Goal: Task Accomplishment & Management: Manage account settings

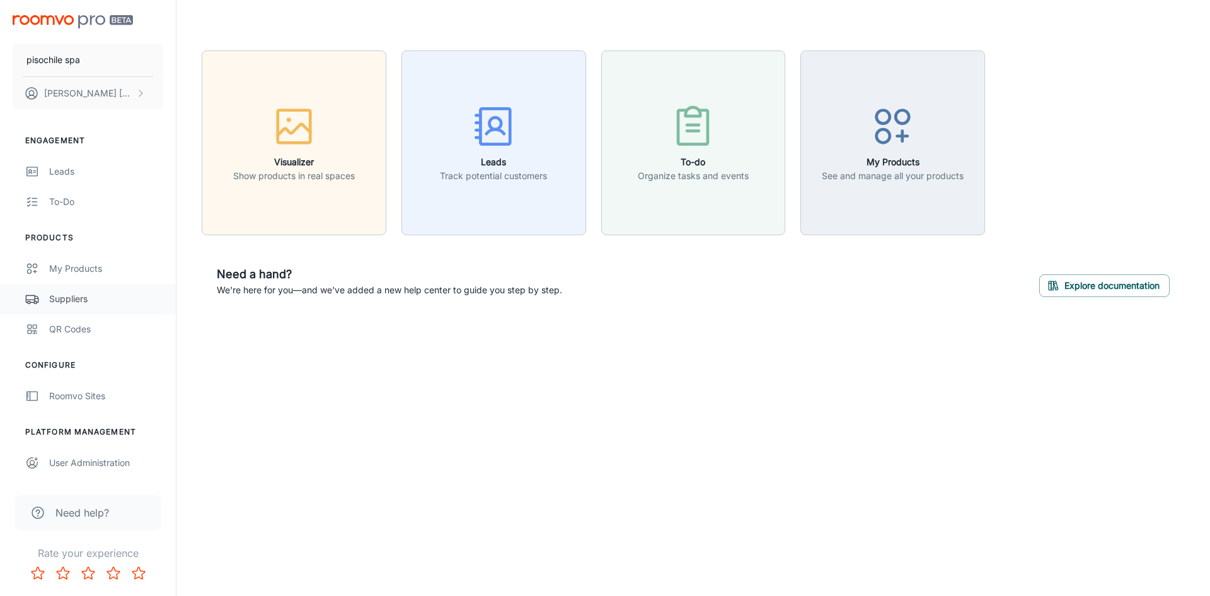
click at [74, 300] on div "Suppliers" at bounding box center [106, 299] width 114 height 14
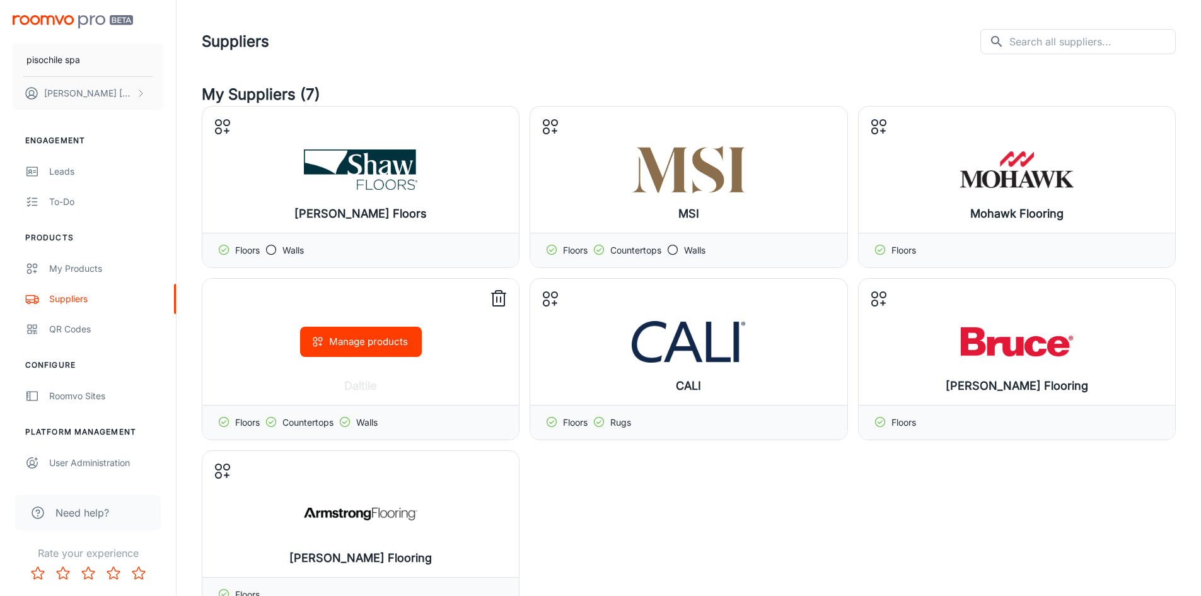
click at [347, 422] on polyline at bounding box center [345, 421] width 4 height 3
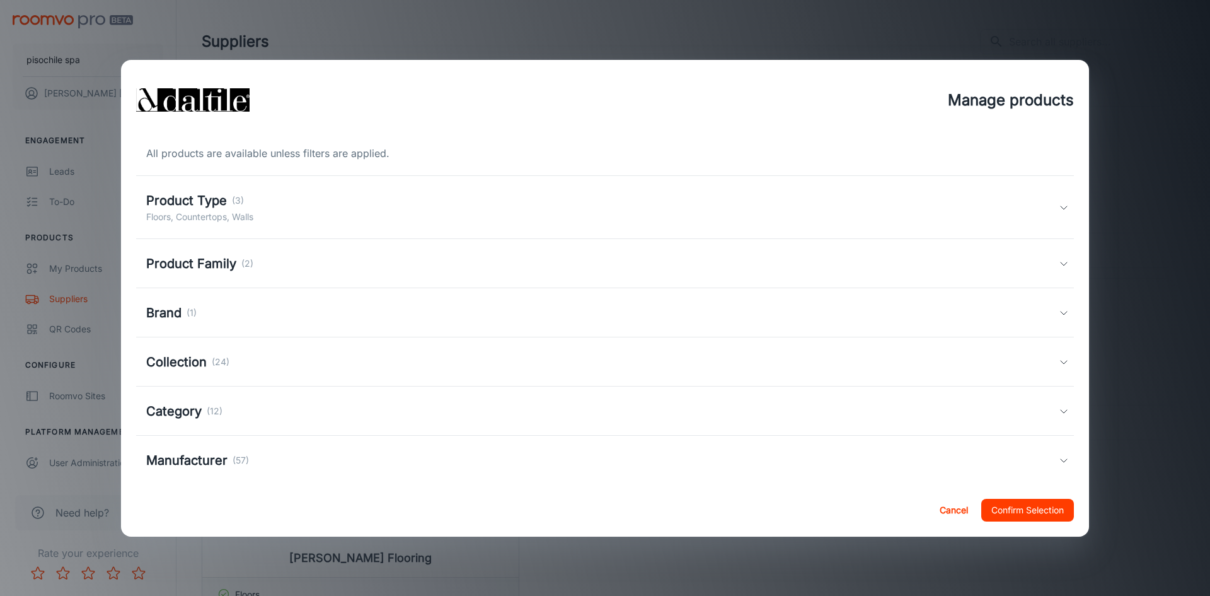
click at [1037, 198] on div "Product Type (3) Floors, Countertops, Walls" at bounding box center [602, 207] width 913 height 33
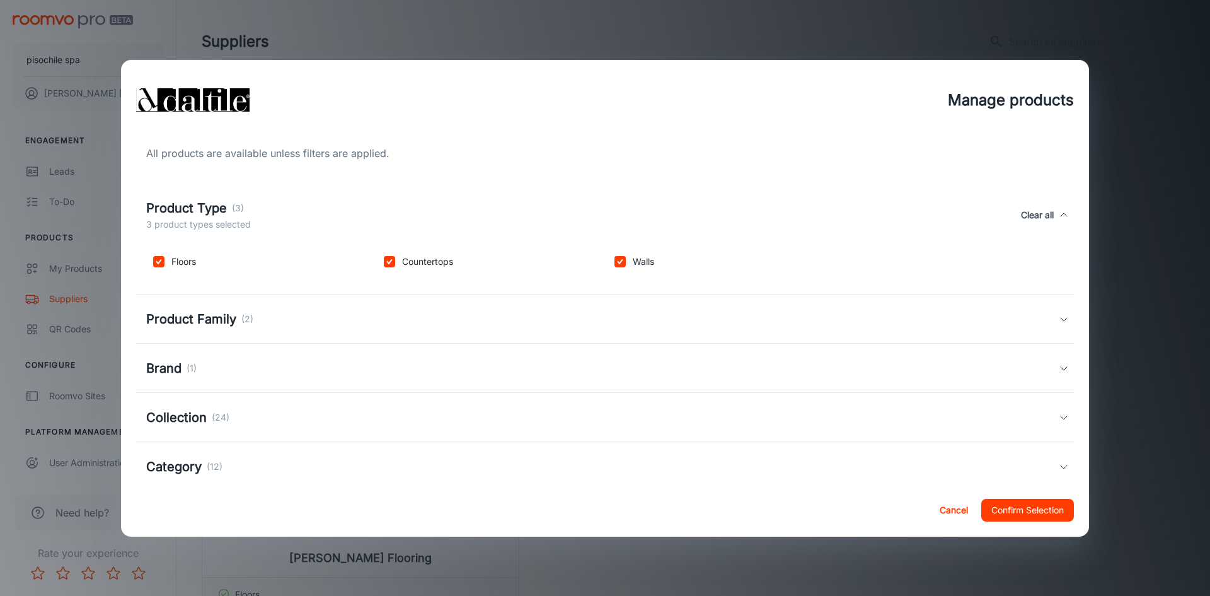
click at [614, 260] on input "checkbox" at bounding box center [620, 261] width 25 height 25
checkbox input "false"
click at [387, 265] on input "checkbox" at bounding box center [389, 261] width 25 height 25
checkbox input "false"
click at [163, 263] on input "checkbox" at bounding box center [158, 261] width 25 height 25
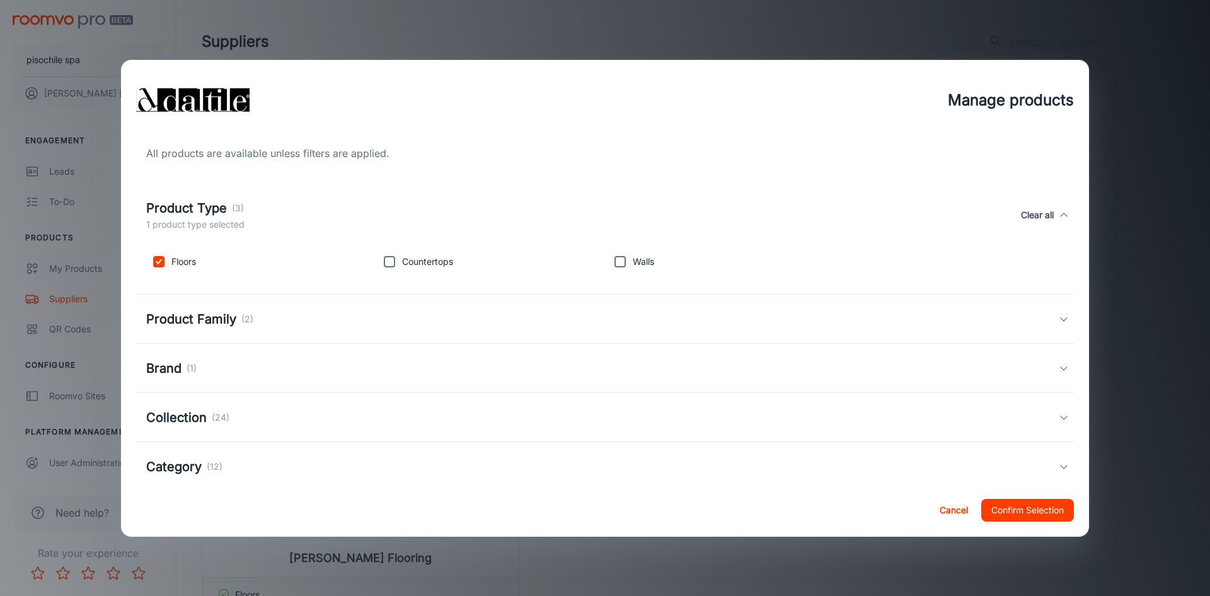
checkbox input "false"
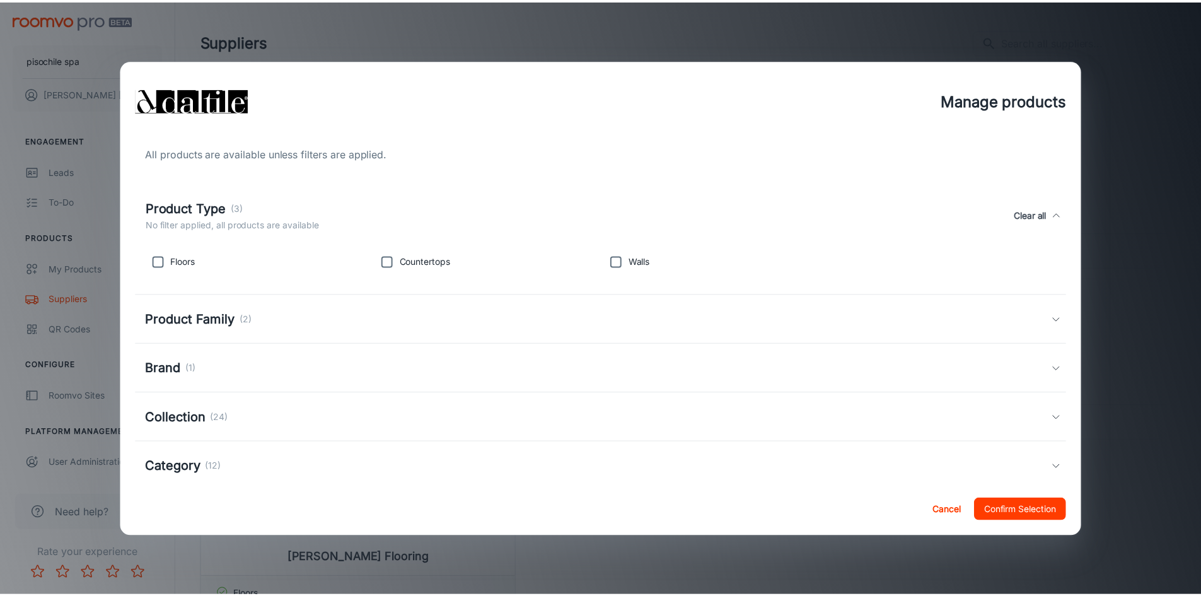
scroll to position [121, 0]
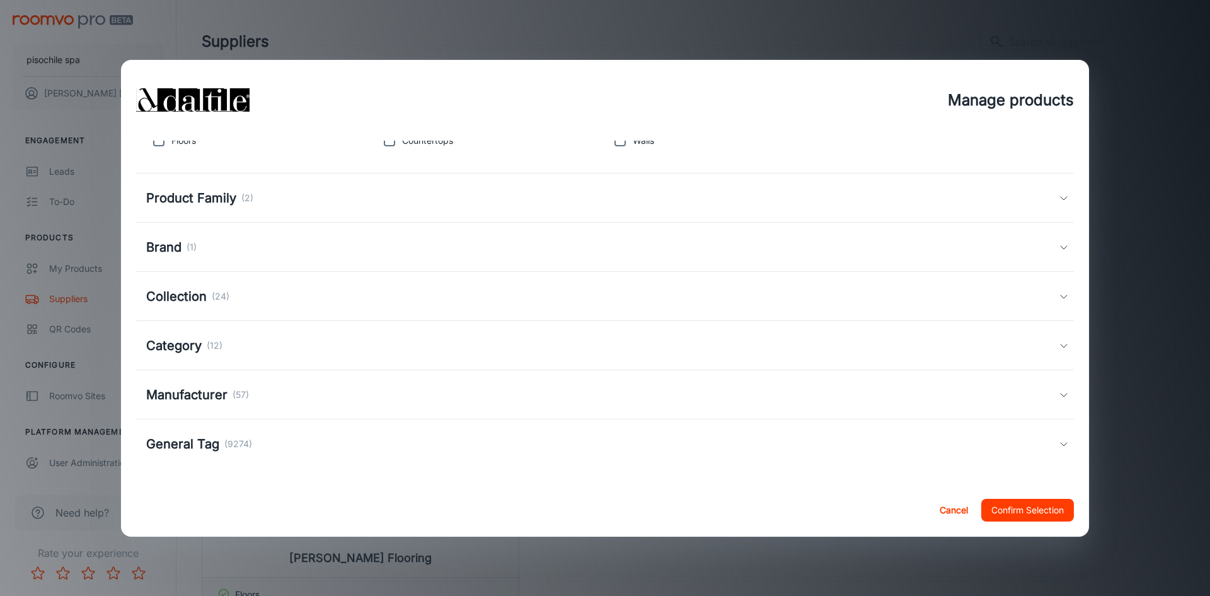
click at [1010, 512] on button "Confirm Selection" at bounding box center [1027, 510] width 93 height 23
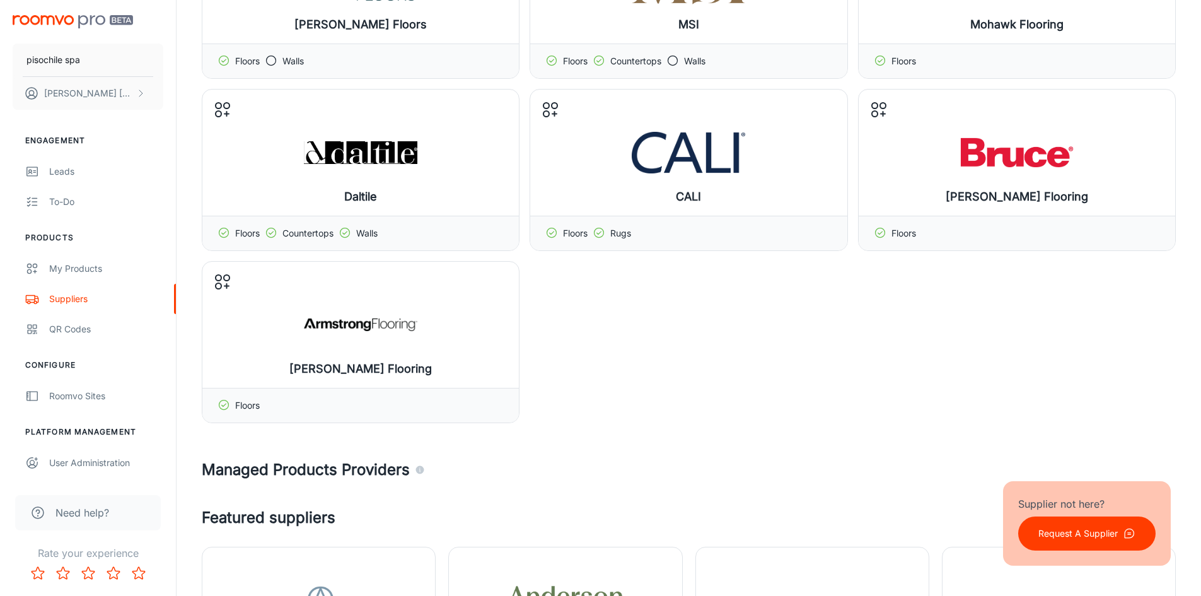
scroll to position [0, 0]
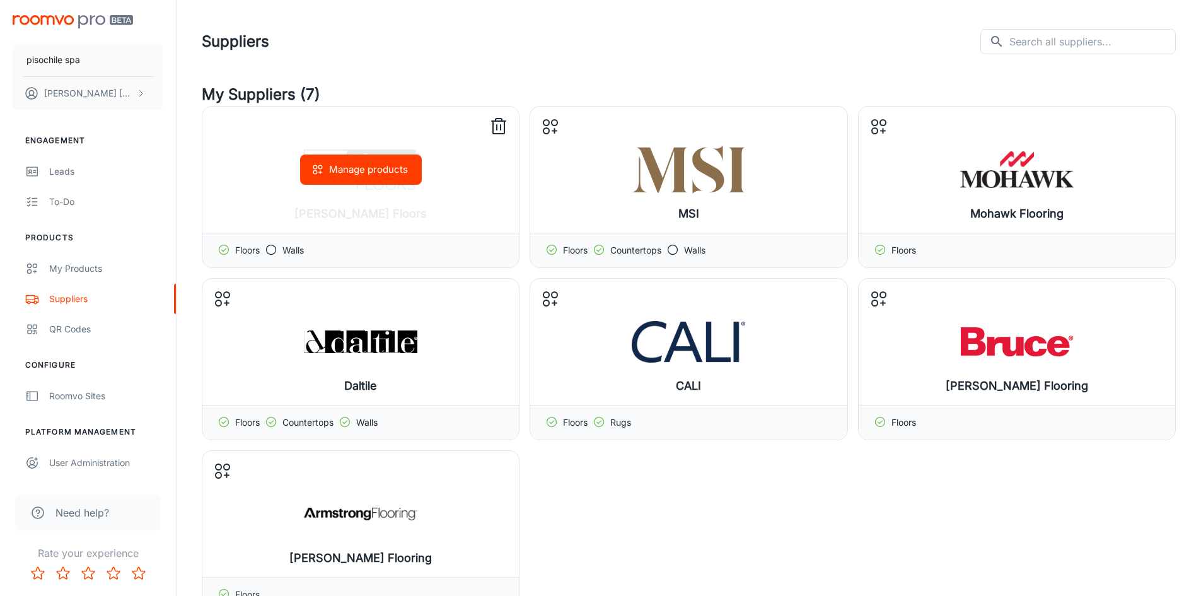
click at [494, 127] on icon at bounding box center [498, 127] width 20 height 20
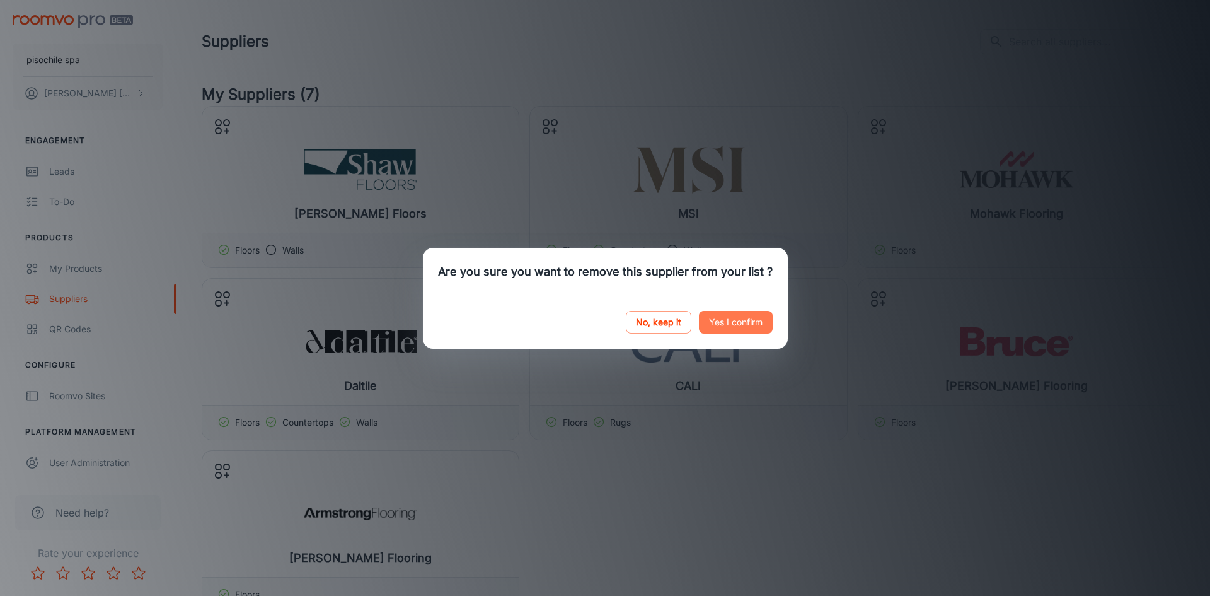
click at [708, 318] on button "Yes I confirm" at bounding box center [736, 322] width 74 height 23
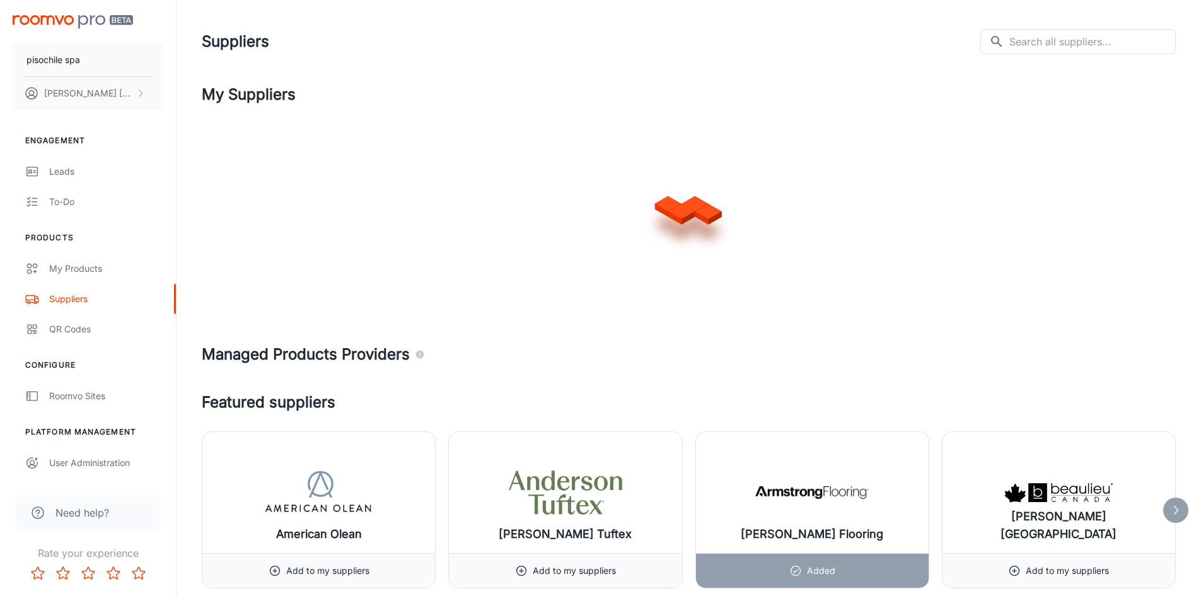
click at [499, 127] on div at bounding box center [689, 207] width 974 height 202
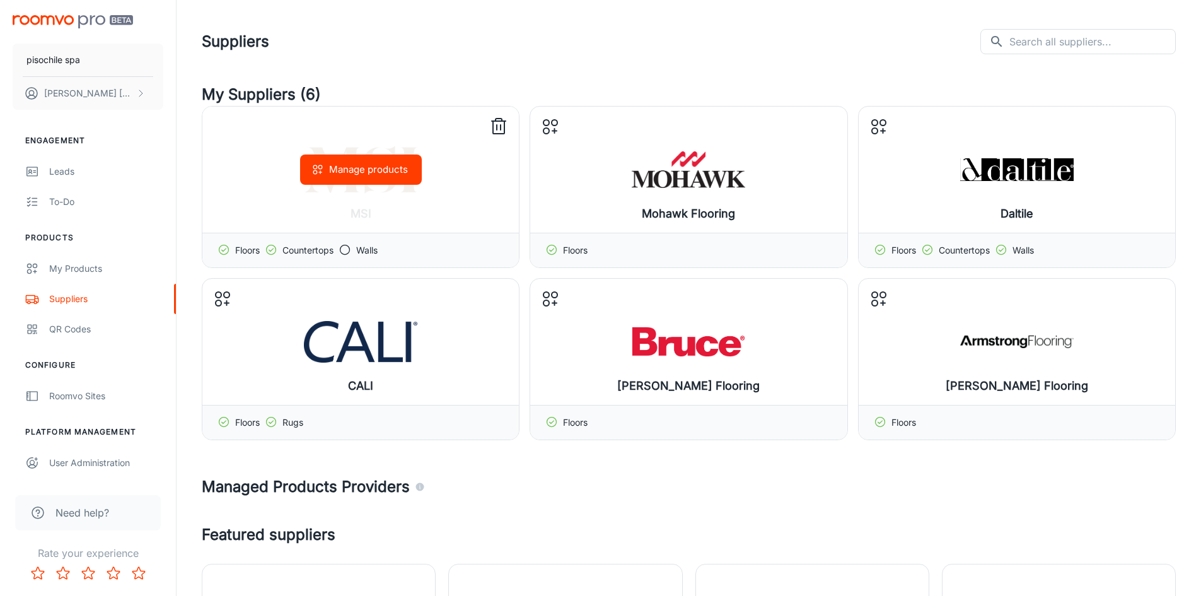
click at [499, 127] on icon at bounding box center [498, 127] width 20 height 20
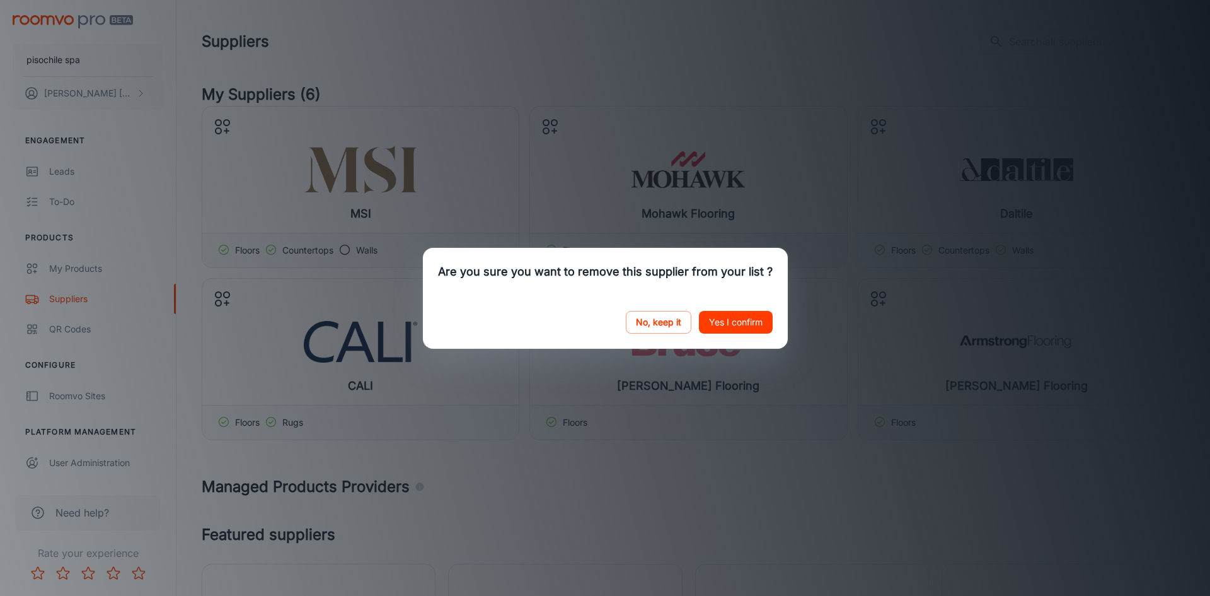
click at [724, 317] on button "Yes I confirm" at bounding box center [736, 322] width 74 height 23
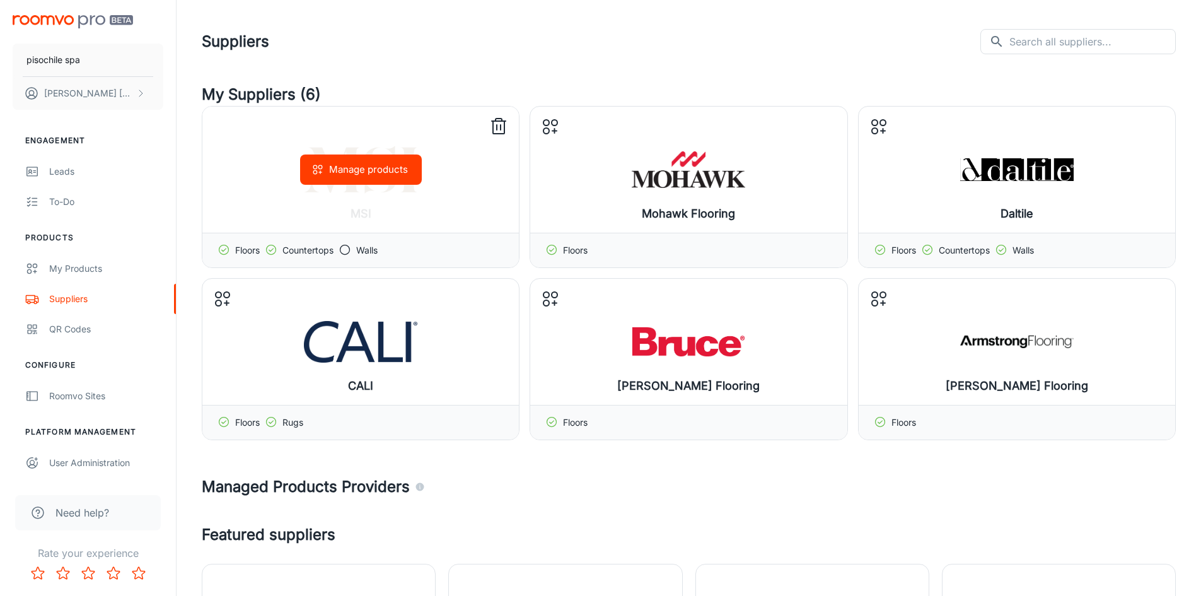
click at [500, 125] on line at bounding box center [500, 127] width 0 height 5
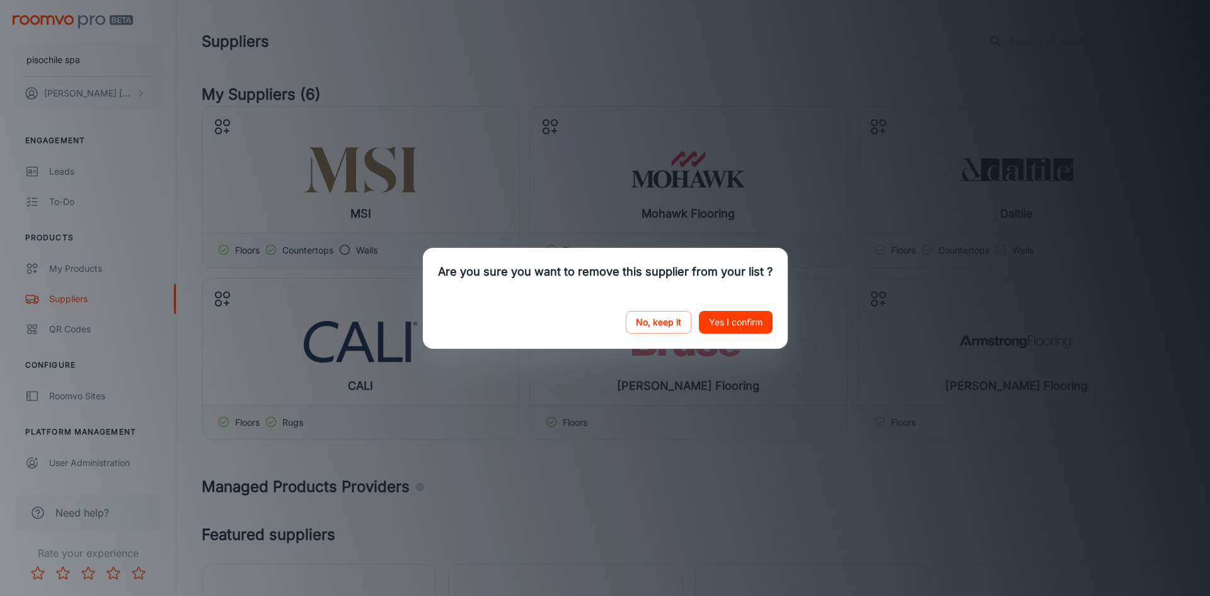
click at [740, 321] on button "Yes I confirm" at bounding box center [736, 322] width 74 height 23
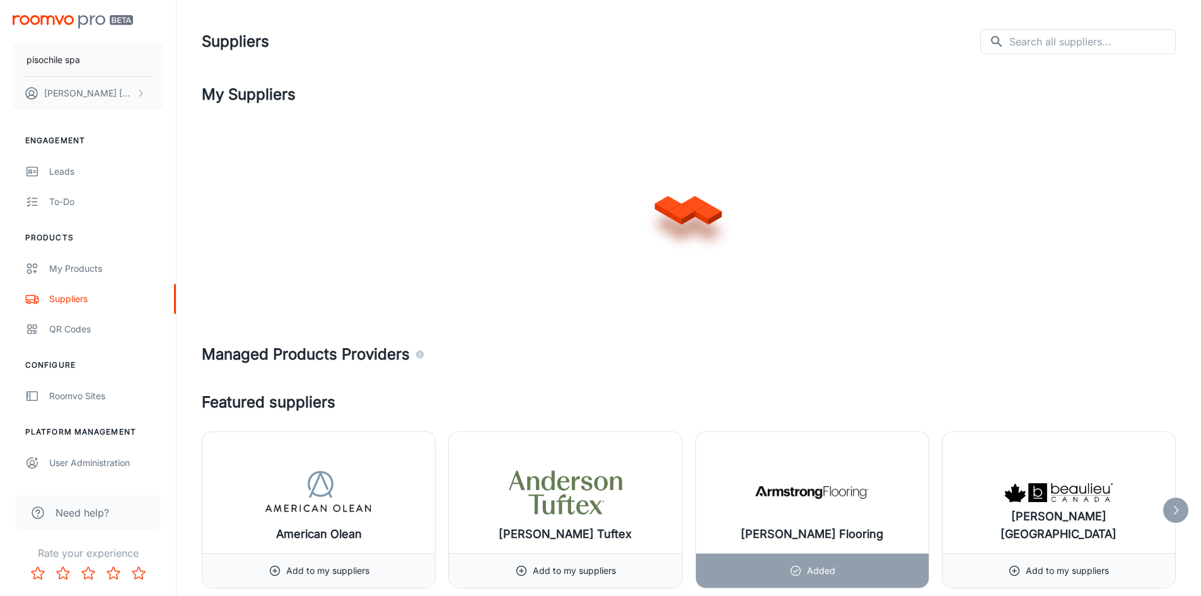
click at [502, 129] on div at bounding box center [689, 207] width 974 height 202
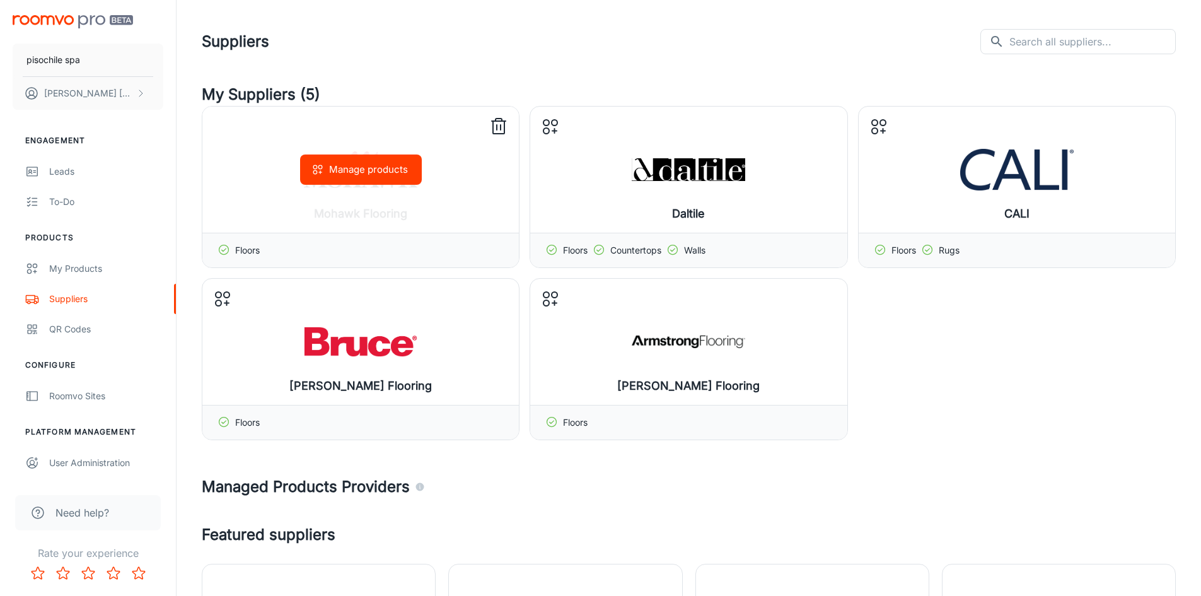
click at [500, 129] on line at bounding box center [500, 127] width 0 height 5
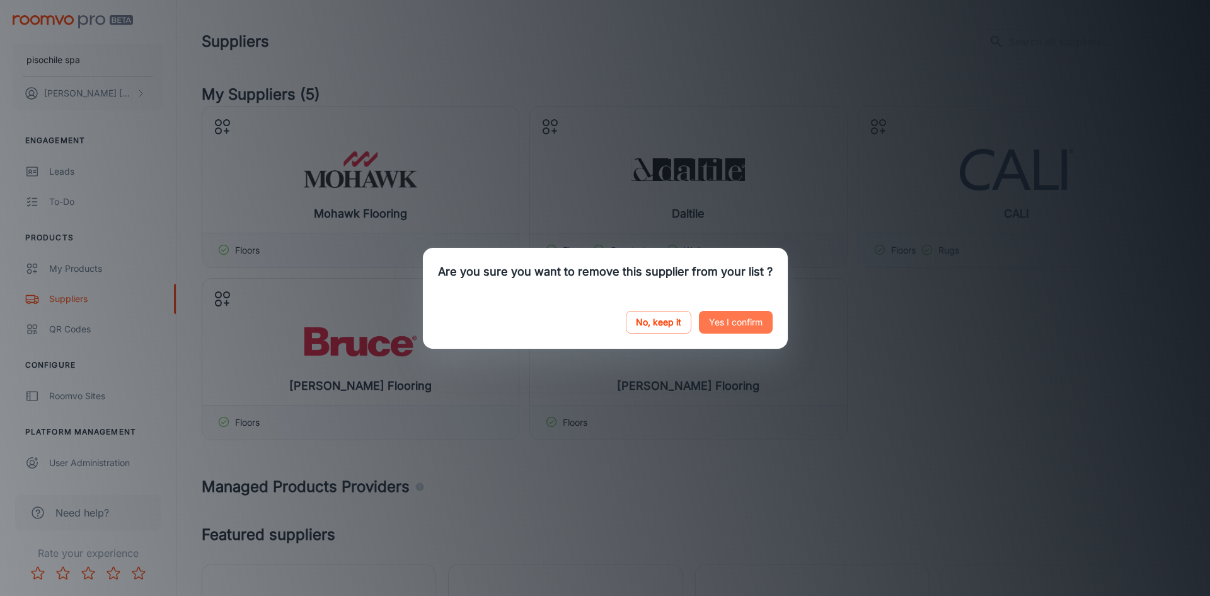
click at [725, 315] on button "Yes I confirm" at bounding box center [736, 322] width 74 height 23
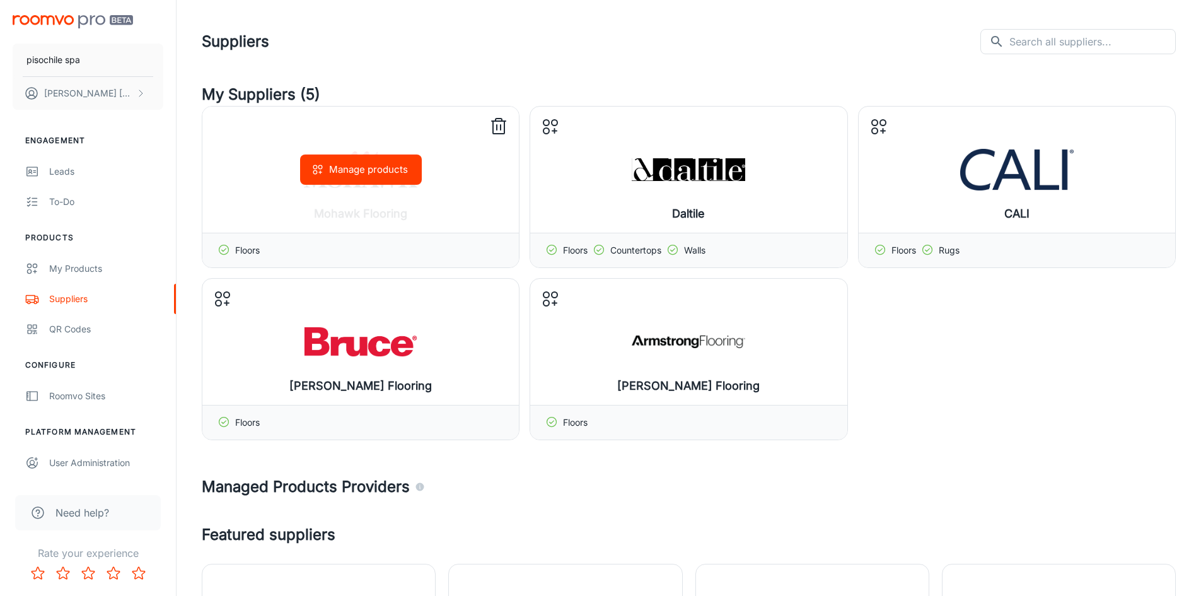
click at [500, 130] on icon at bounding box center [498, 127] width 20 height 20
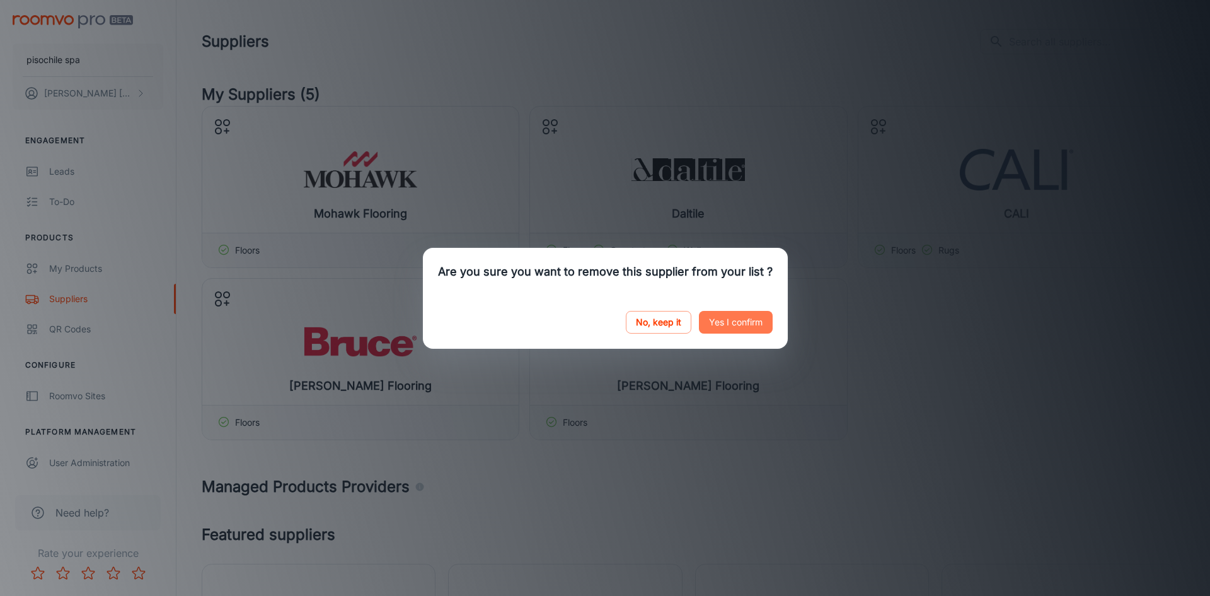
click at [705, 318] on button "Yes I confirm" at bounding box center [736, 322] width 74 height 23
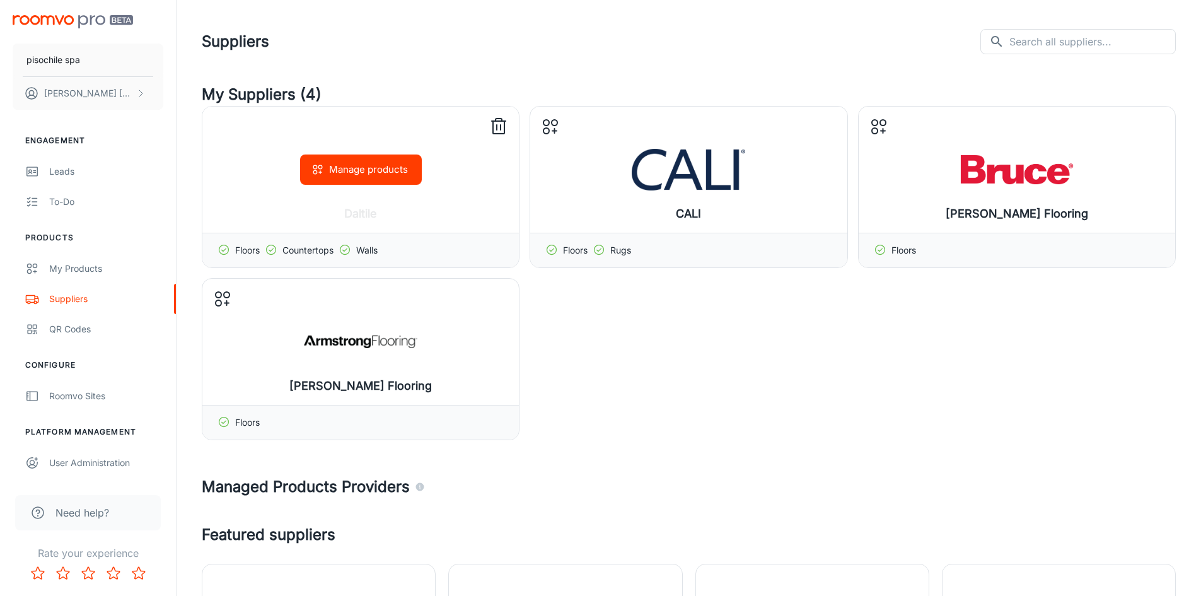
click at [500, 128] on line at bounding box center [500, 127] width 0 height 5
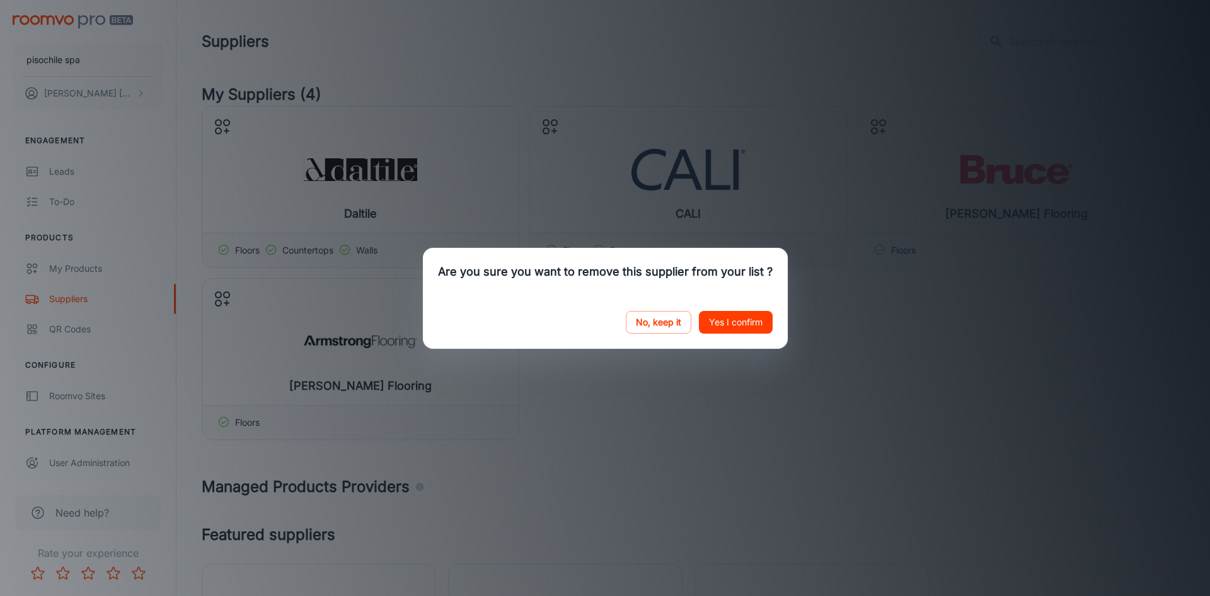
click at [706, 320] on button "Yes I confirm" at bounding box center [736, 322] width 74 height 23
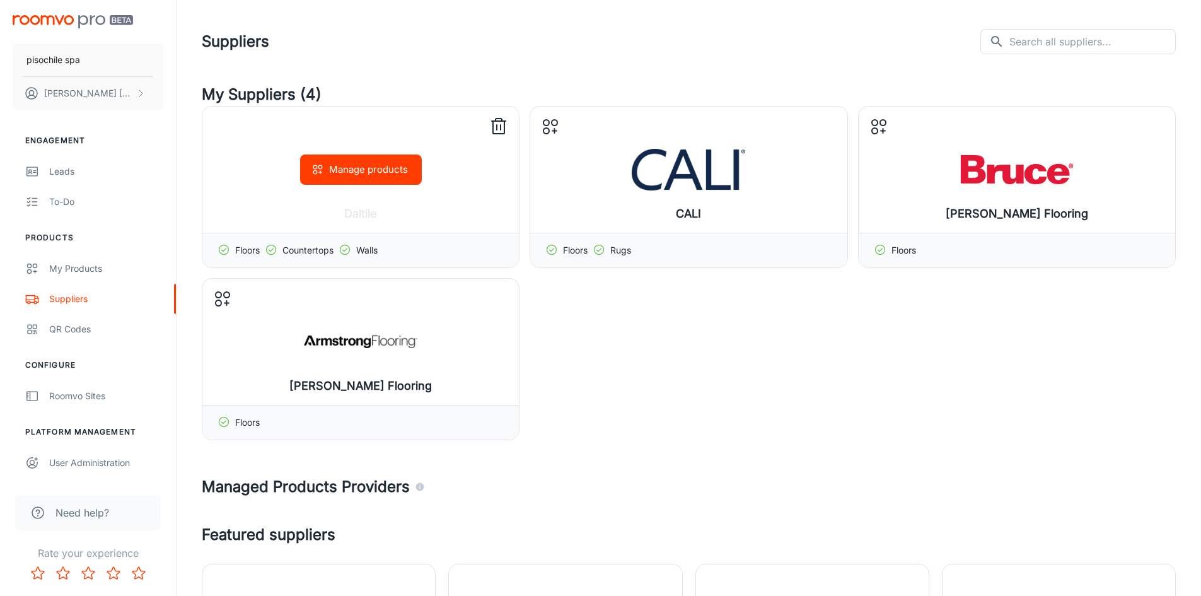
click at [502, 124] on icon at bounding box center [498, 127] width 20 height 20
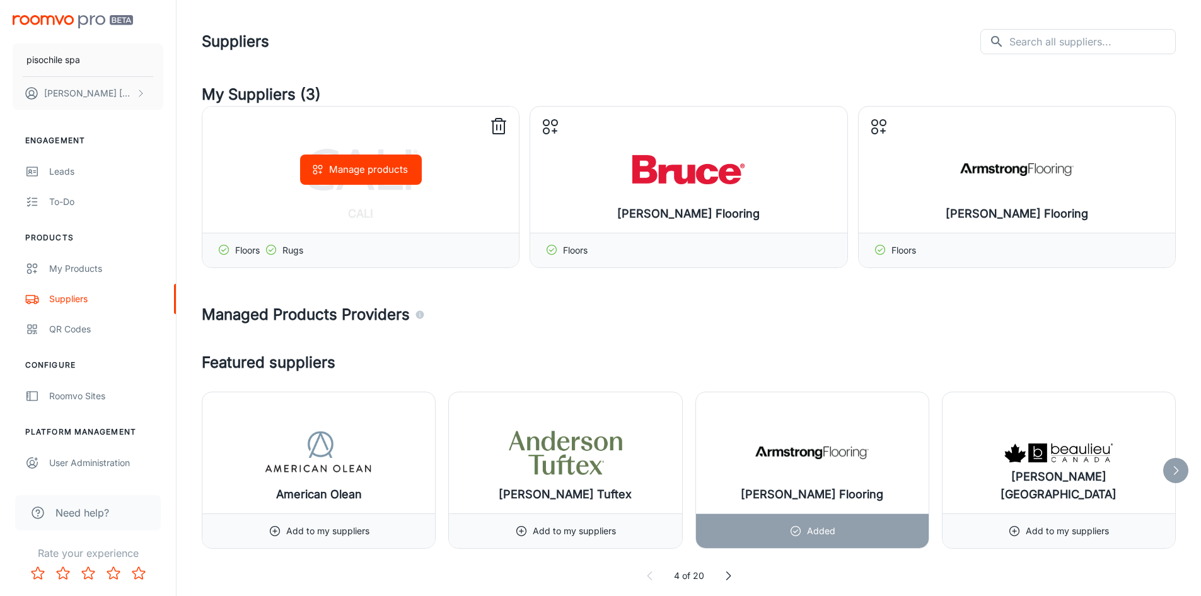
click at [505, 128] on icon at bounding box center [498, 127] width 20 height 20
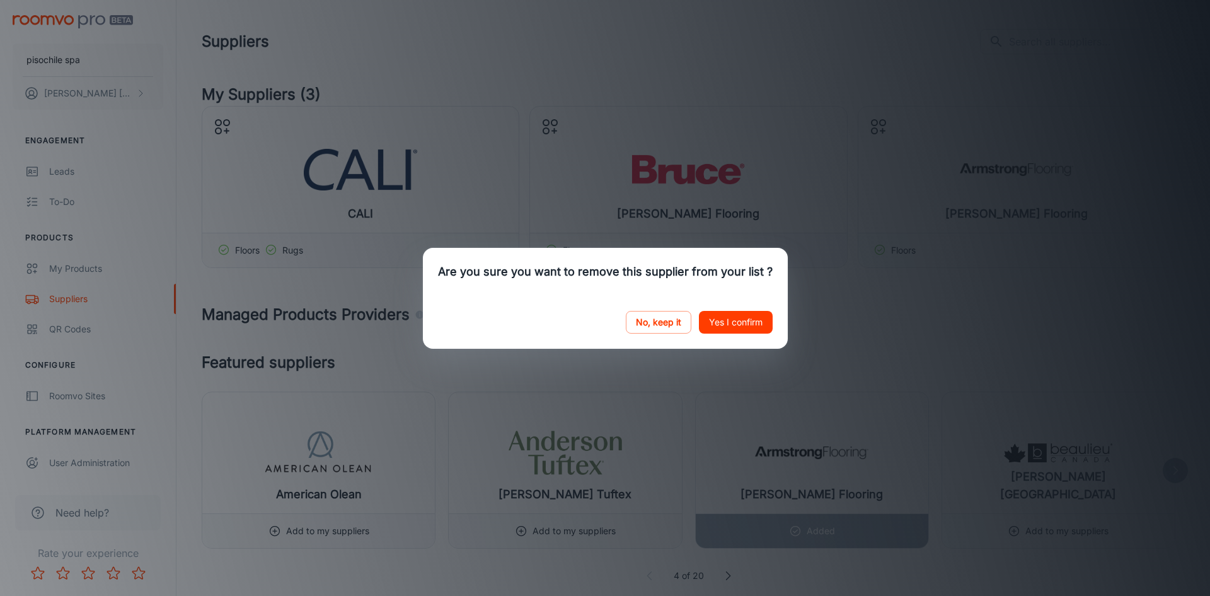
click at [746, 322] on button "Yes I confirm" at bounding box center [736, 322] width 74 height 23
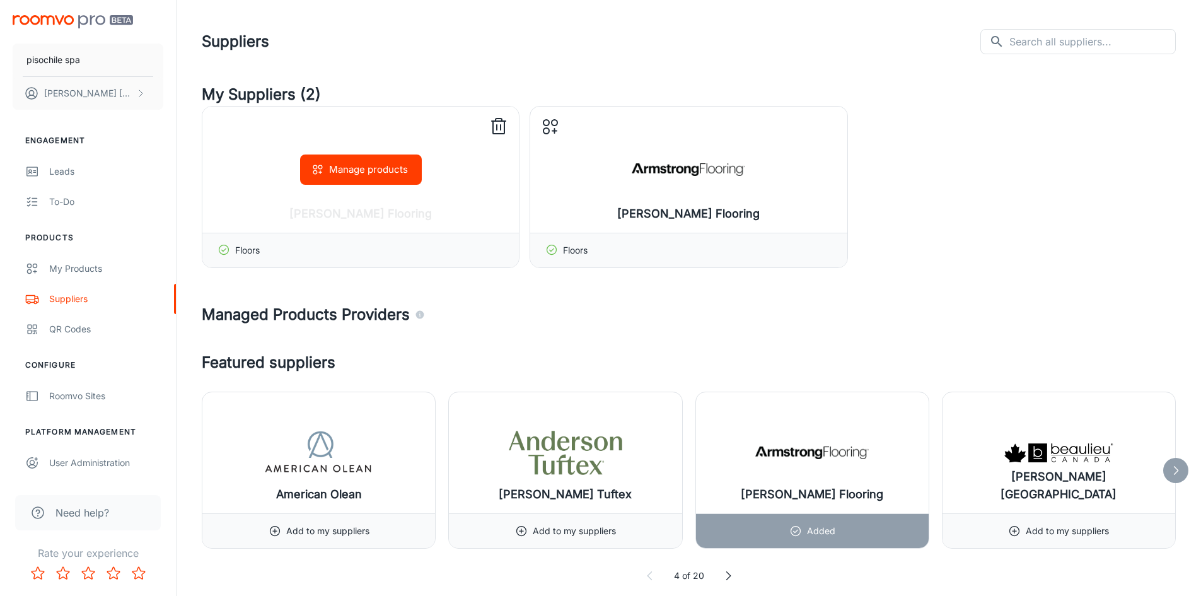
click at [494, 130] on icon at bounding box center [498, 127] width 20 height 20
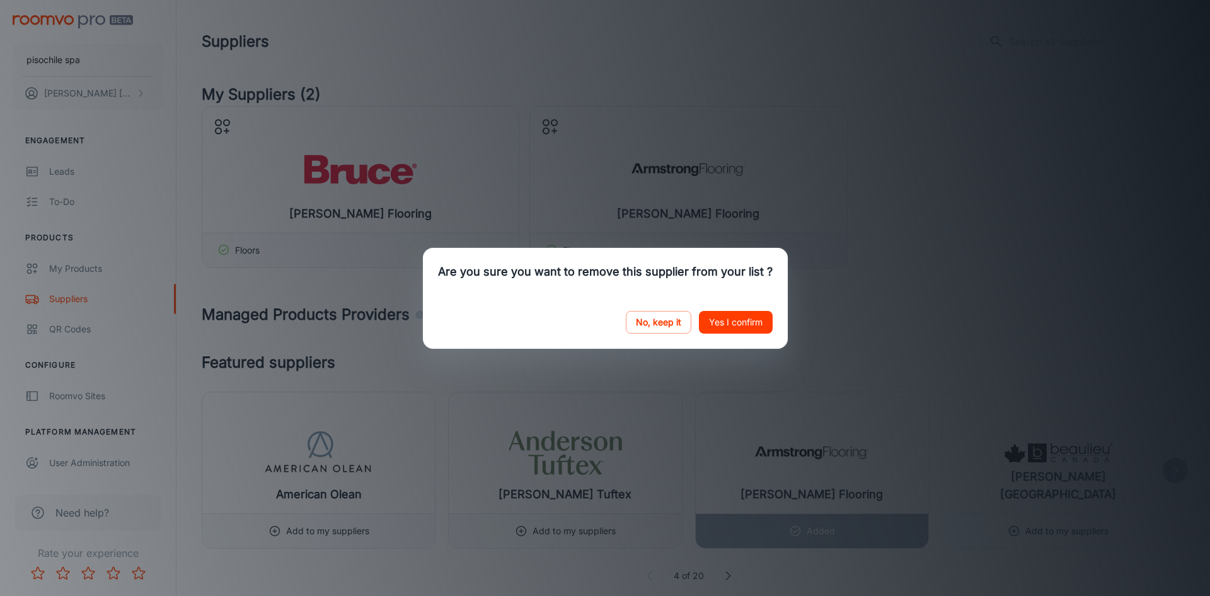
click at [718, 320] on button "Yes I confirm" at bounding box center [736, 322] width 74 height 23
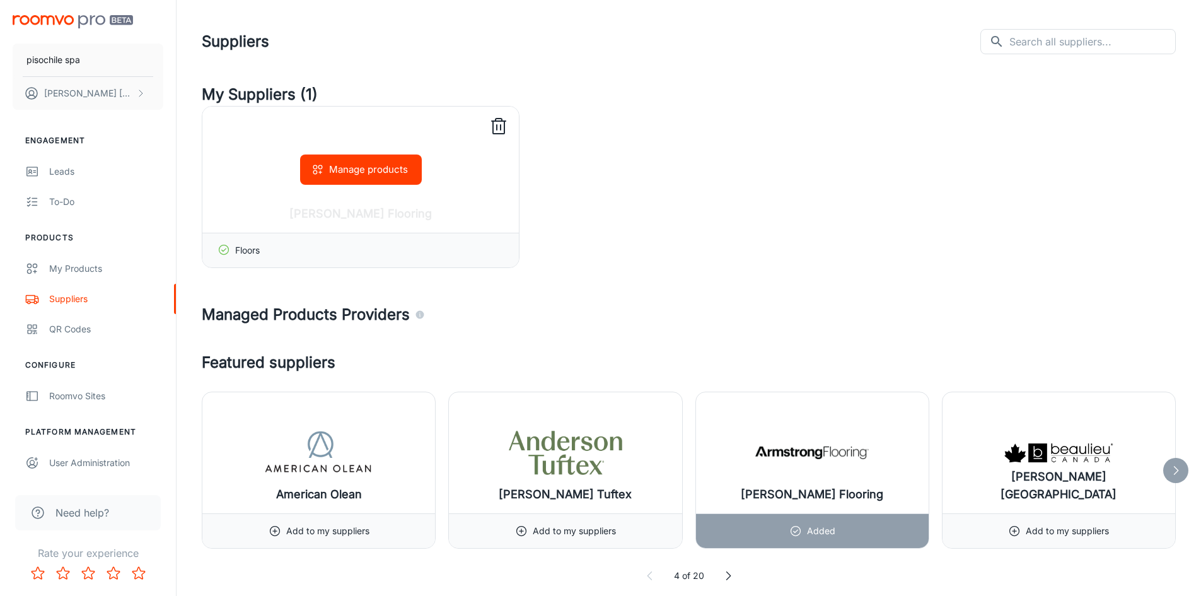
click at [493, 127] on icon at bounding box center [498, 127] width 11 height 13
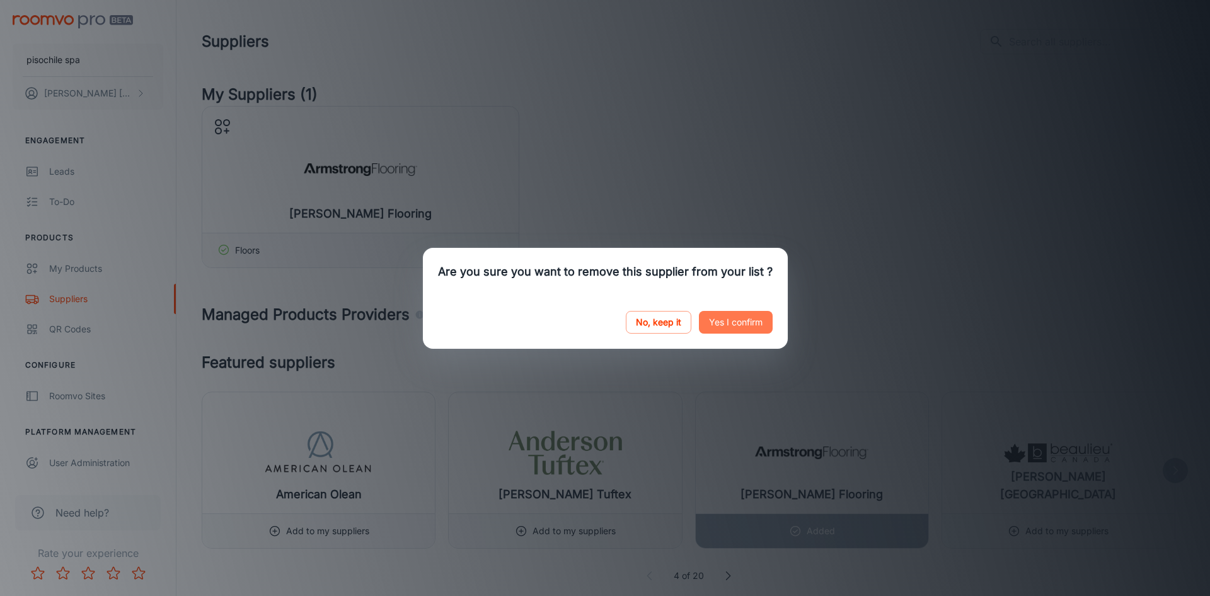
click at [745, 320] on button "Yes I confirm" at bounding box center [736, 322] width 74 height 23
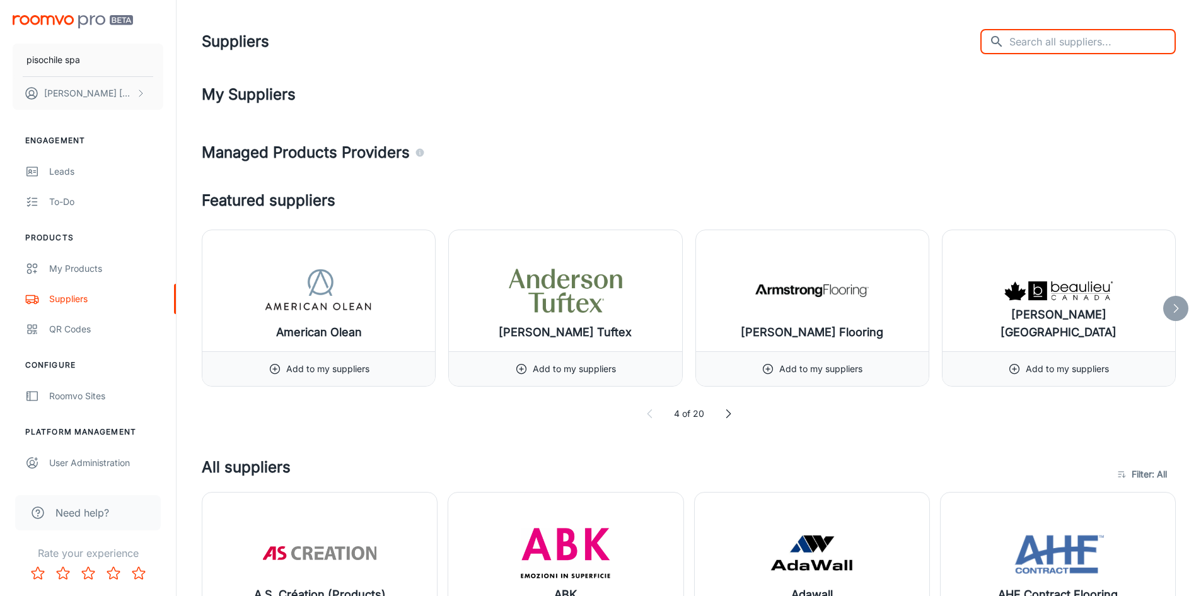
click at [1043, 47] on input "text" at bounding box center [1092, 41] width 166 height 25
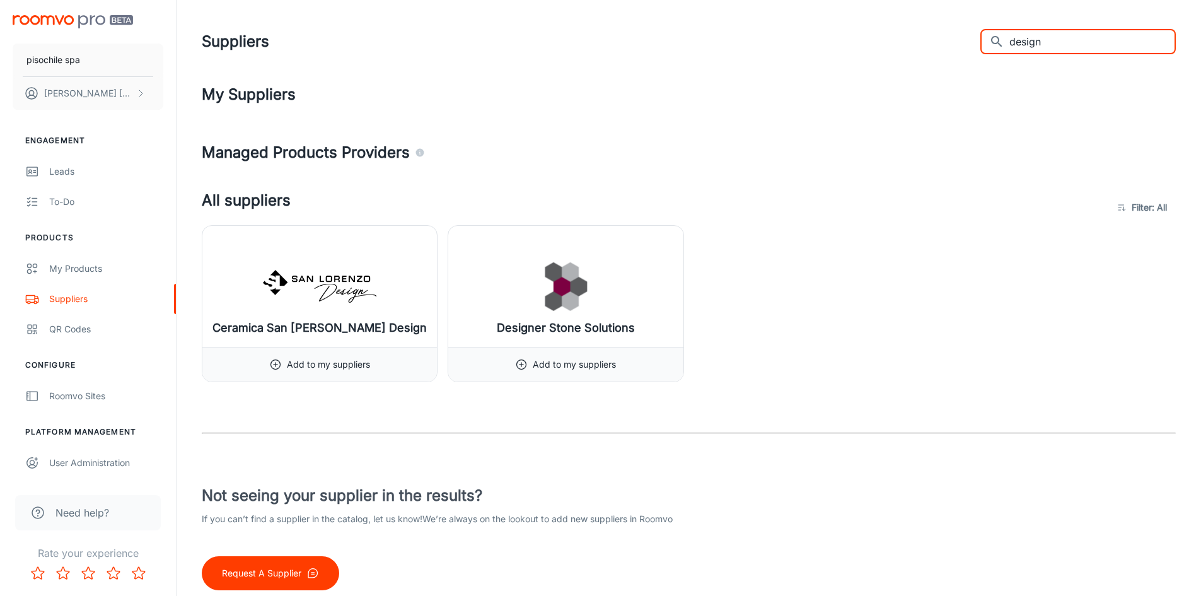
click at [1081, 52] on input "design" at bounding box center [1092, 41] width 166 height 25
click at [1081, 43] on input "design" at bounding box center [1092, 41] width 166 height 25
type input "d"
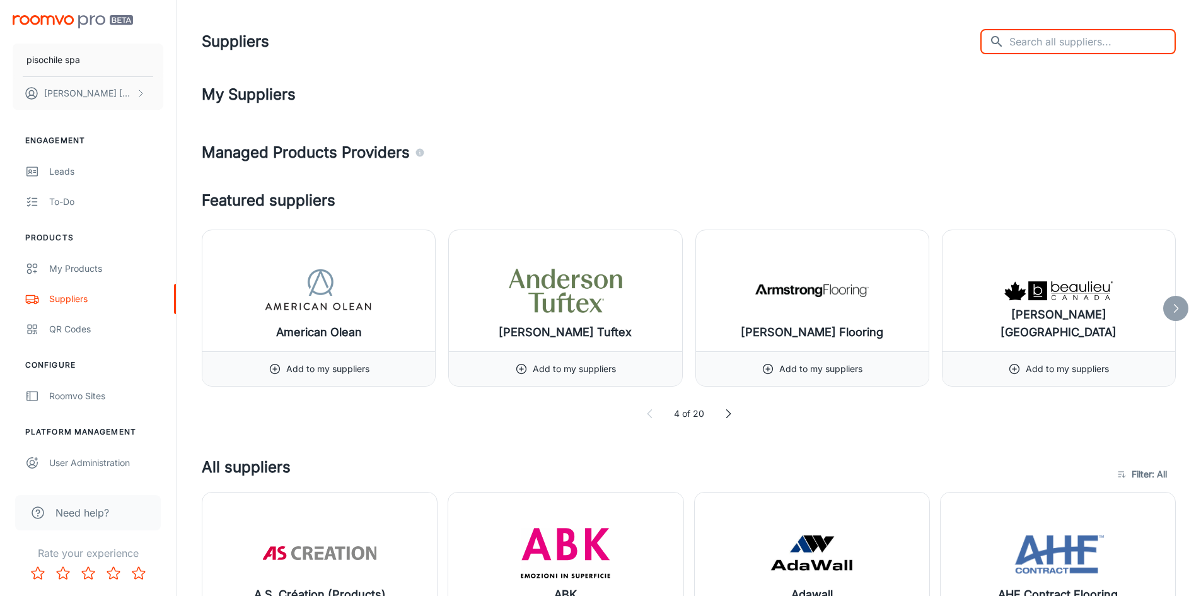
click at [1042, 42] on input "text" at bounding box center [1092, 41] width 166 height 25
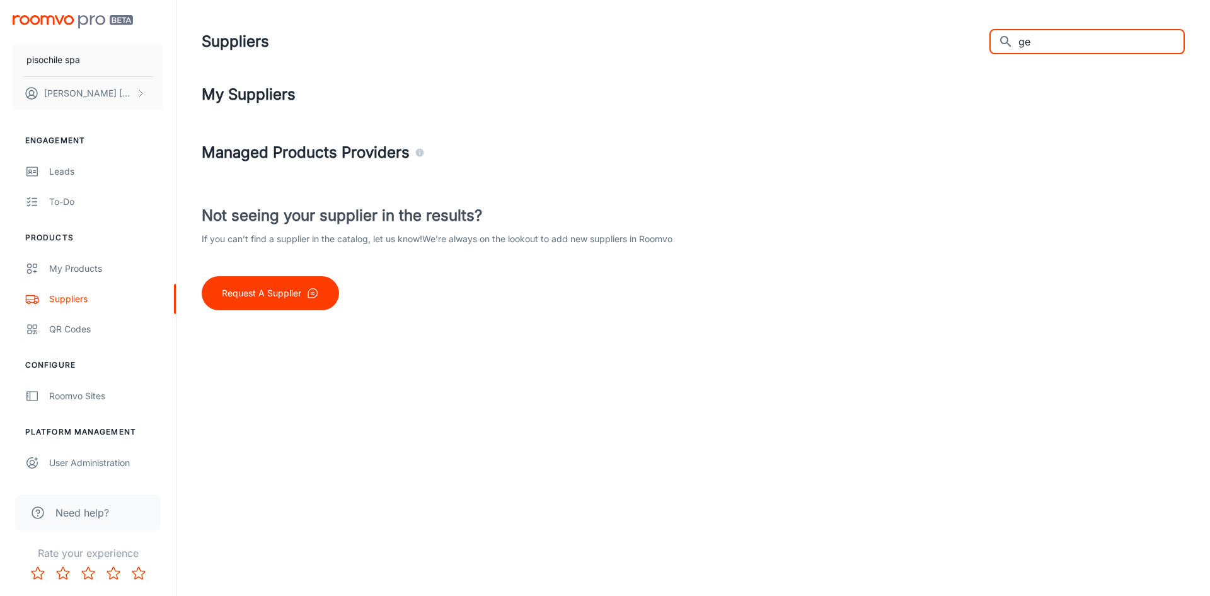
type input "g"
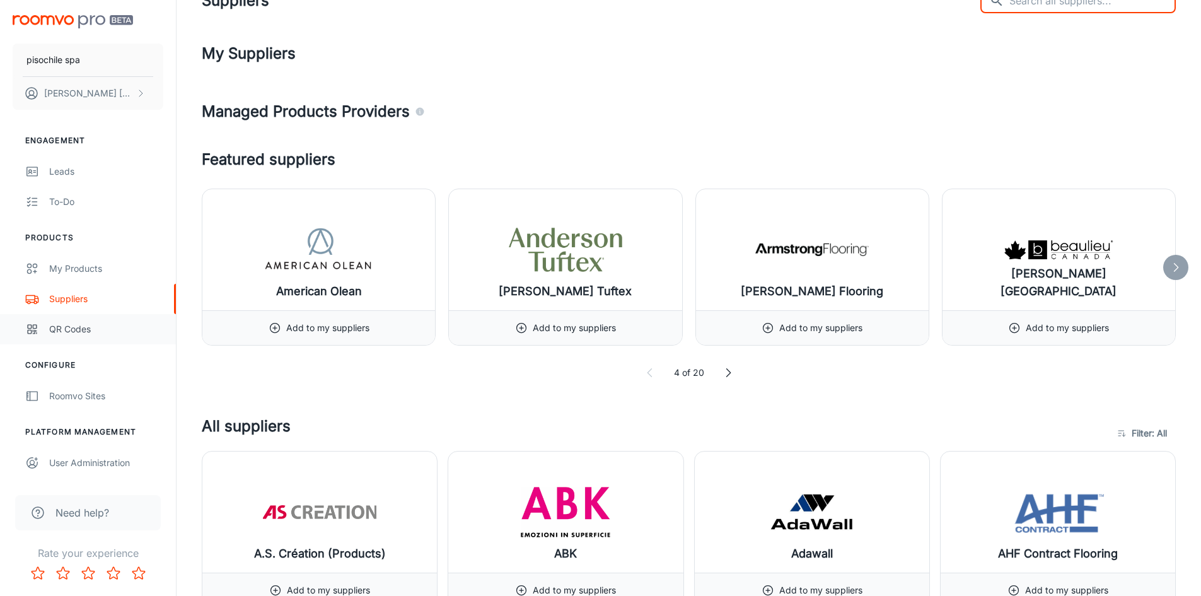
scroll to position [63, 0]
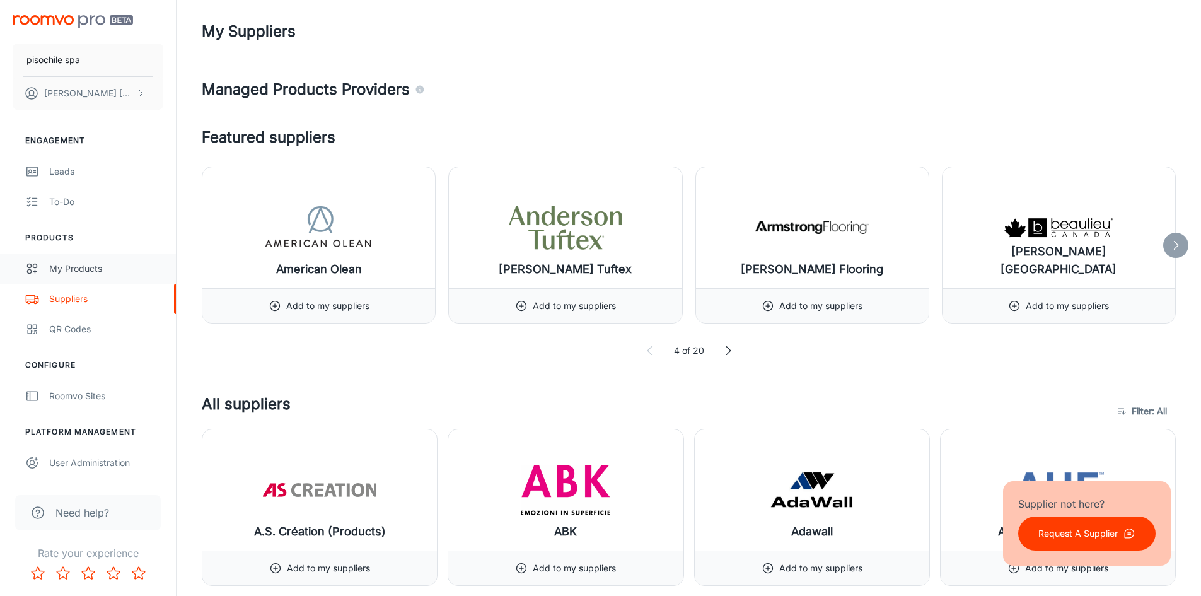
click at [83, 268] on div "My Products" at bounding box center [106, 269] width 114 height 14
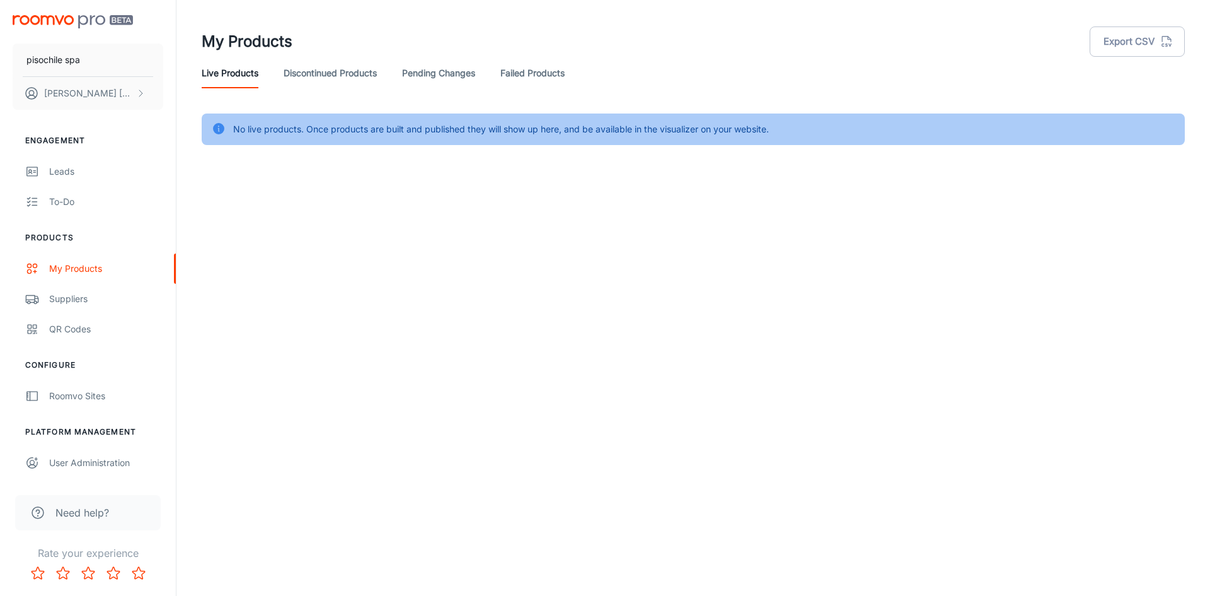
click at [325, 78] on link "Discontinued Products" at bounding box center [330, 73] width 93 height 30
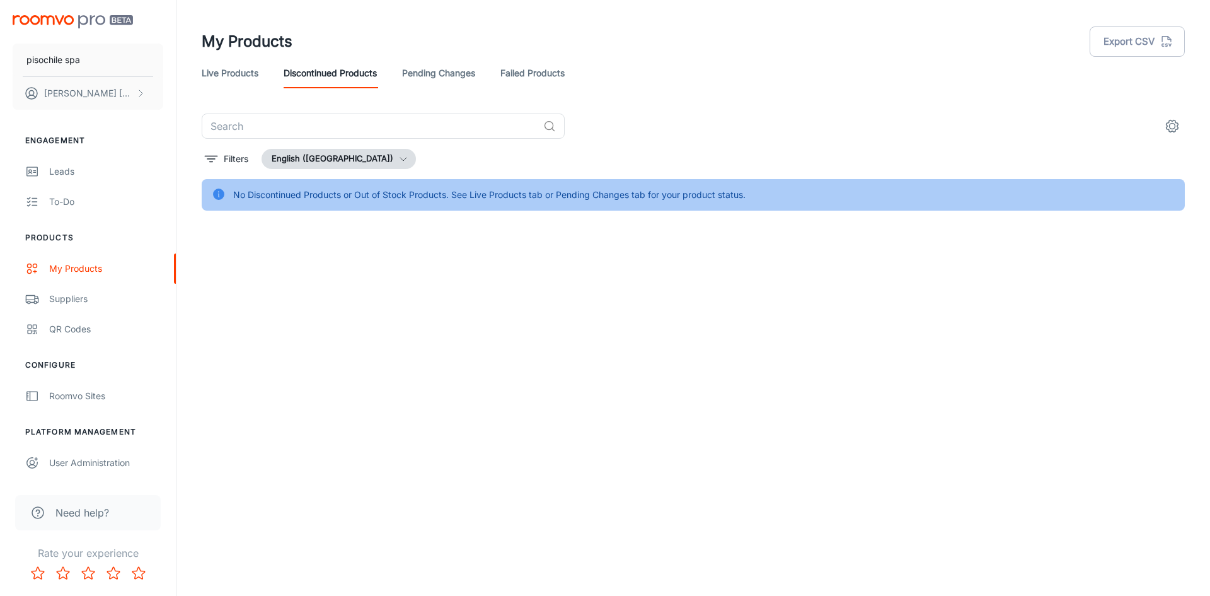
click at [242, 71] on link "Live Products" at bounding box center [230, 73] width 57 height 30
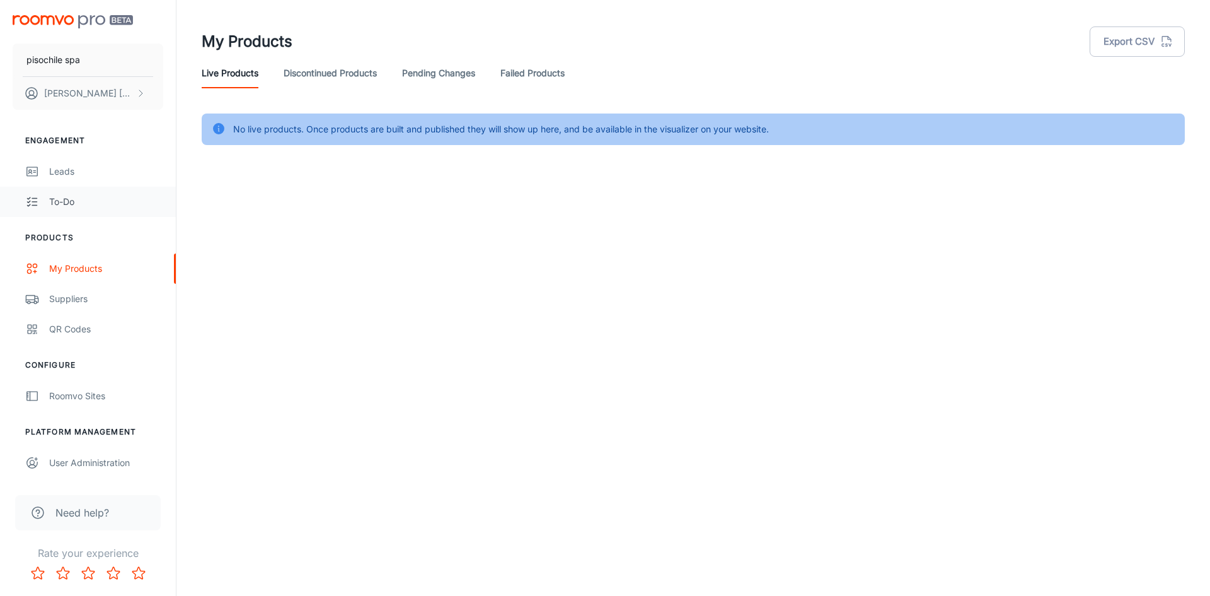
click at [66, 207] on div "To-do" at bounding box center [106, 202] width 114 height 14
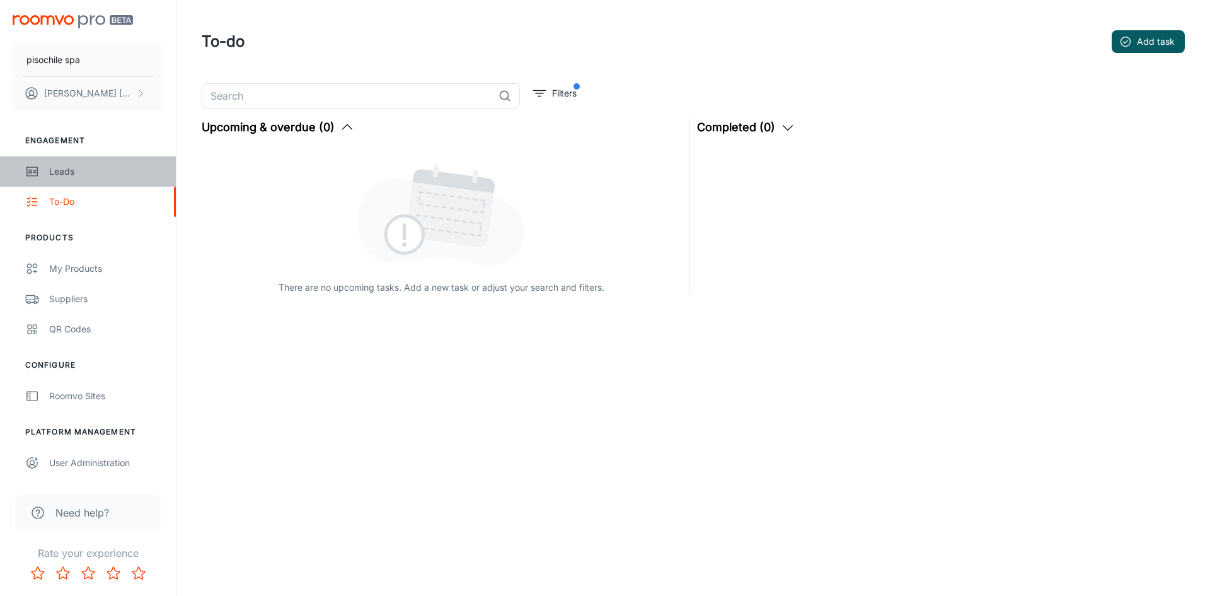
click at [73, 172] on div "Leads" at bounding box center [106, 171] width 114 height 14
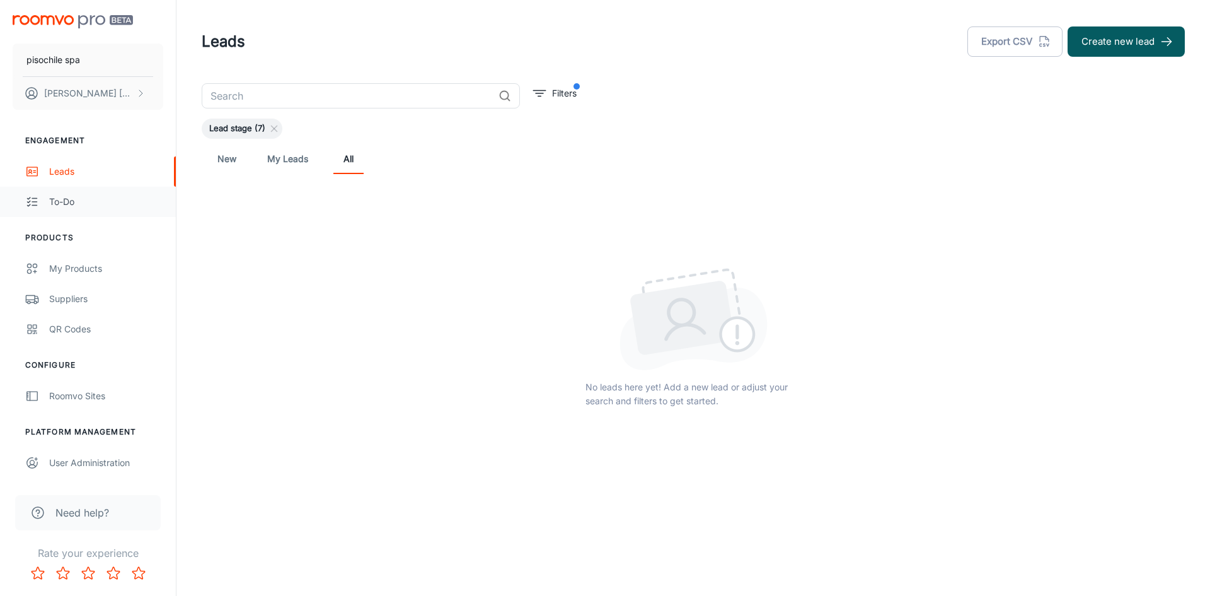
click at [54, 206] on div "To-do" at bounding box center [106, 202] width 114 height 14
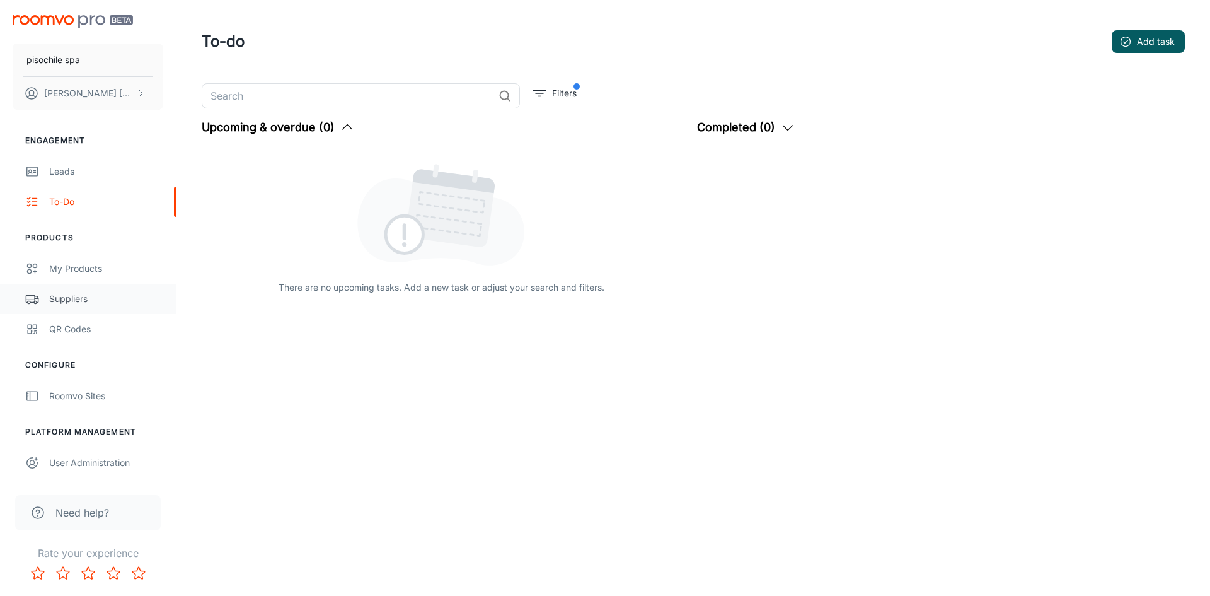
click at [81, 303] on div "Suppliers" at bounding box center [106, 299] width 114 height 14
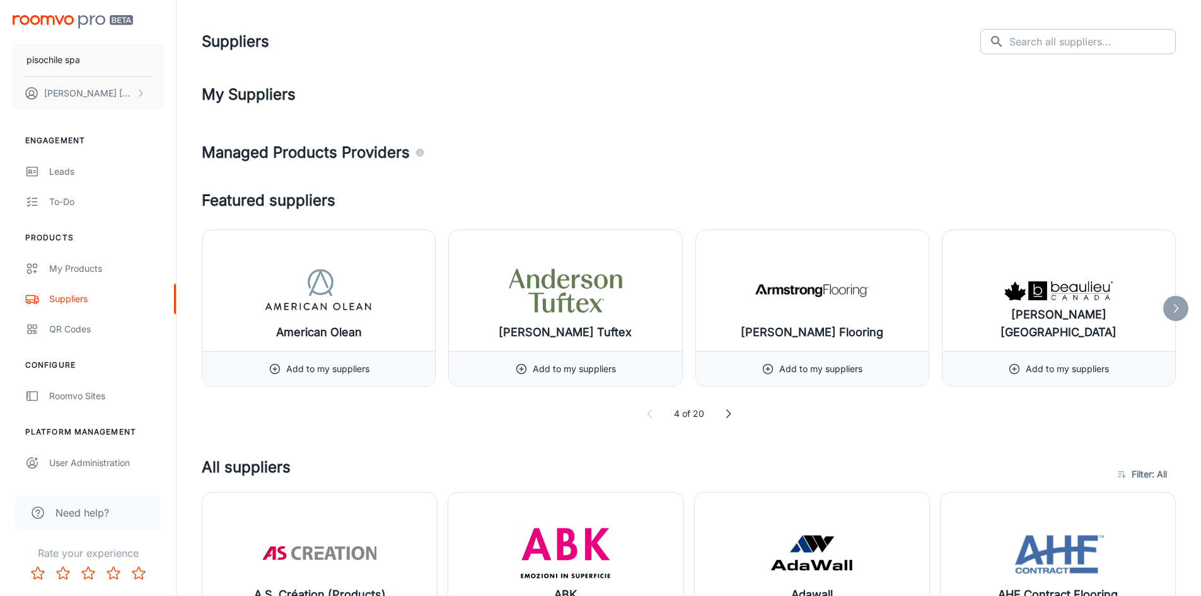
click at [1040, 35] on input "text" at bounding box center [1092, 41] width 166 height 25
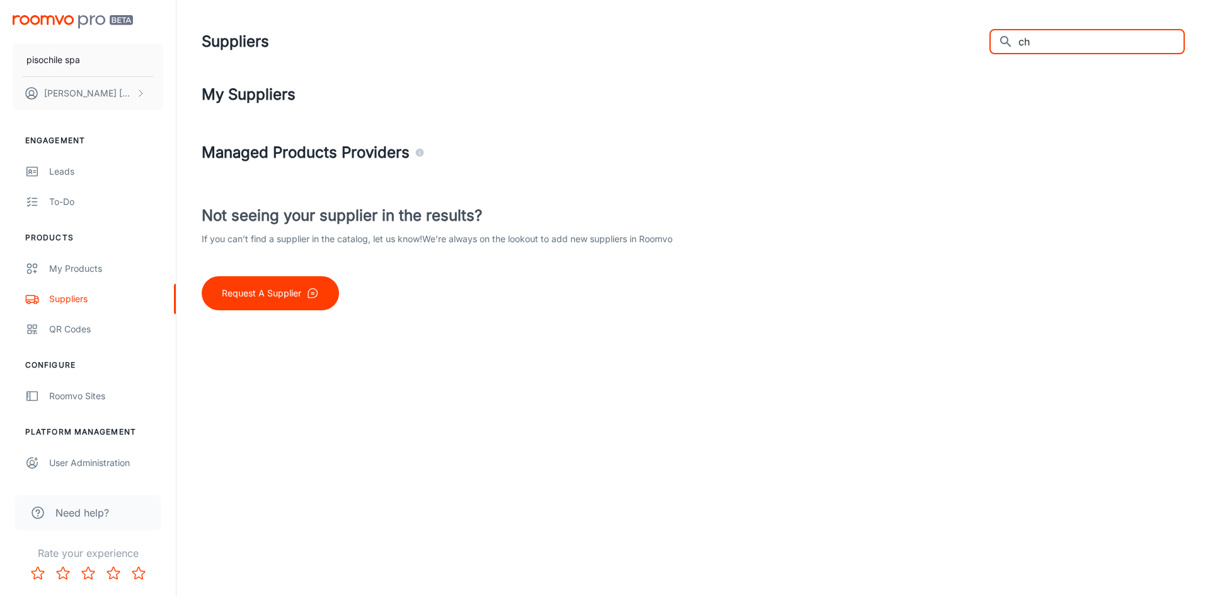
type input "c"
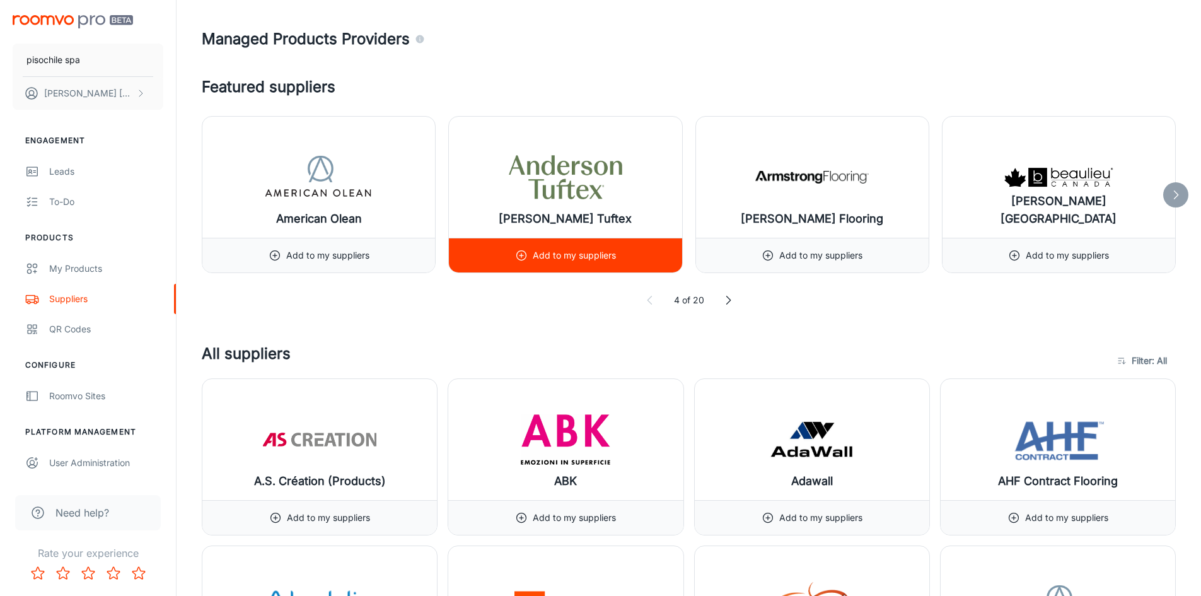
scroll to position [315, 0]
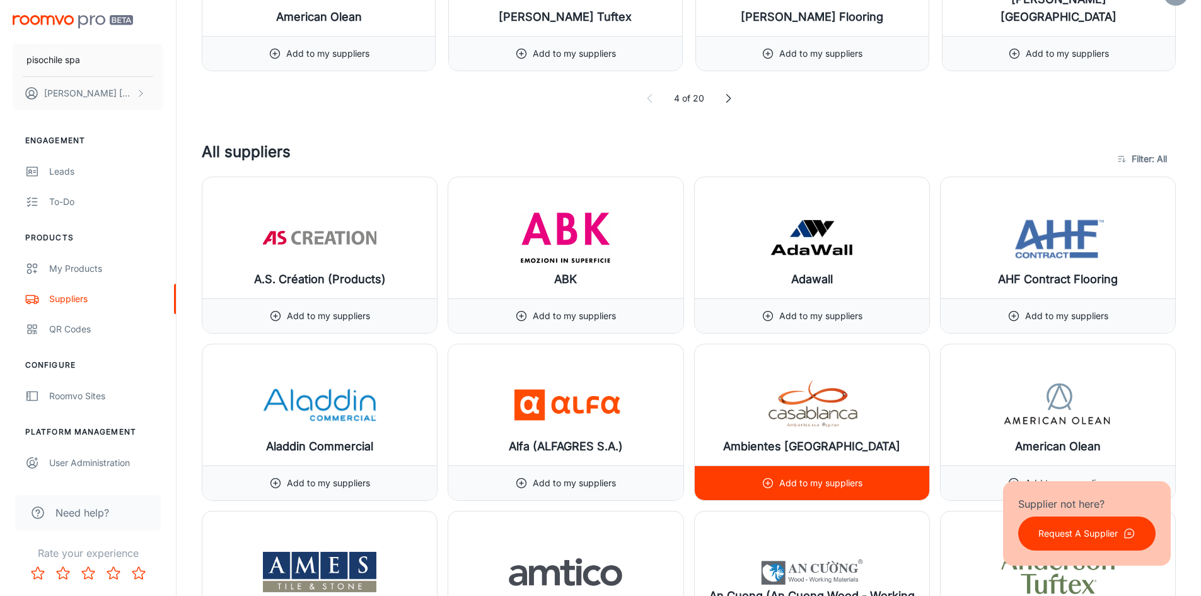
click at [802, 446] on h6 "Ambientes [GEOGRAPHIC_DATA]" at bounding box center [811, 446] width 177 height 18
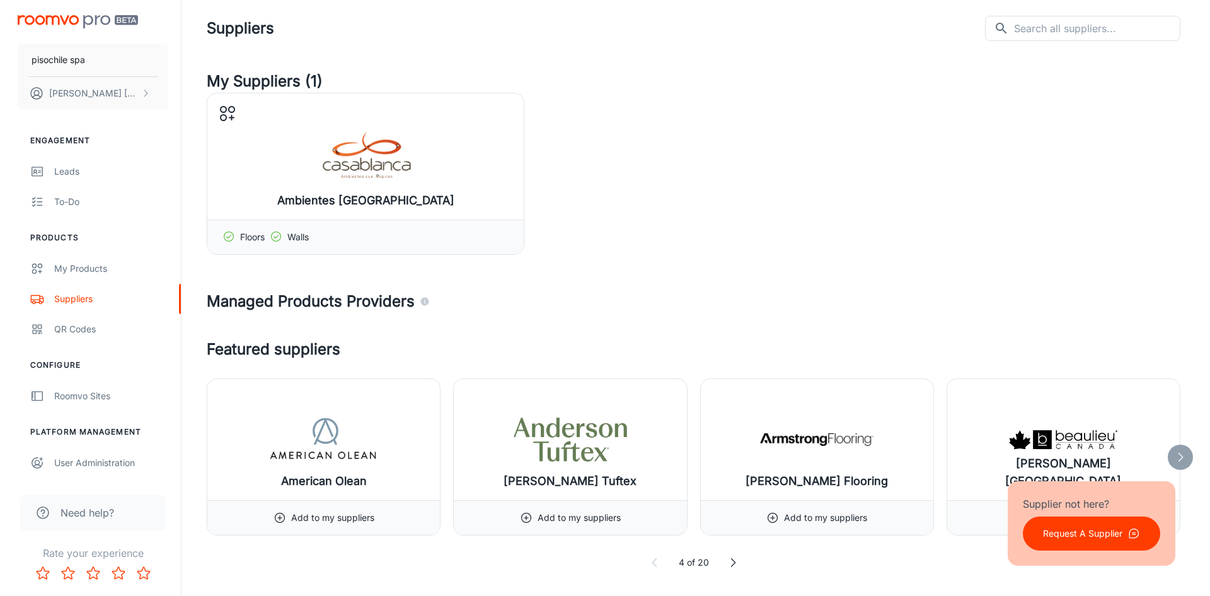
scroll to position [0, 0]
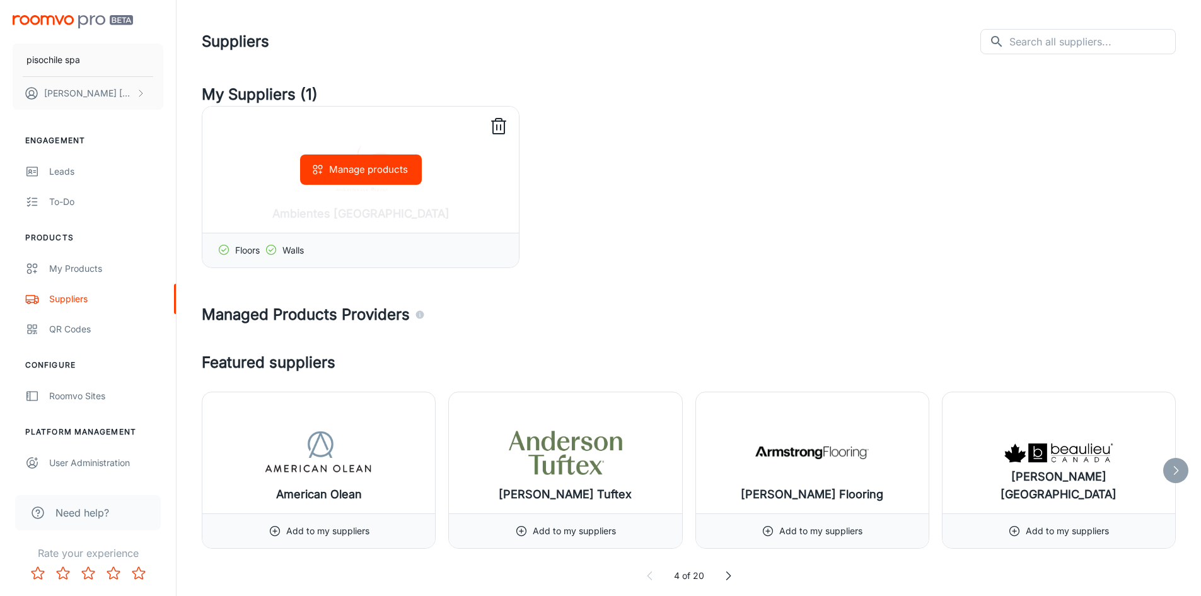
click at [374, 213] on div "Manage products" at bounding box center [360, 170] width 316 height 126
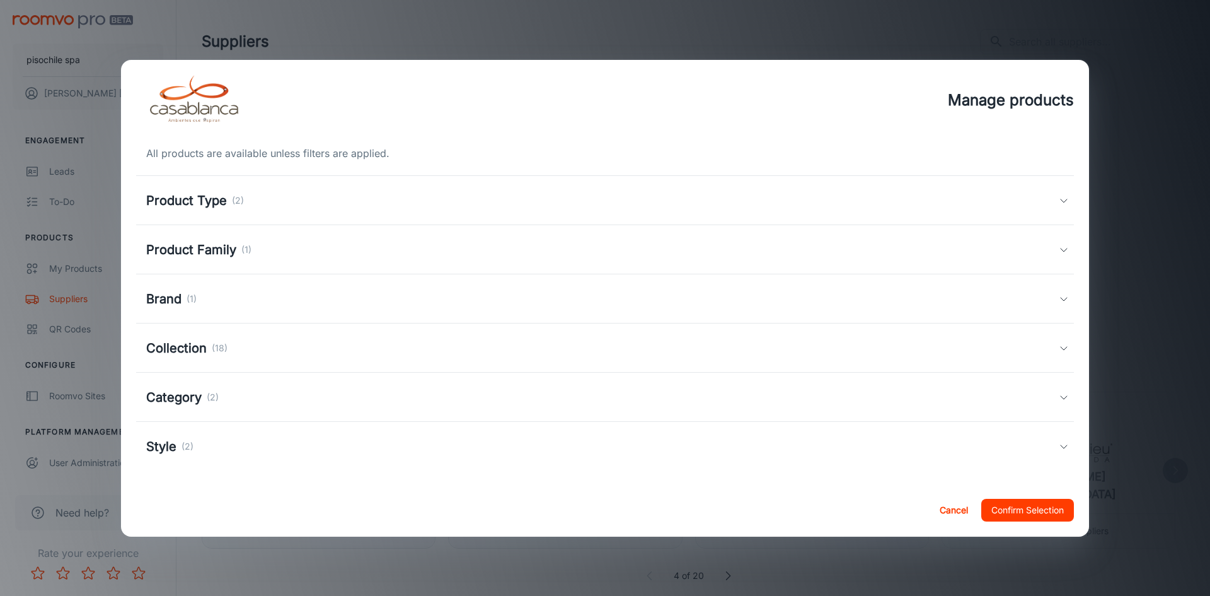
scroll to position [3, 0]
click at [886, 434] on div "Style (2)" at bounding box center [602, 443] width 913 height 19
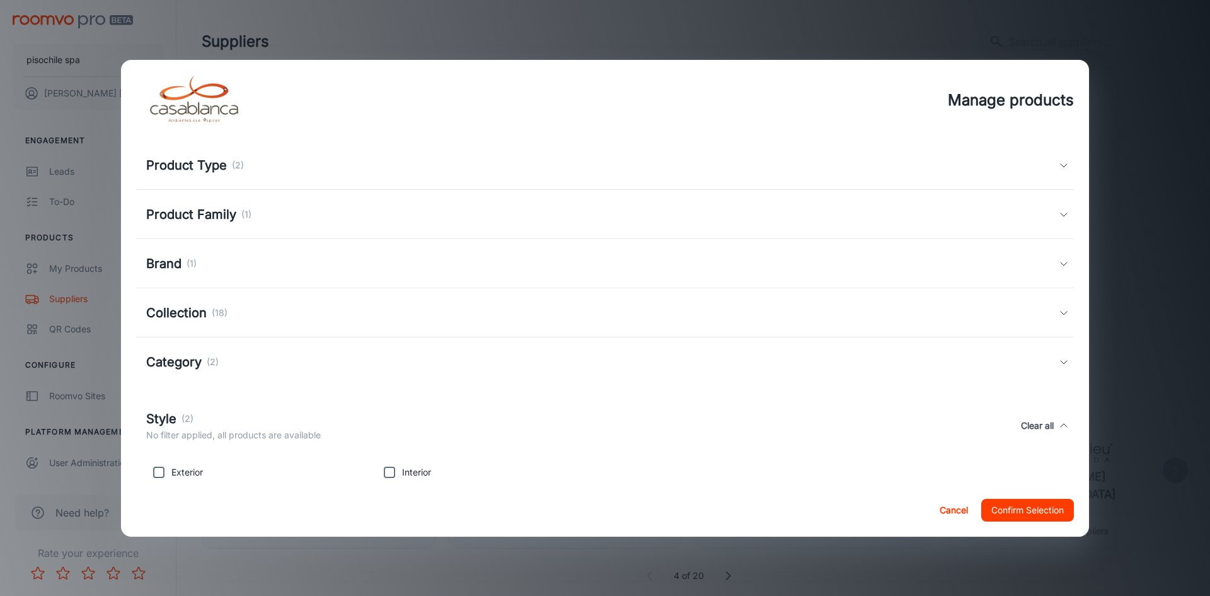
scroll to position [62, 0]
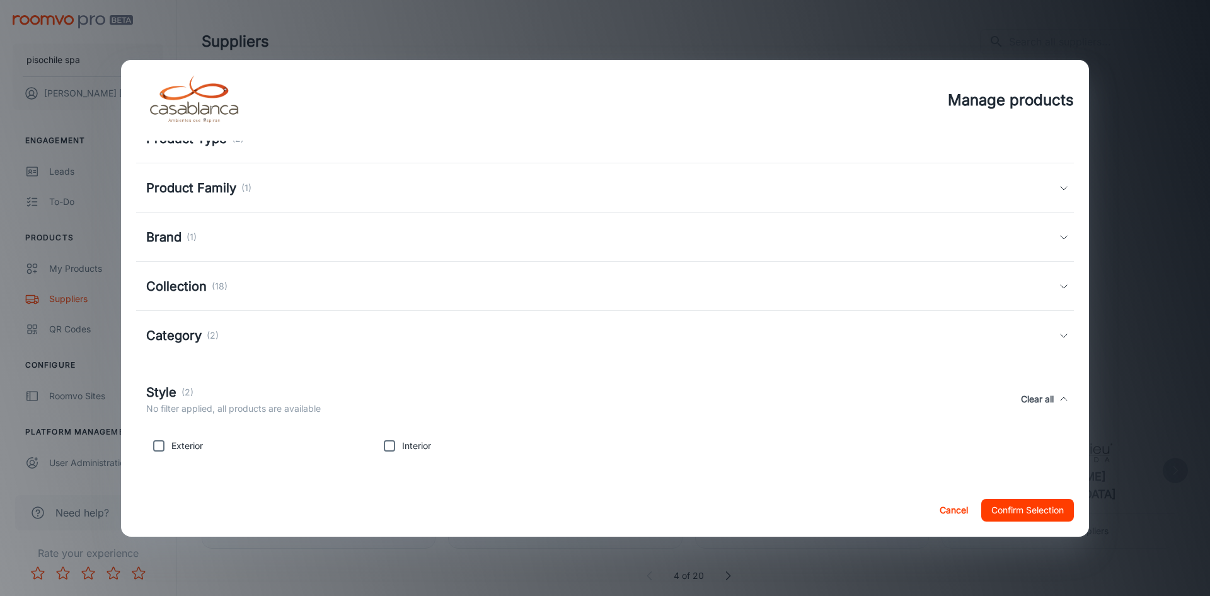
click at [483, 297] on div "Collection (18)" at bounding box center [605, 286] width 938 height 49
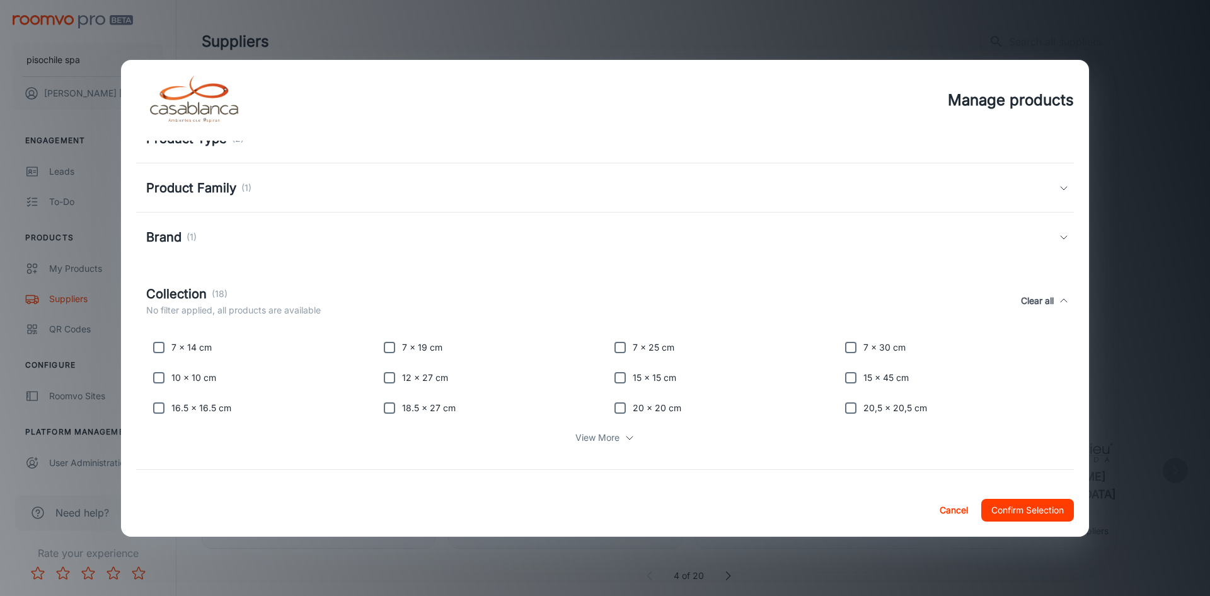
click at [475, 255] on div "Brand (1)" at bounding box center [605, 236] width 938 height 49
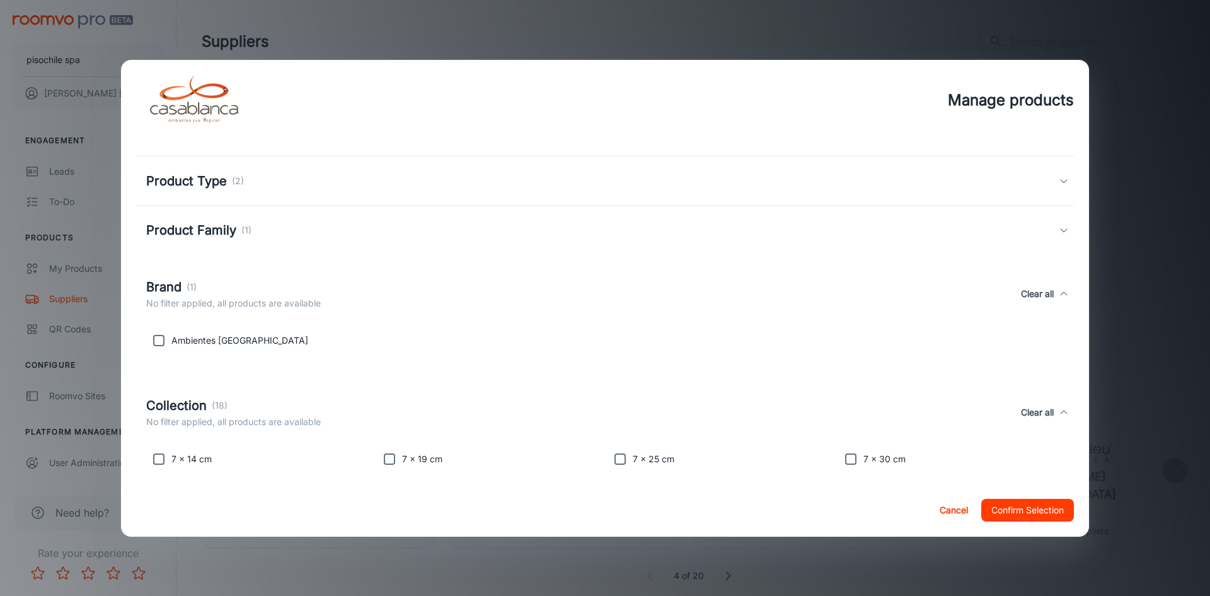
scroll to position [0, 0]
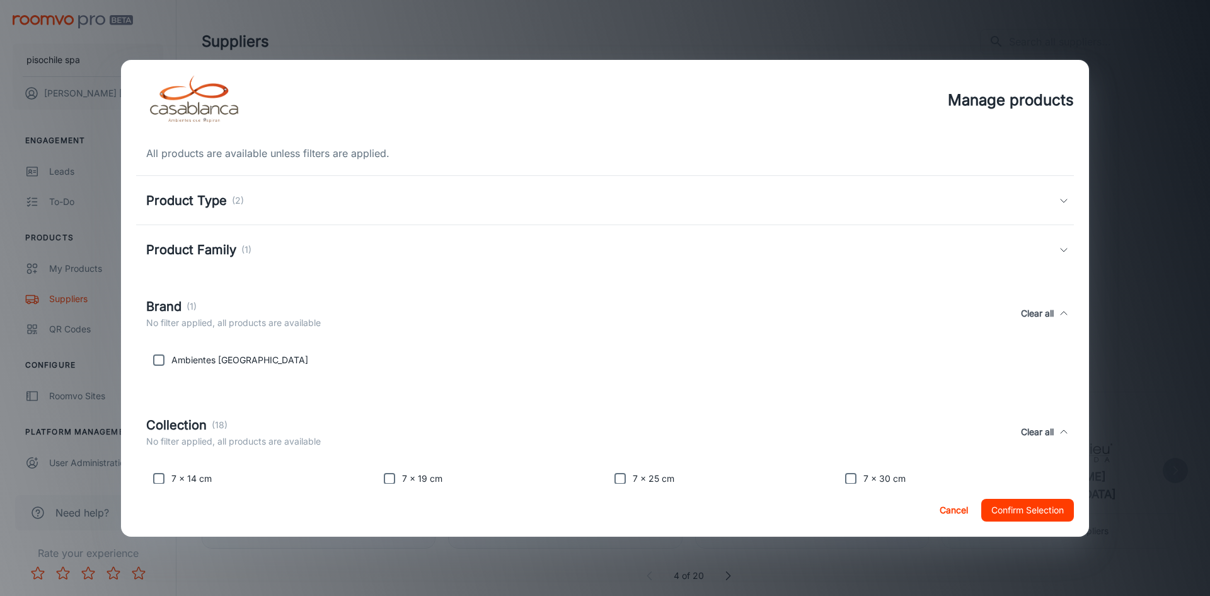
click at [412, 267] on div "Product Family (1)" at bounding box center [605, 249] width 938 height 49
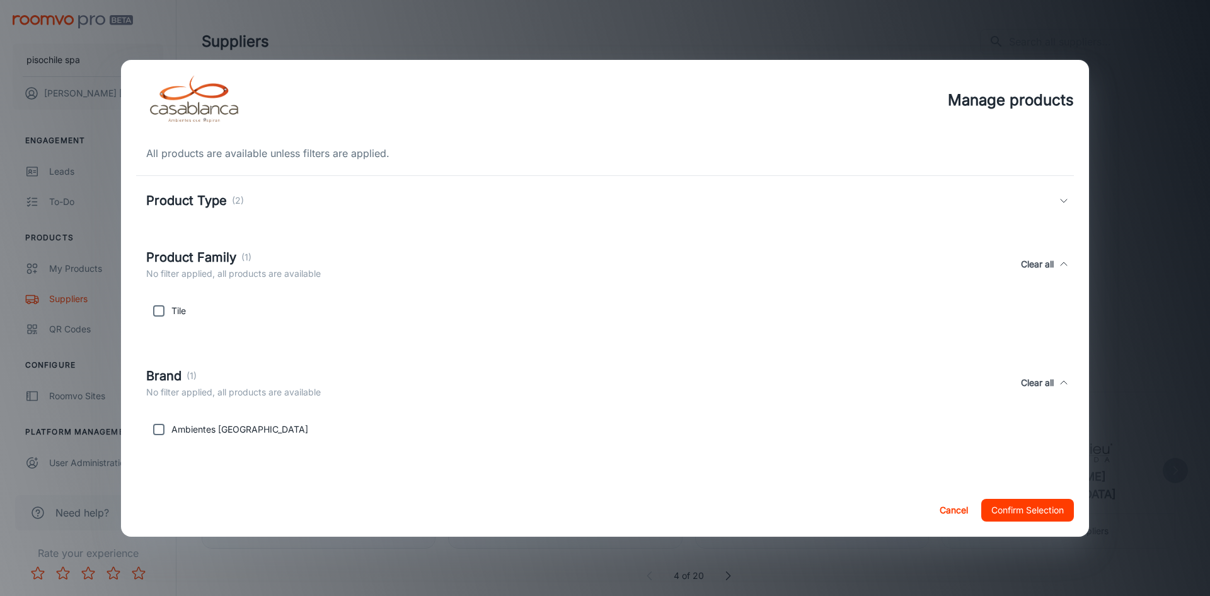
click at [427, 212] on div "Product Type (2)" at bounding box center [605, 200] width 938 height 49
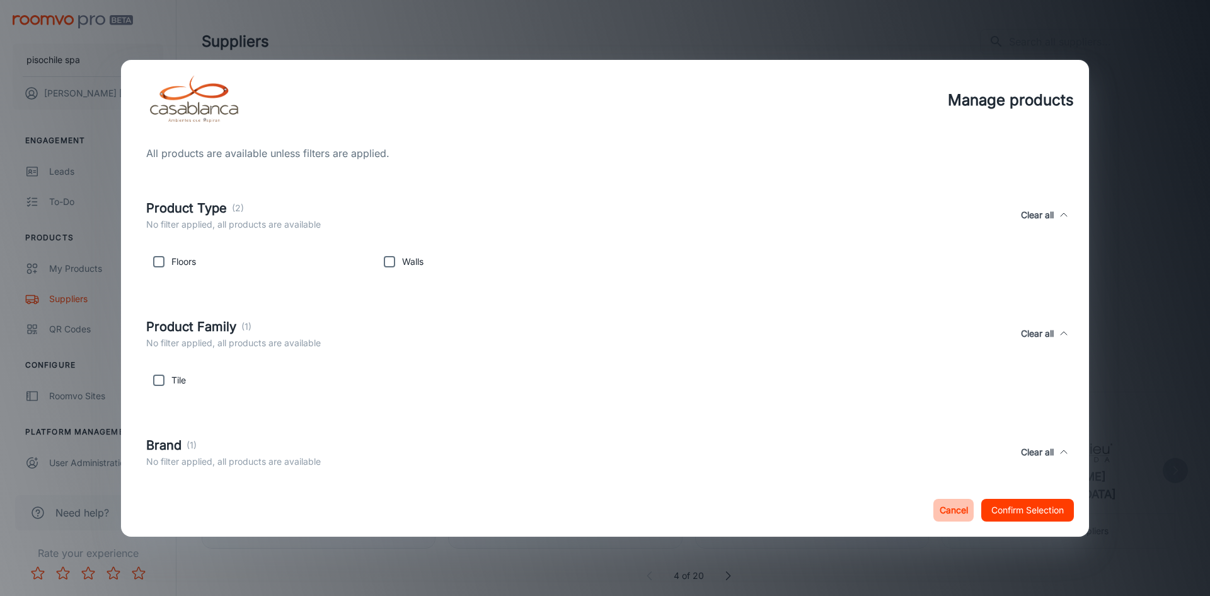
click at [960, 517] on button "Cancel" at bounding box center [953, 510] width 40 height 23
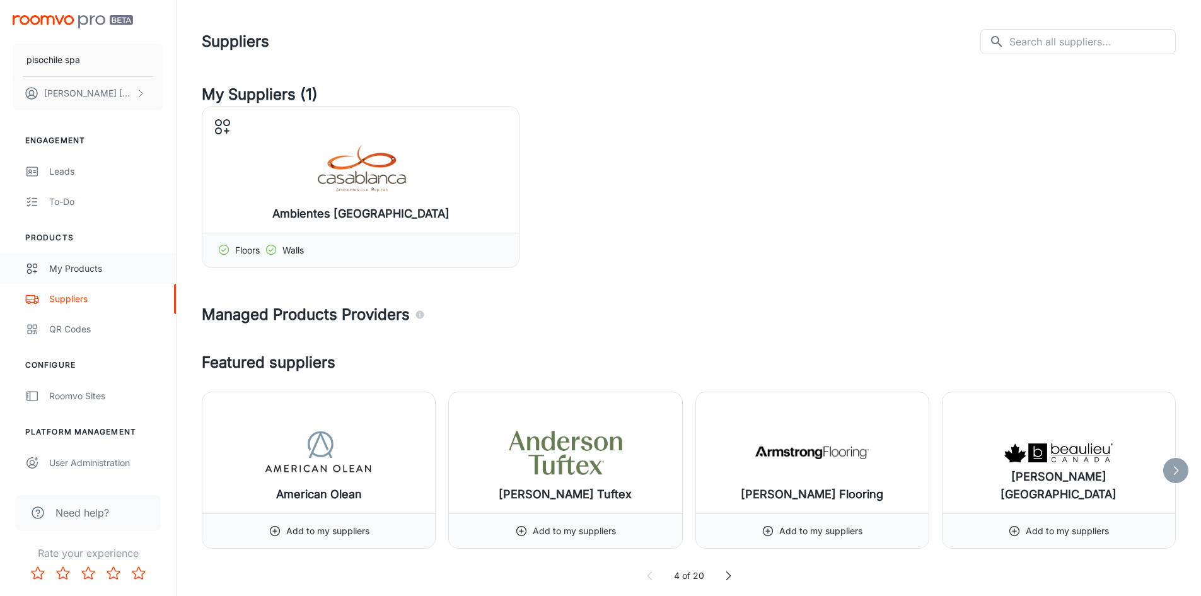
click at [83, 260] on link "My Products" at bounding box center [88, 268] width 176 height 30
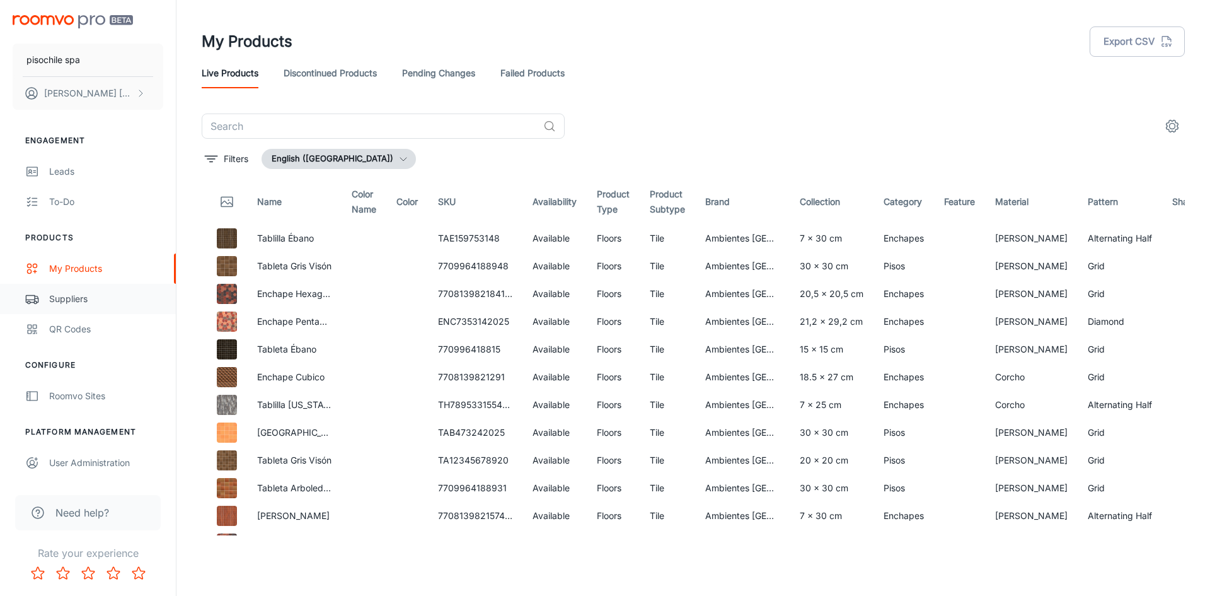
click at [78, 297] on div "Suppliers" at bounding box center [106, 299] width 114 height 14
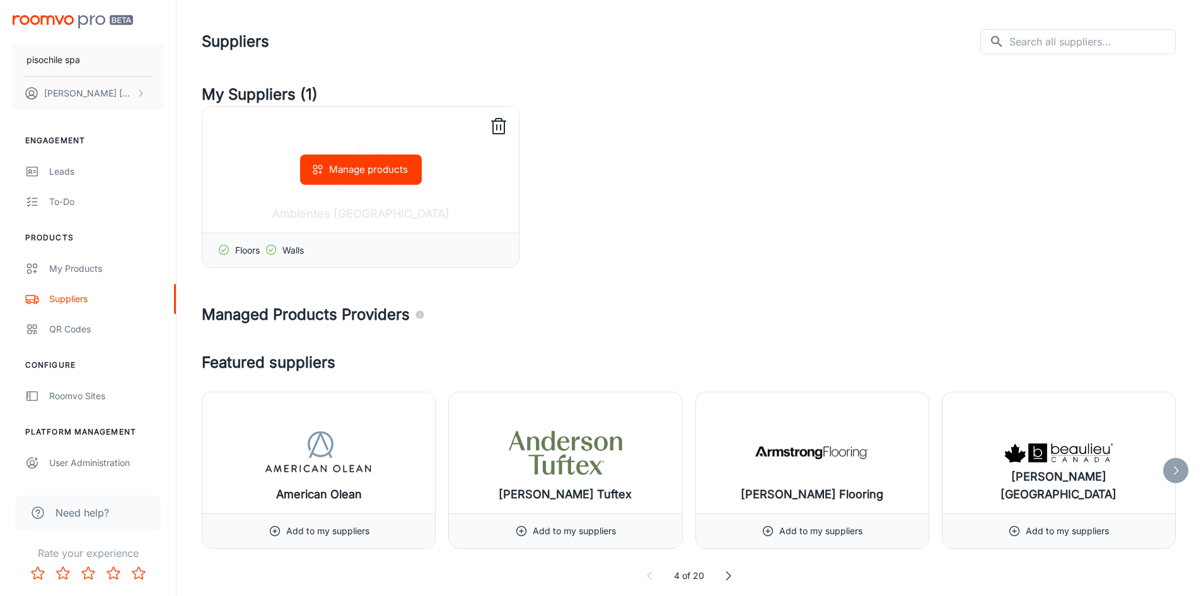
click at [493, 127] on icon at bounding box center [498, 127] width 11 height 13
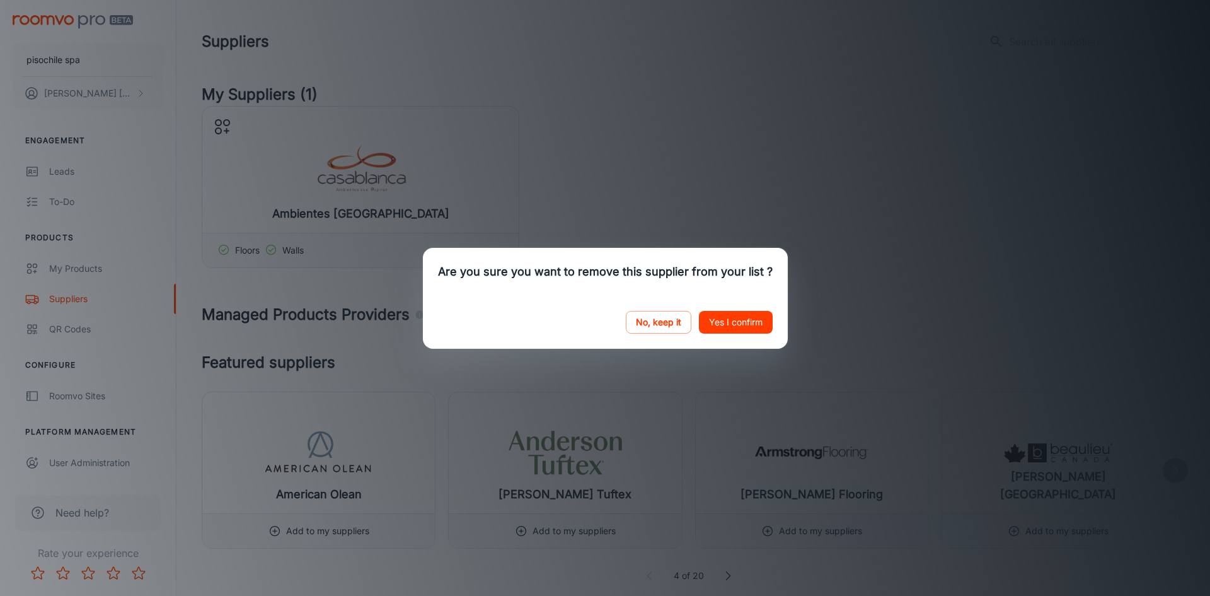
click at [703, 321] on button "Yes I confirm" at bounding box center [736, 322] width 74 height 23
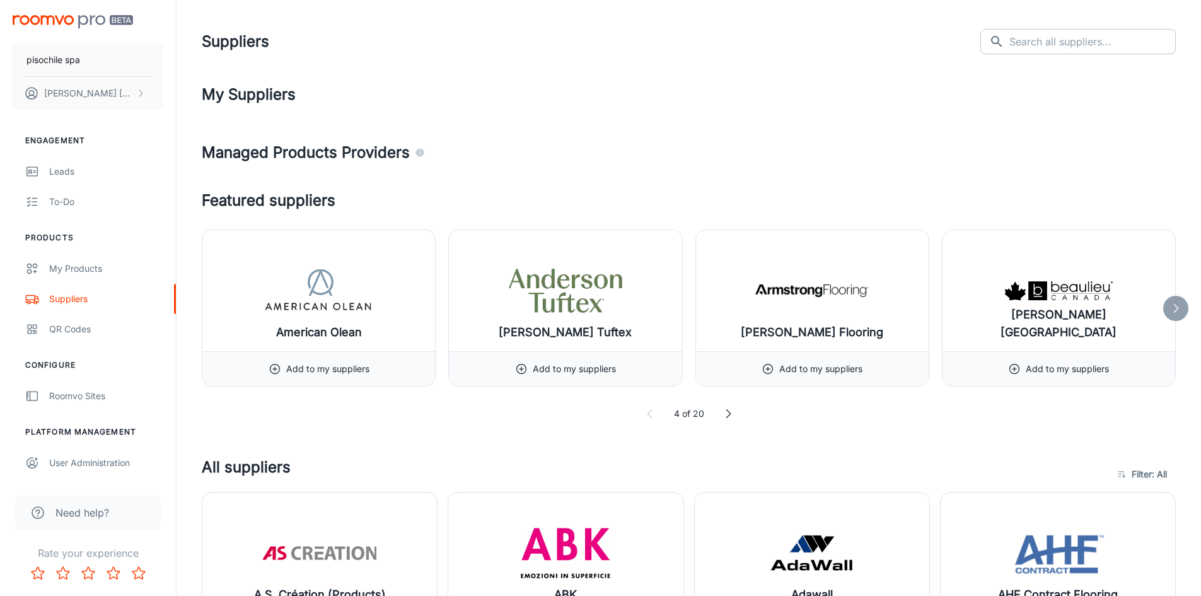
click at [1136, 47] on input "text" at bounding box center [1092, 41] width 166 height 25
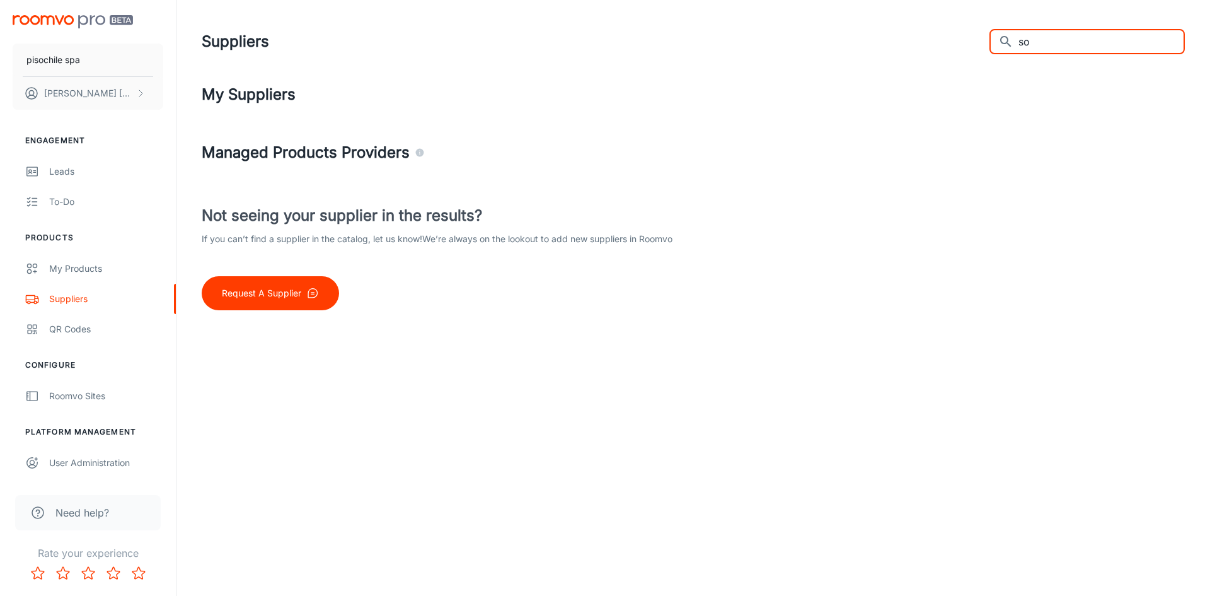
type input "s"
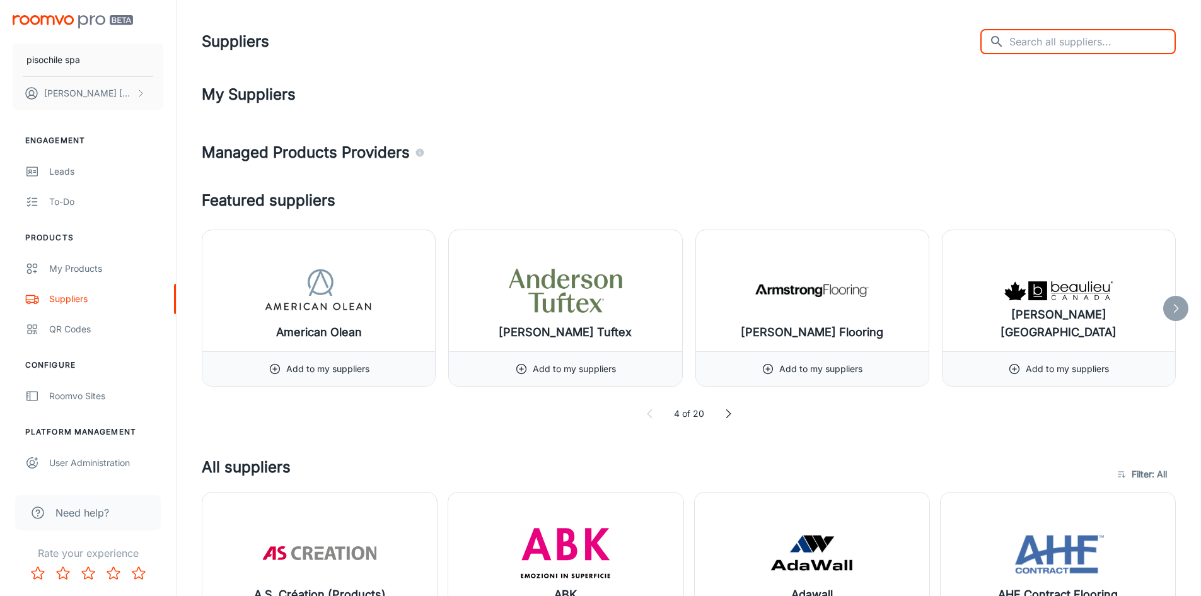
click at [1118, 49] on input "text" at bounding box center [1092, 41] width 166 height 25
type input "p"
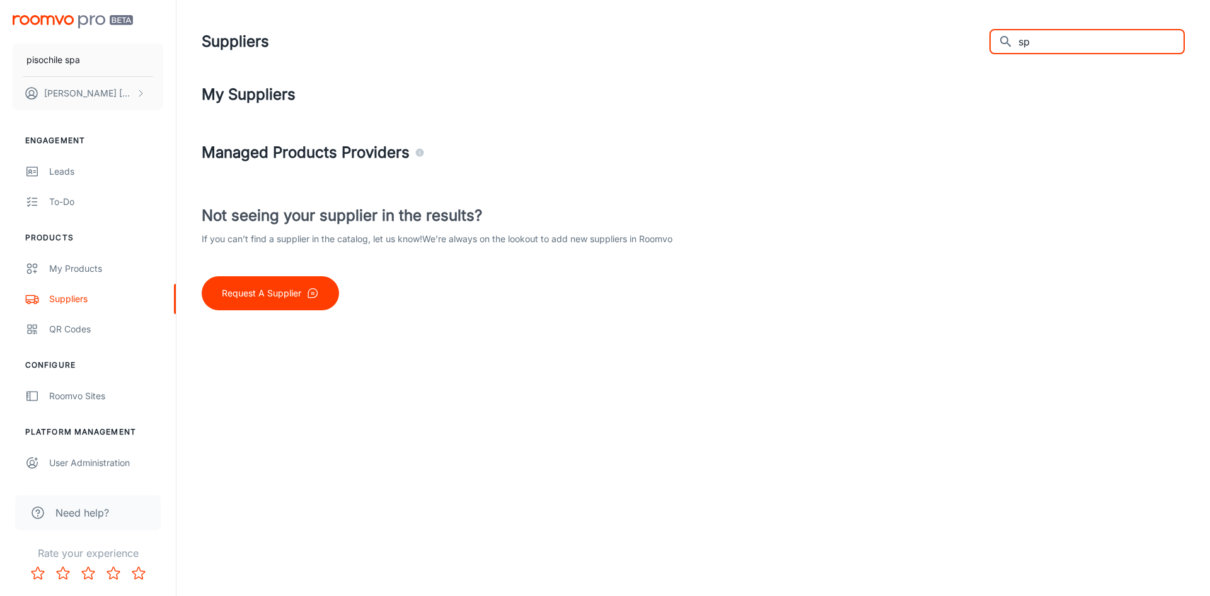
type input "s"
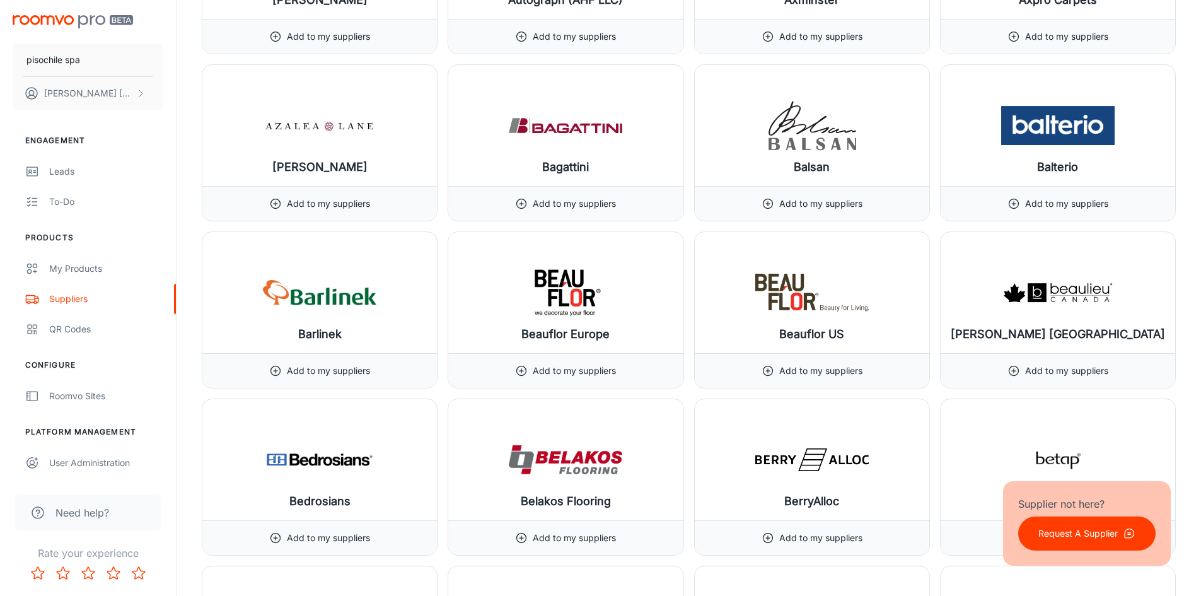
scroll to position [1765, 0]
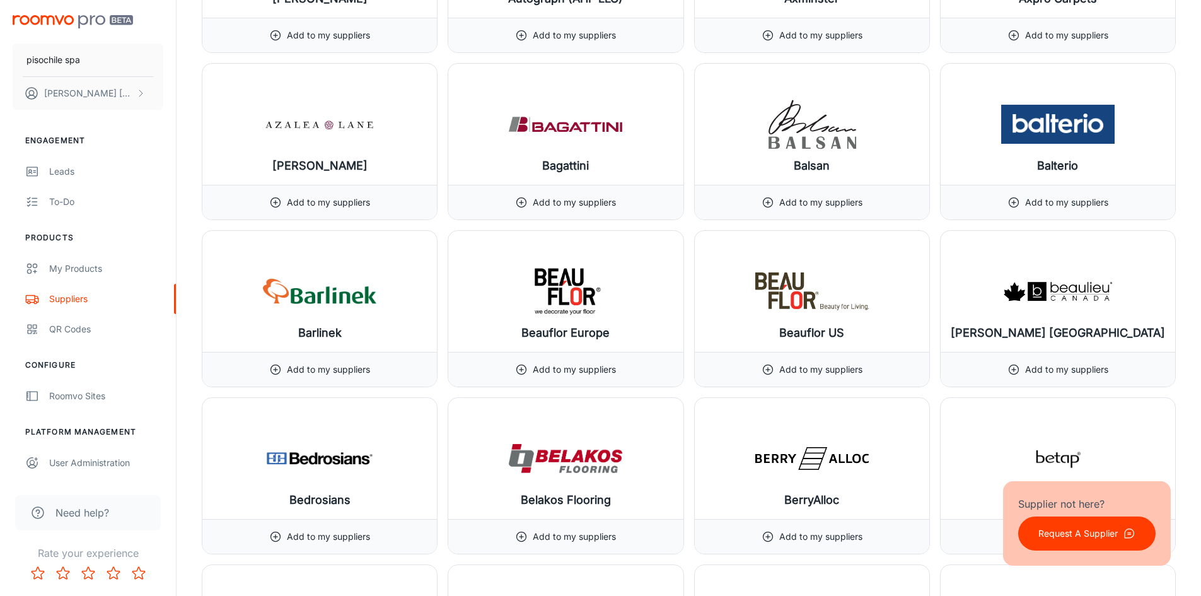
click at [1075, 534] on p "Request A Supplier" at bounding box center [1077, 533] width 79 height 14
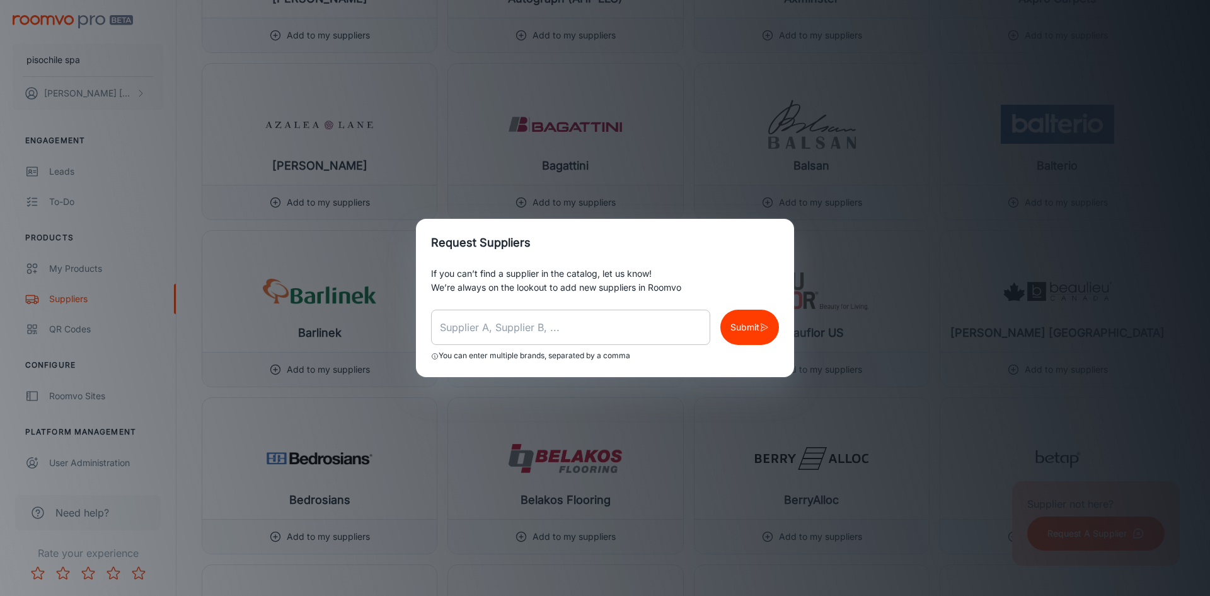
click at [589, 328] on input "text" at bounding box center [570, 326] width 279 height 35
click at [677, 147] on div "Request Suppliers If you can’t find a supplier in the catalog, let us know! We’…" at bounding box center [605, 298] width 1210 height 596
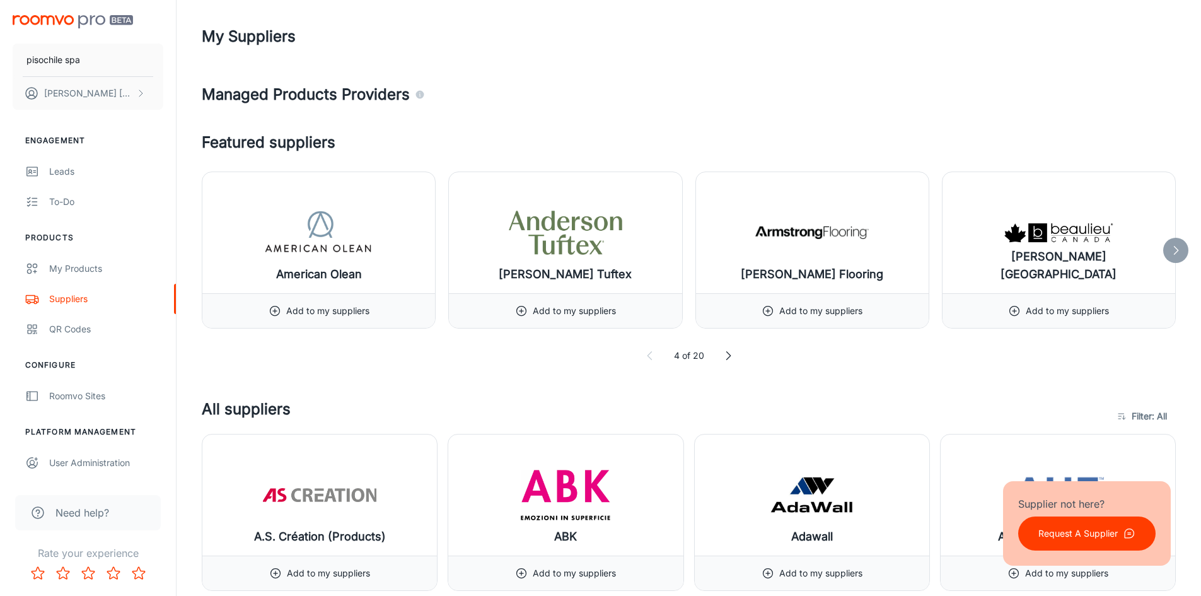
scroll to position [0, 0]
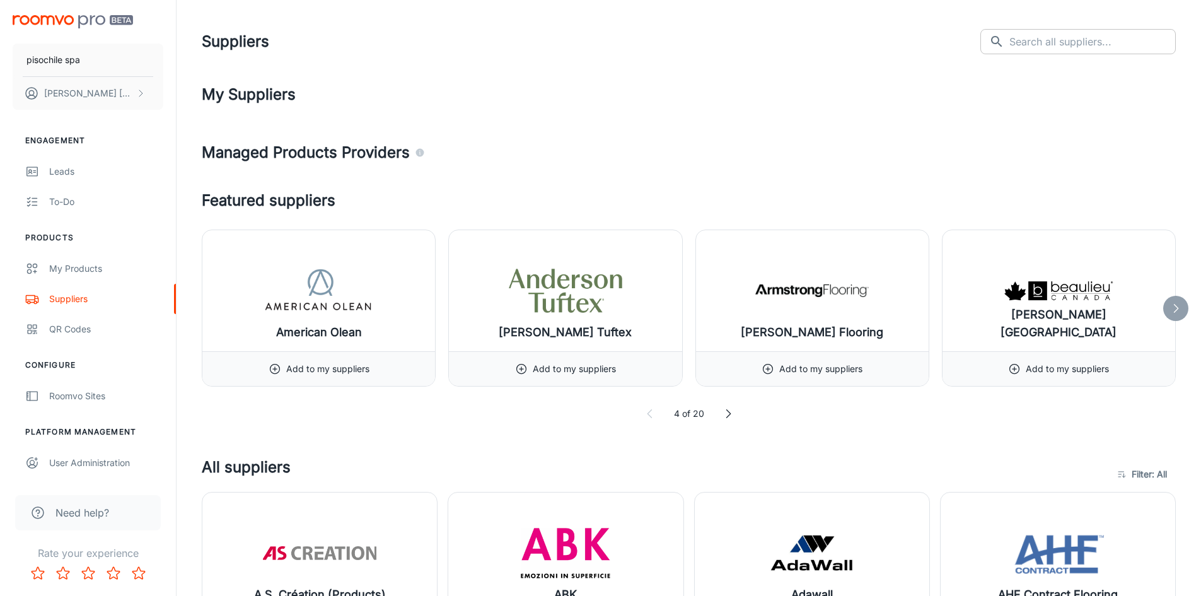
click at [1068, 45] on input "text" at bounding box center [1092, 41] width 166 height 25
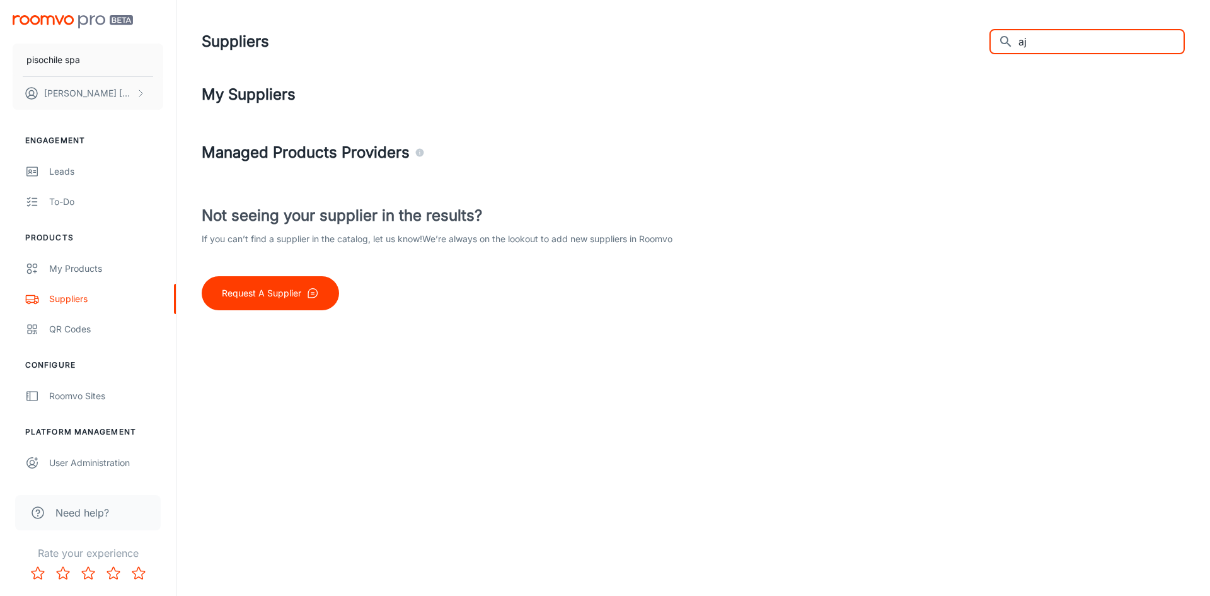
type input "a"
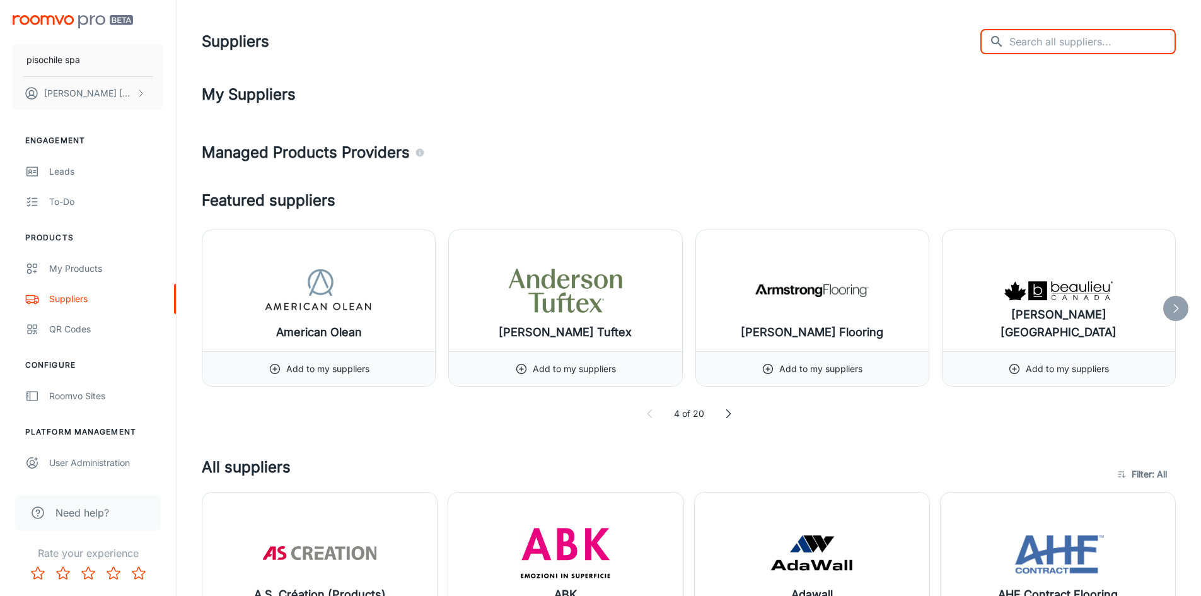
click at [1058, 41] on input "text" at bounding box center [1092, 41] width 166 height 25
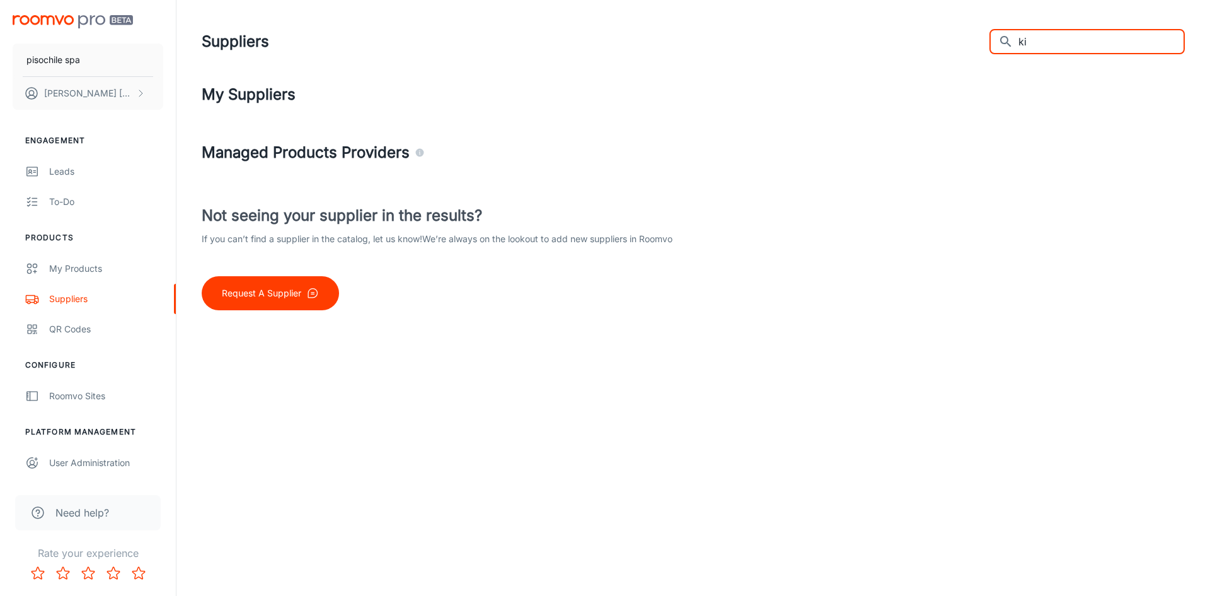
type input "k"
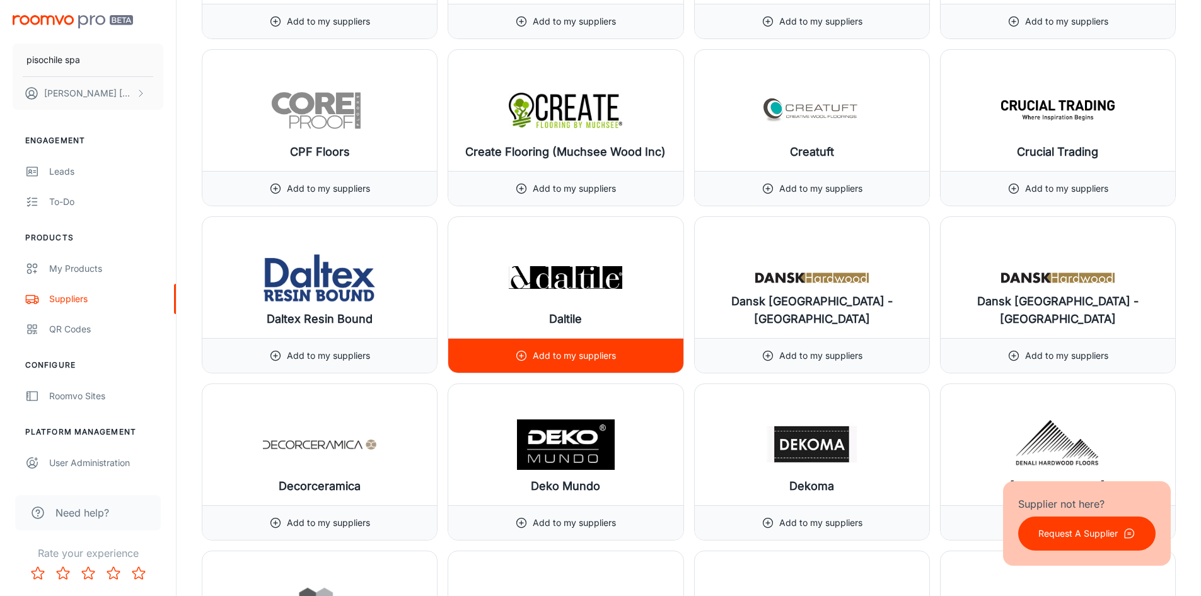
scroll to position [3970, 0]
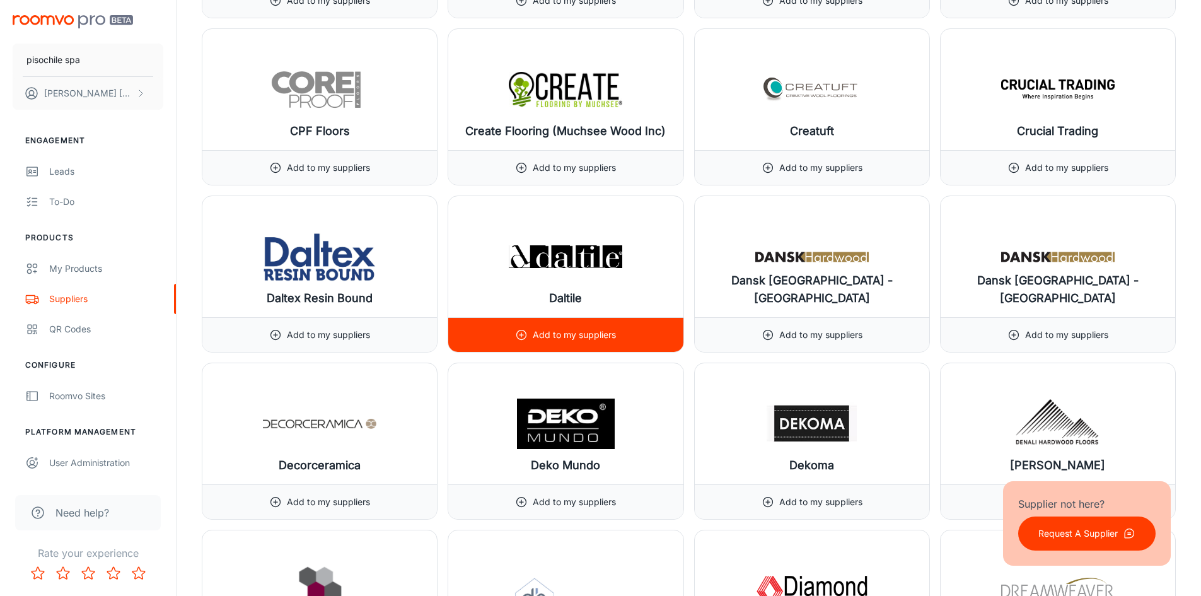
click at [591, 261] on img at bounding box center [565, 256] width 113 height 50
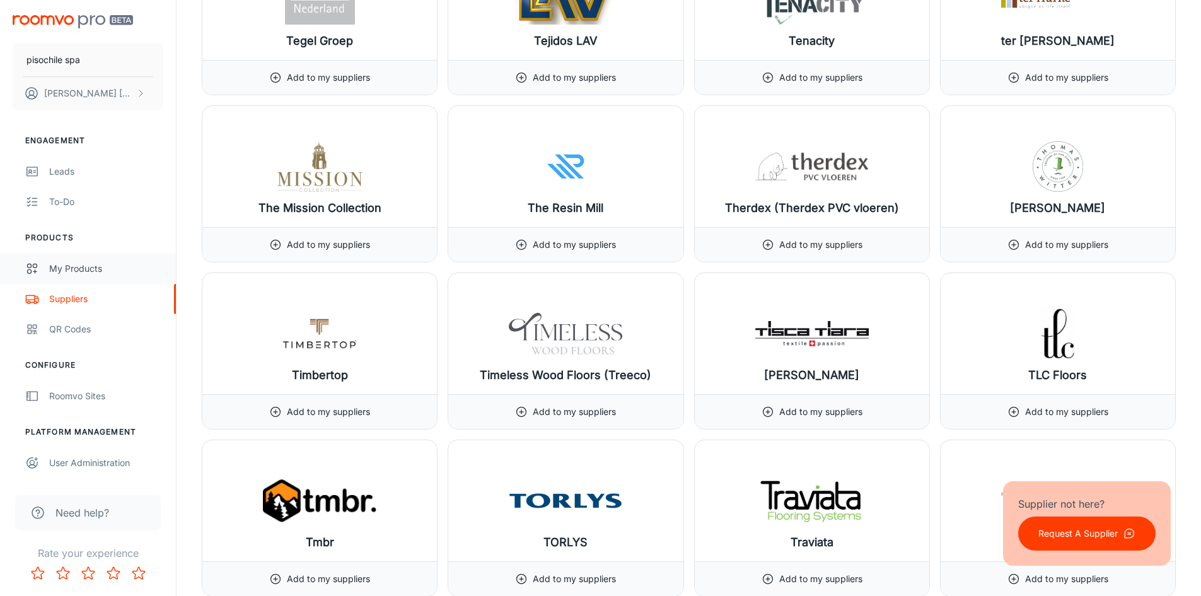
scroll to position [13743, 0]
click at [99, 277] on link "My Products" at bounding box center [88, 268] width 176 height 30
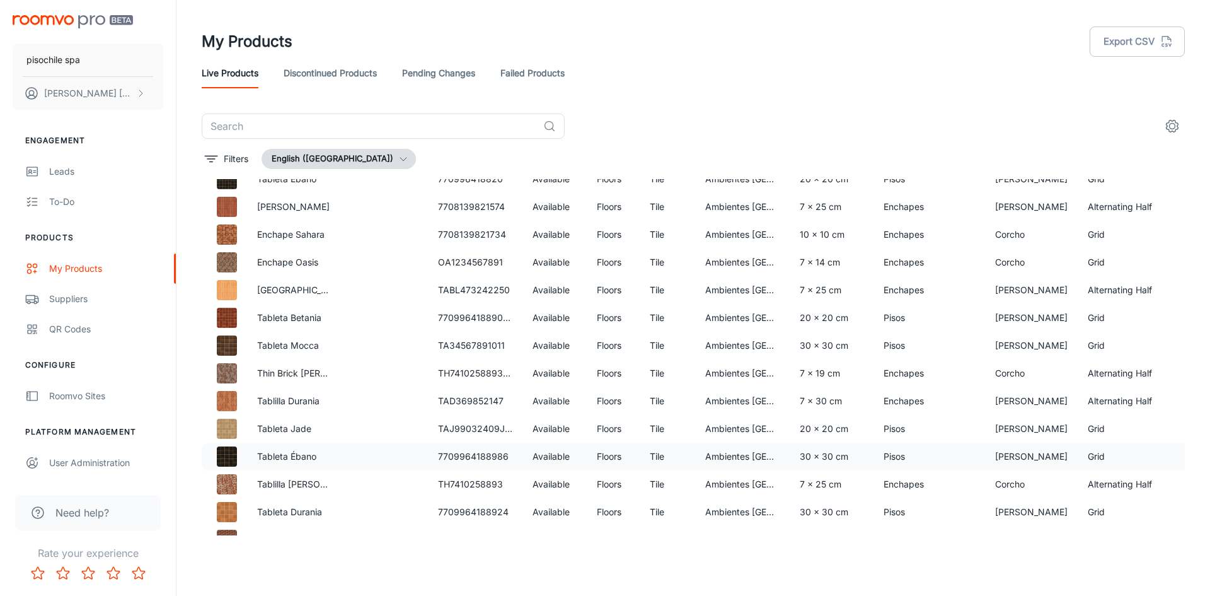
scroll to position [858, 0]
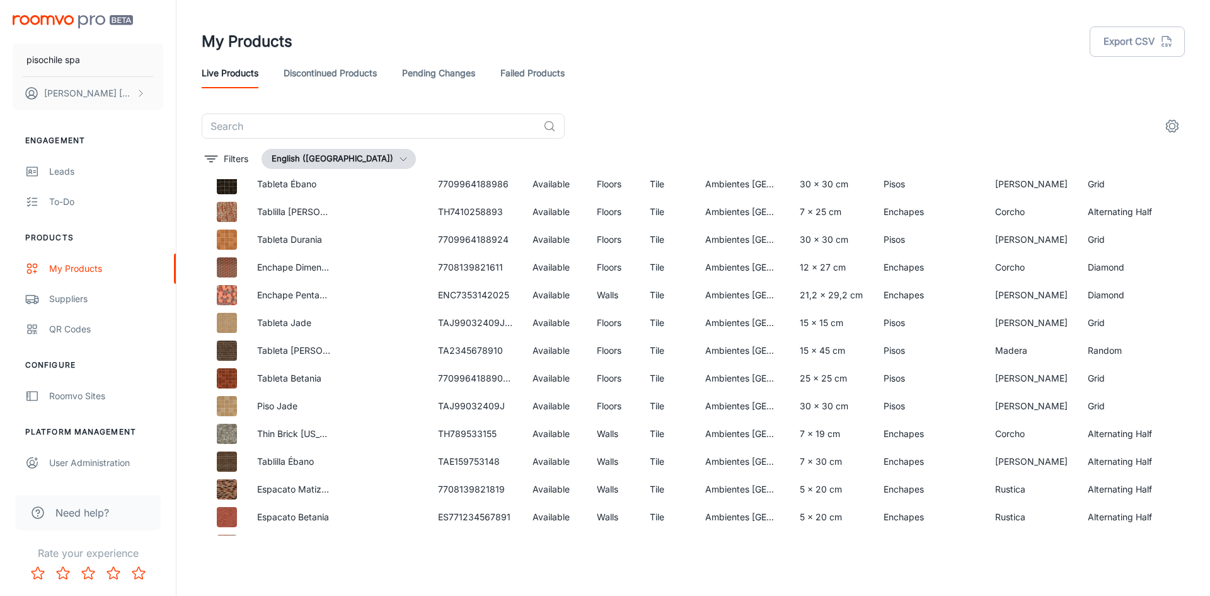
click at [364, 157] on button "English ([GEOGRAPHIC_DATA])" at bounding box center [339, 159] width 154 height 20
click at [449, 168] on div at bounding box center [605, 298] width 1210 height 596
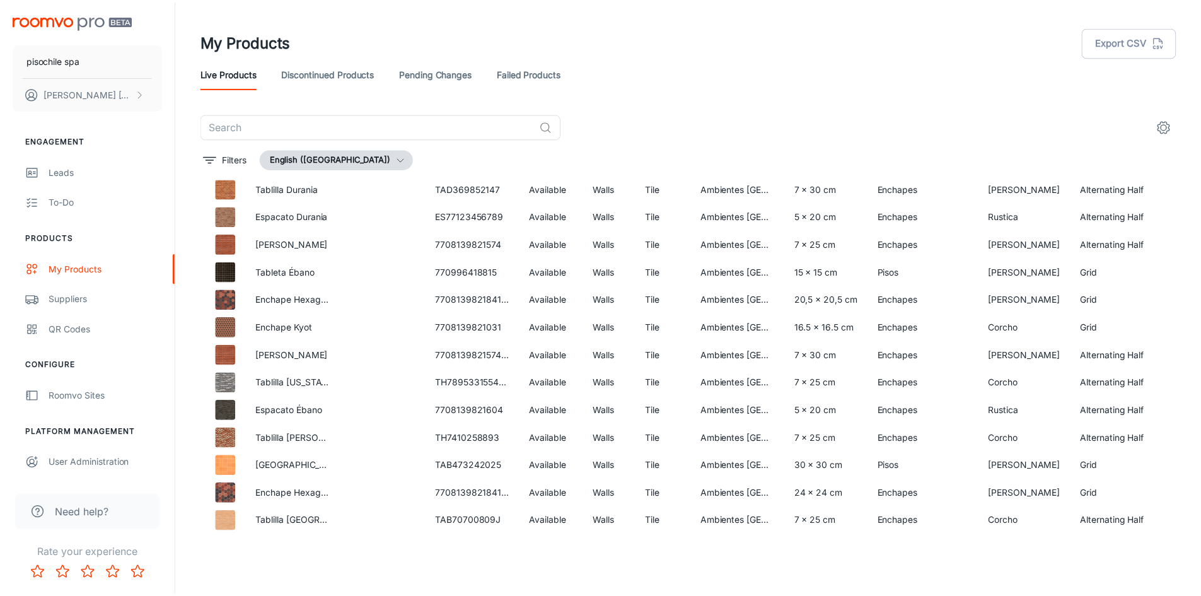
scroll to position [1471, 0]
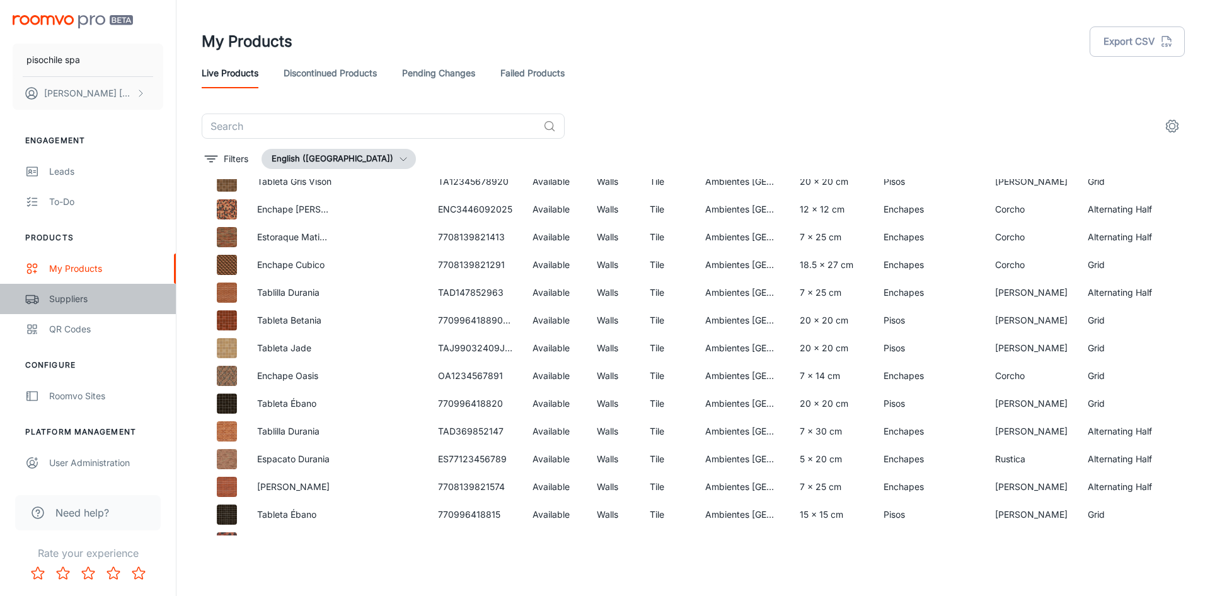
click at [75, 301] on div "Suppliers" at bounding box center [106, 299] width 114 height 14
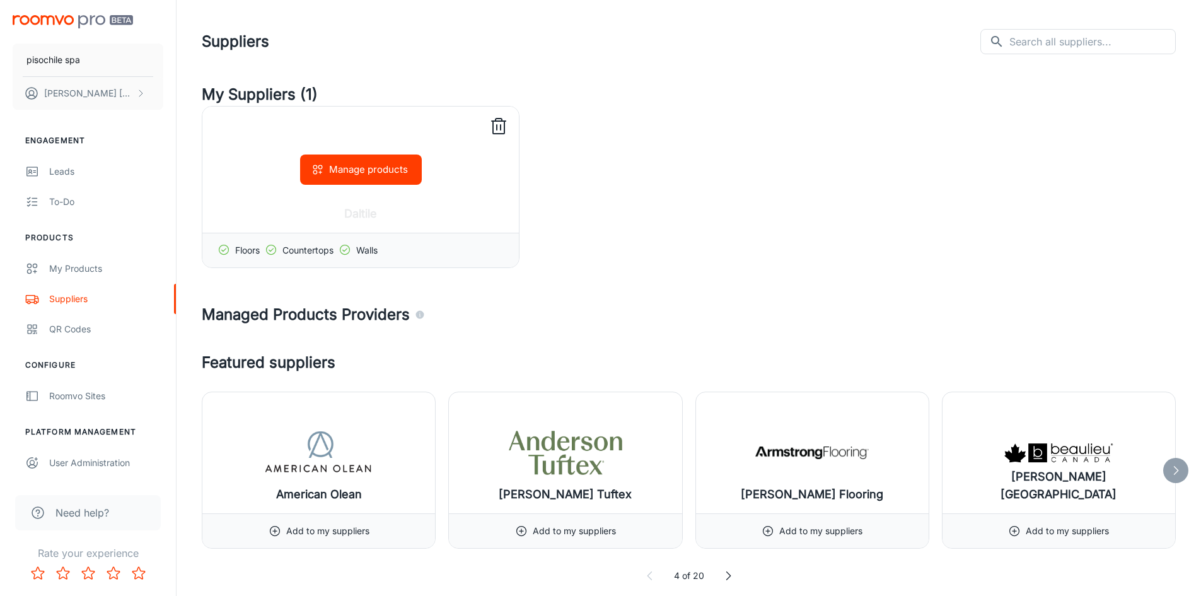
click at [378, 168] on button "Manage products" at bounding box center [361, 169] width 122 height 30
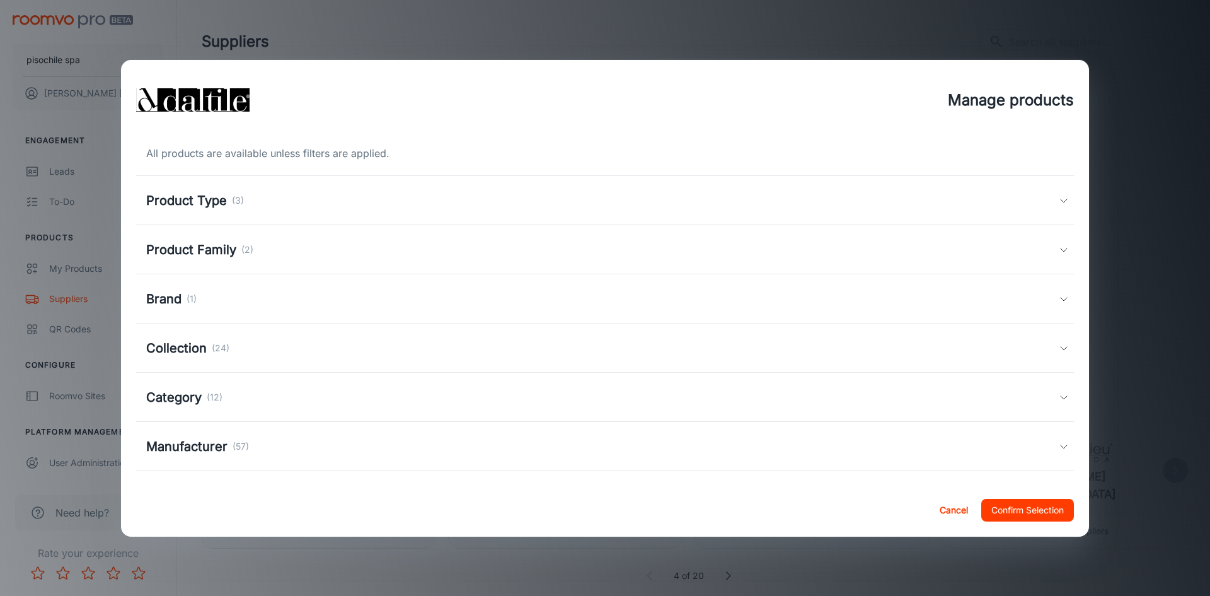
click at [1015, 200] on div "Product Type (3)" at bounding box center [602, 200] width 913 height 19
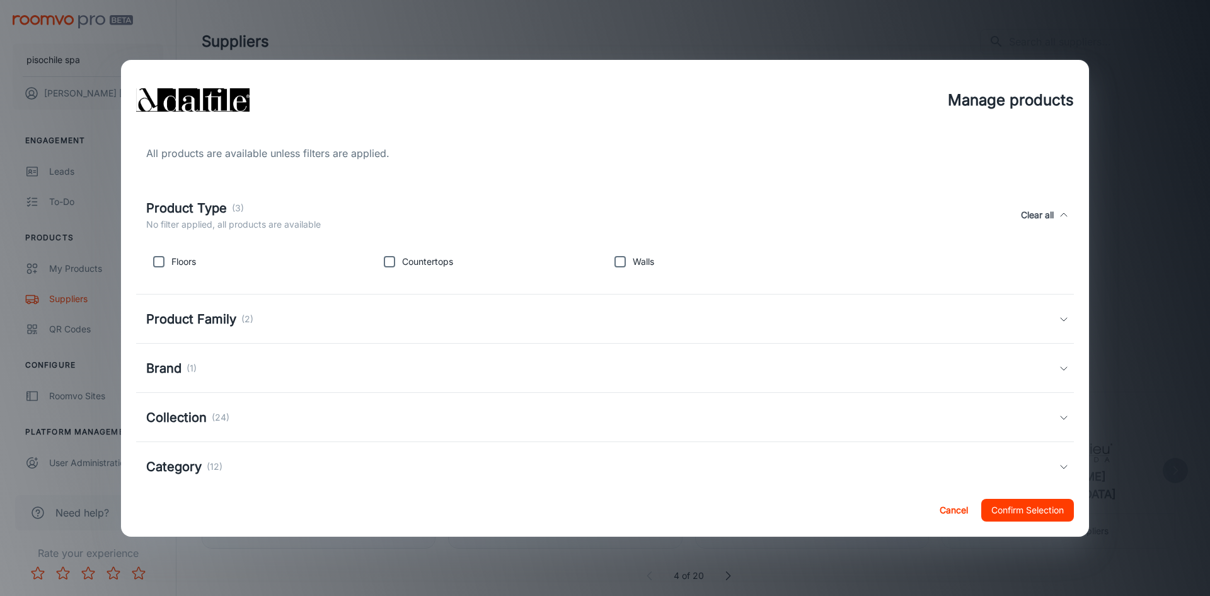
click at [190, 260] on p "Floors" at bounding box center [183, 262] width 25 height 14
click at [159, 261] on input "checkbox" at bounding box center [158, 261] width 25 height 25
checkbox input "true"
click at [1035, 509] on button "Confirm Selection" at bounding box center [1027, 510] width 93 height 23
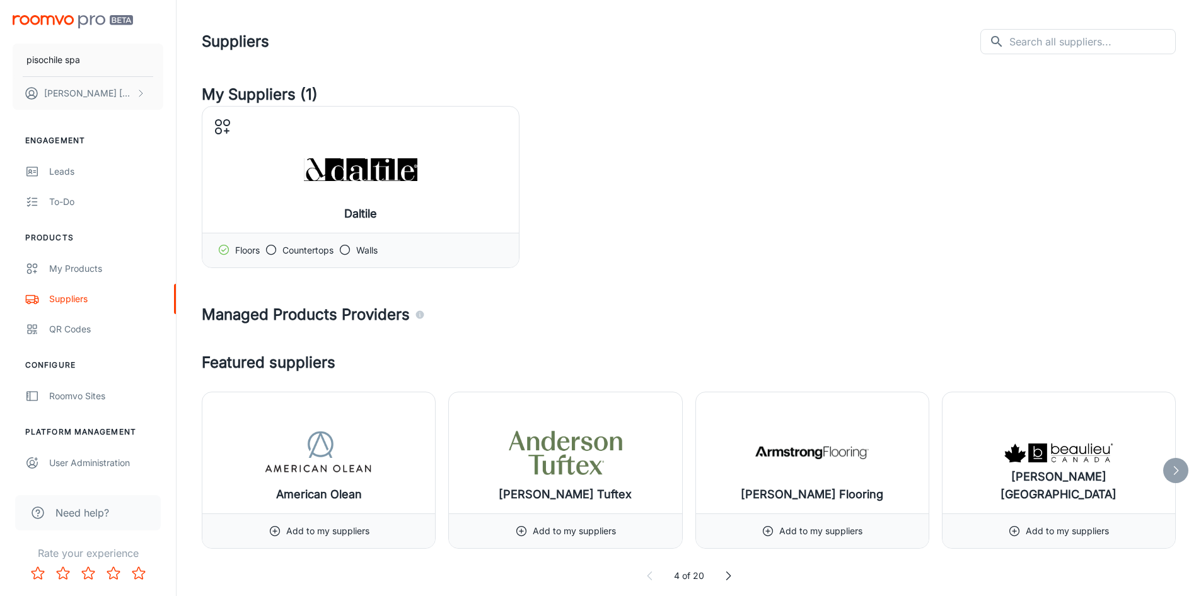
click at [819, 223] on div "Daltile Manage products Floors Countertops Walls" at bounding box center [689, 187] width 974 height 162
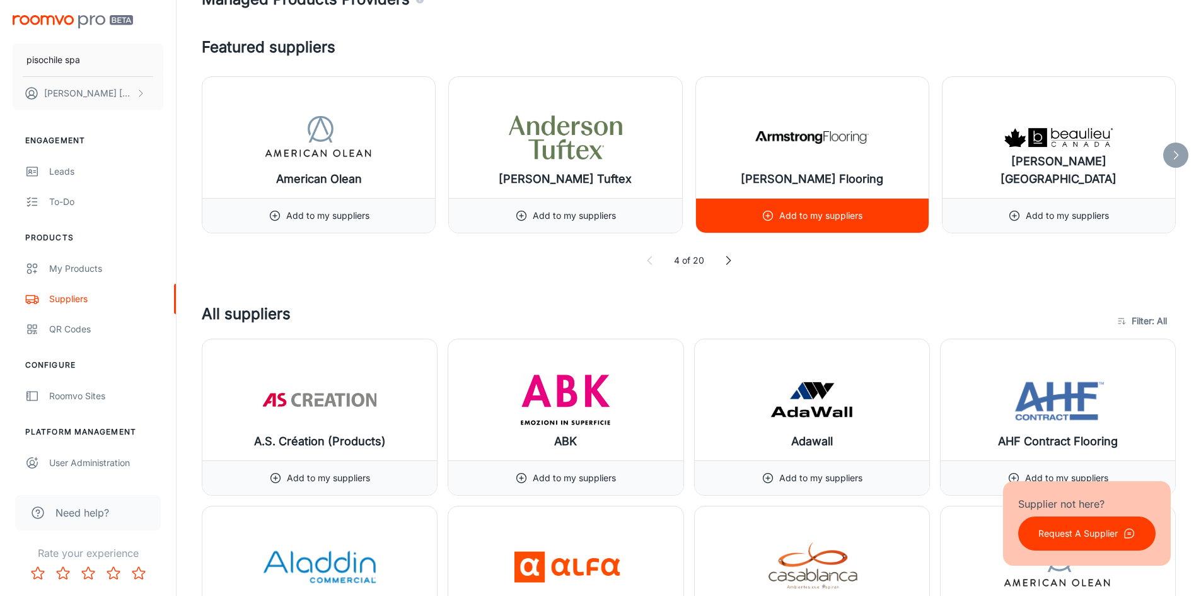
scroll to position [252, 0]
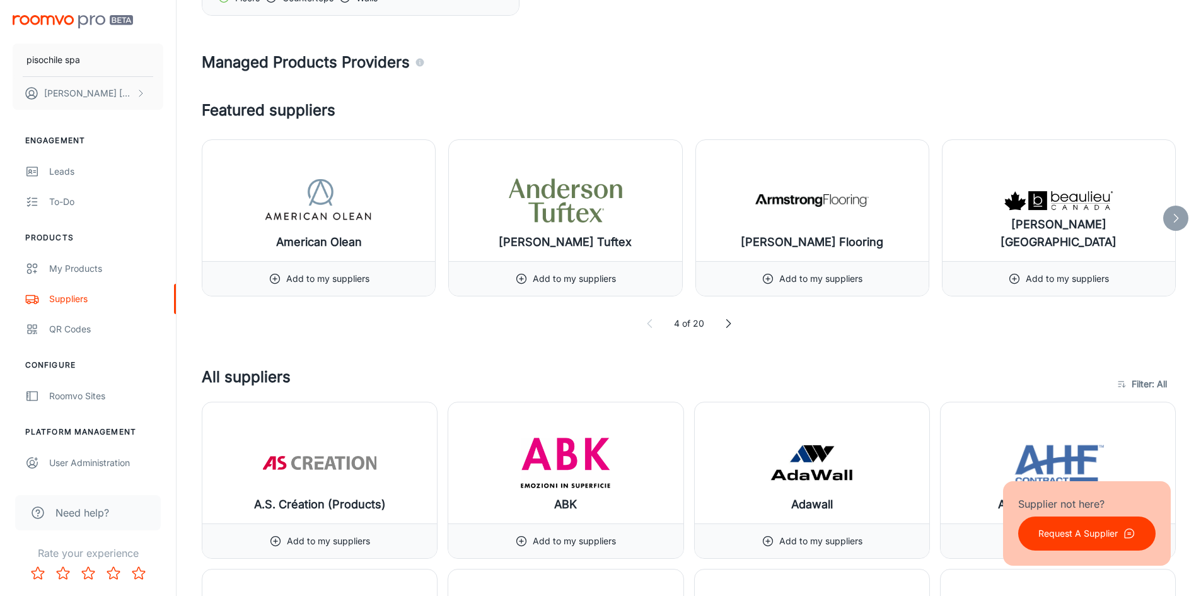
click at [1184, 216] on div at bounding box center [1175, 217] width 25 height 25
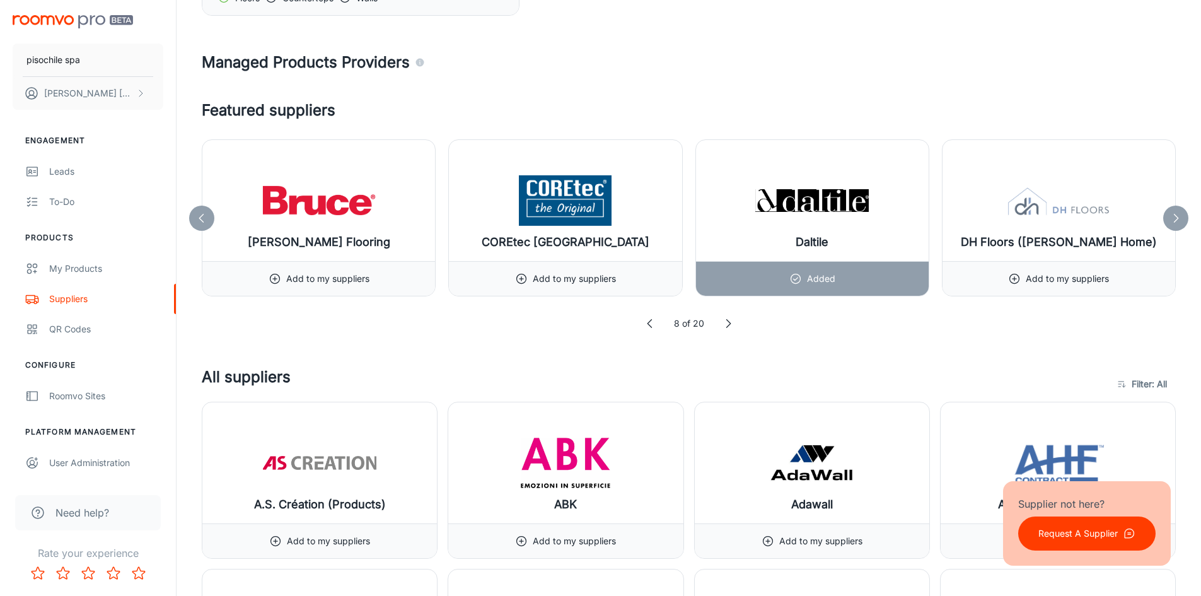
click at [1184, 216] on div at bounding box center [1175, 217] width 25 height 25
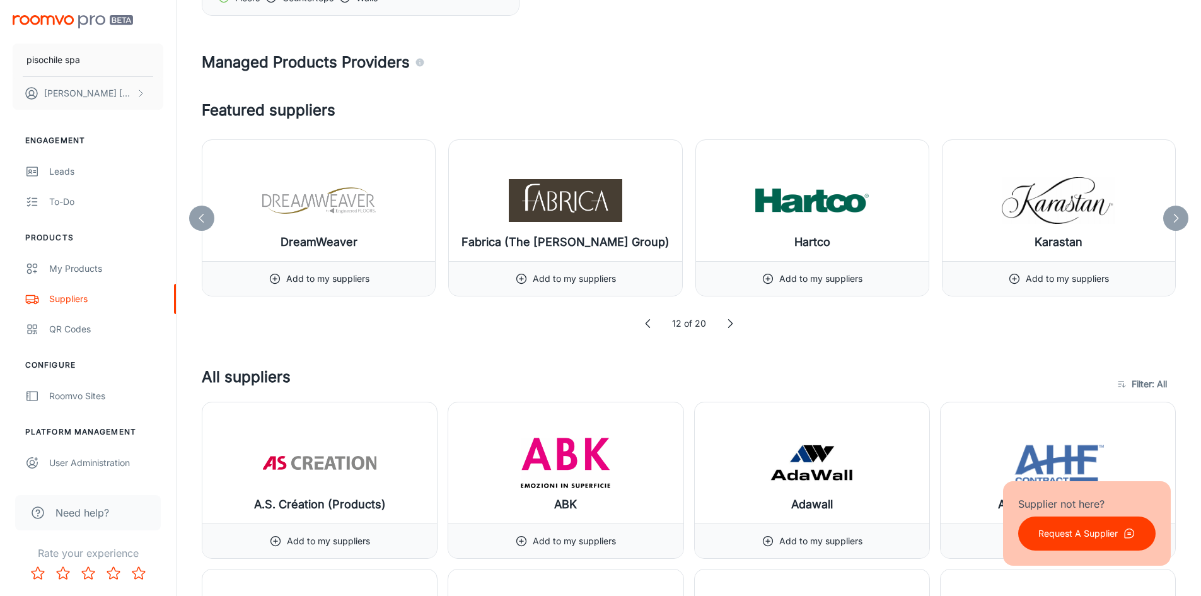
click at [1184, 216] on div at bounding box center [1175, 217] width 25 height 25
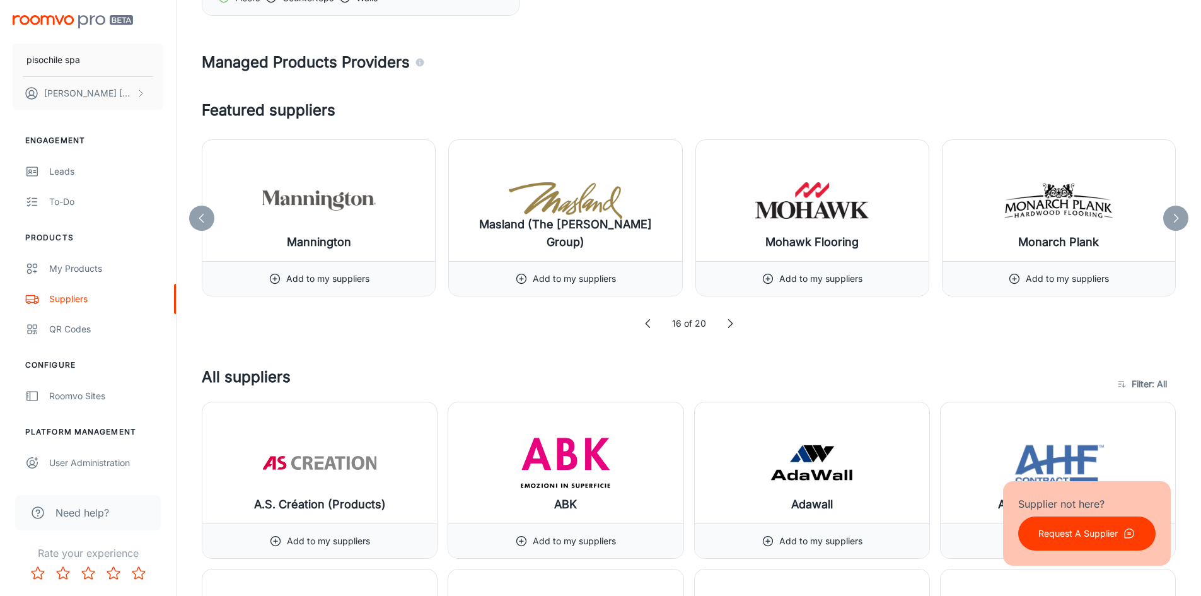
click at [1184, 216] on div at bounding box center [1175, 217] width 25 height 25
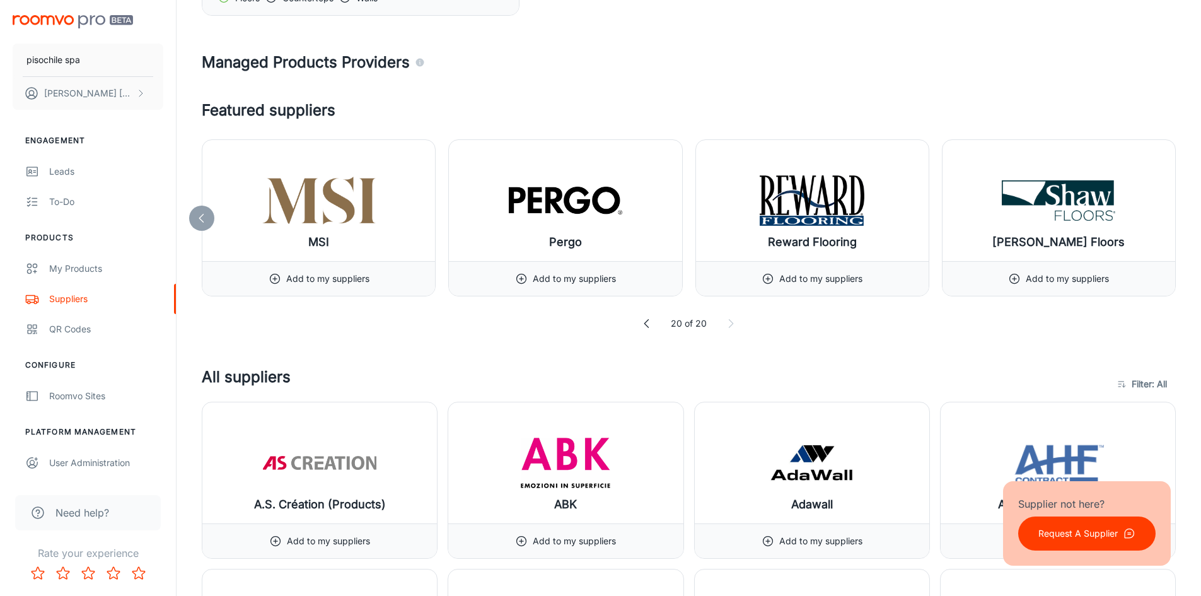
click at [204, 215] on icon at bounding box center [201, 218] width 13 height 13
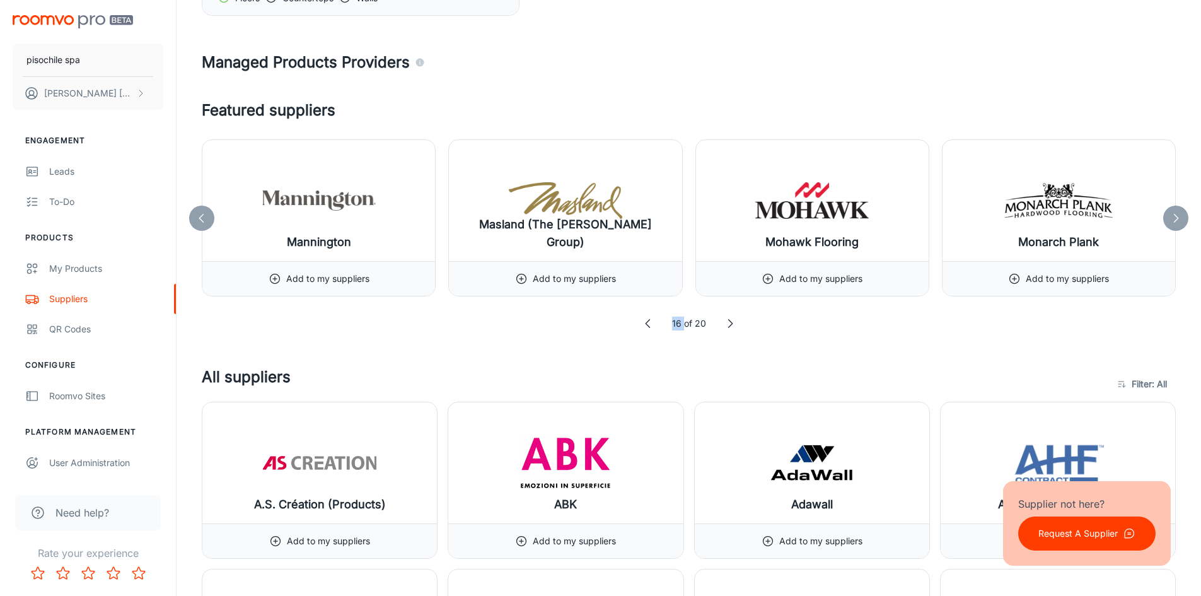
click at [204, 215] on icon at bounding box center [201, 218] width 13 height 13
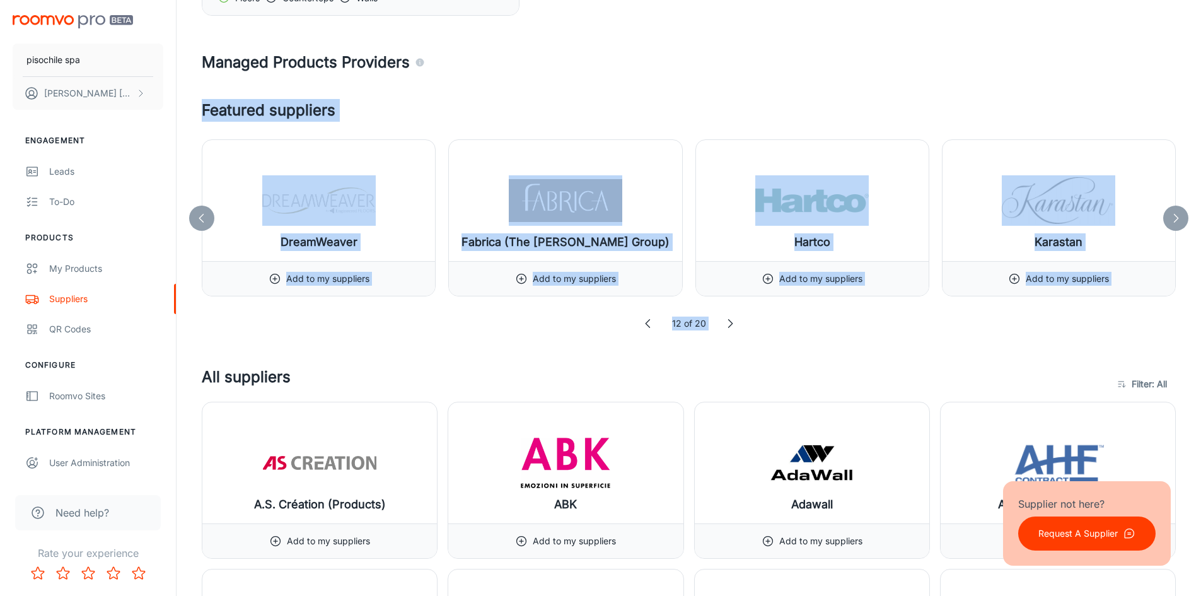
click at [204, 215] on icon at bounding box center [201, 218] width 13 height 13
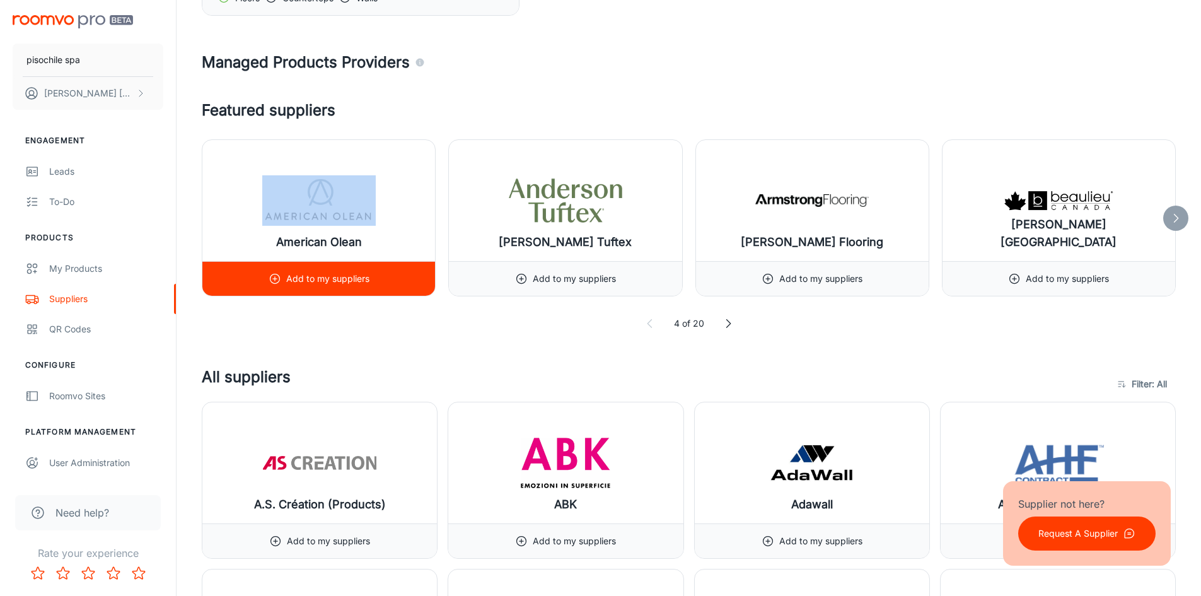
click at [204, 215] on div "American Olean" at bounding box center [318, 200] width 233 height 121
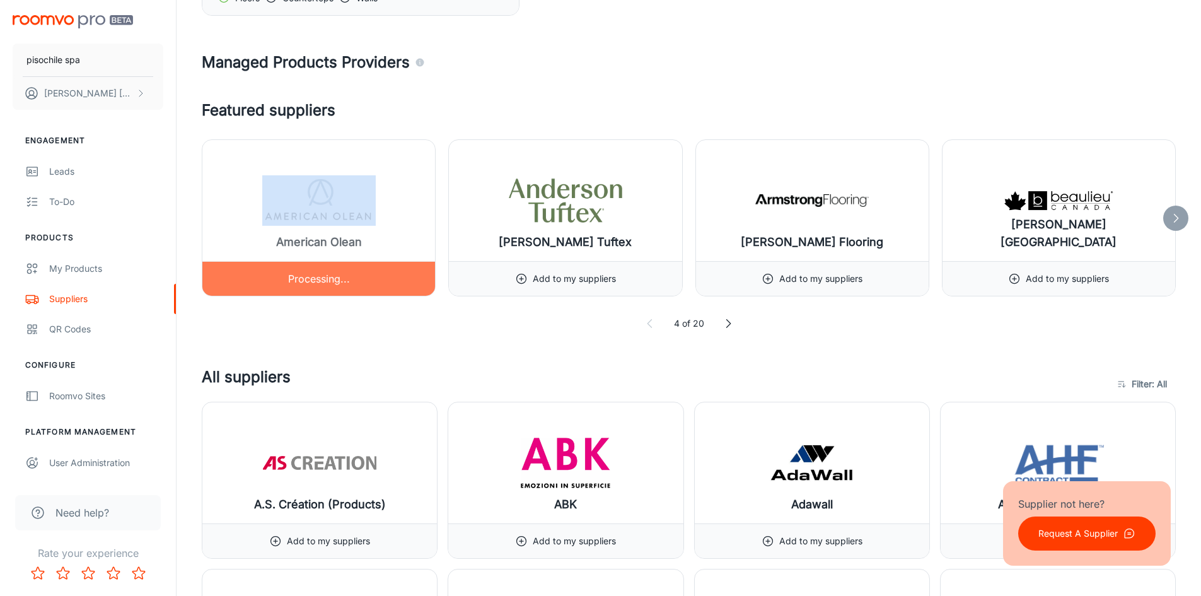
click at [204, 215] on div at bounding box center [318, 218] width 233 height 156
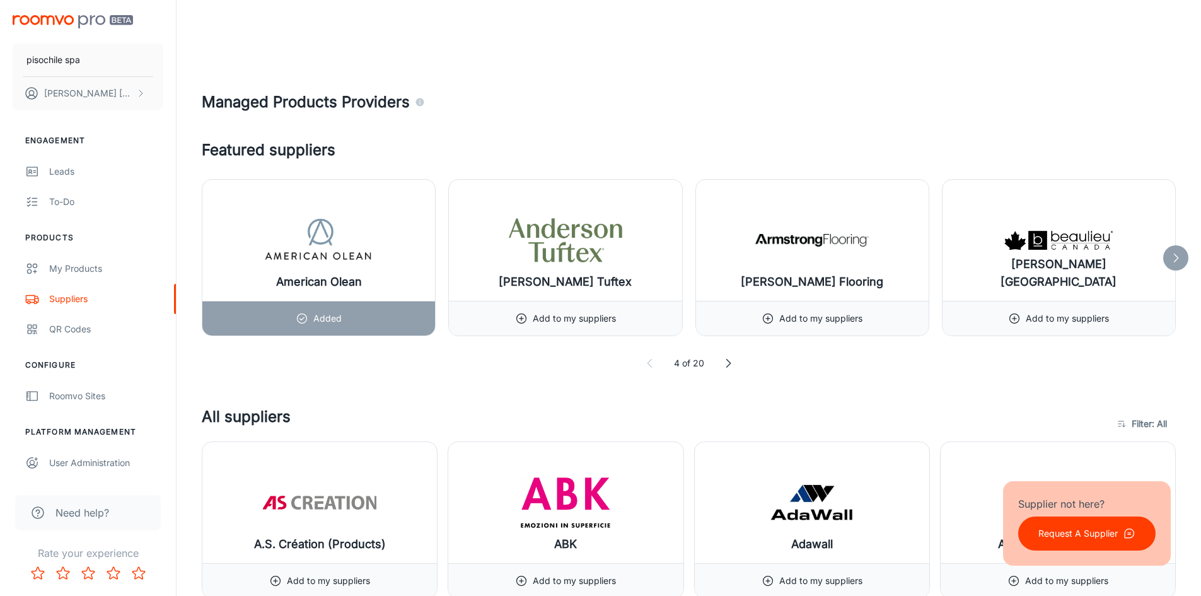
click at [1170, 255] on icon at bounding box center [1175, 257] width 13 height 13
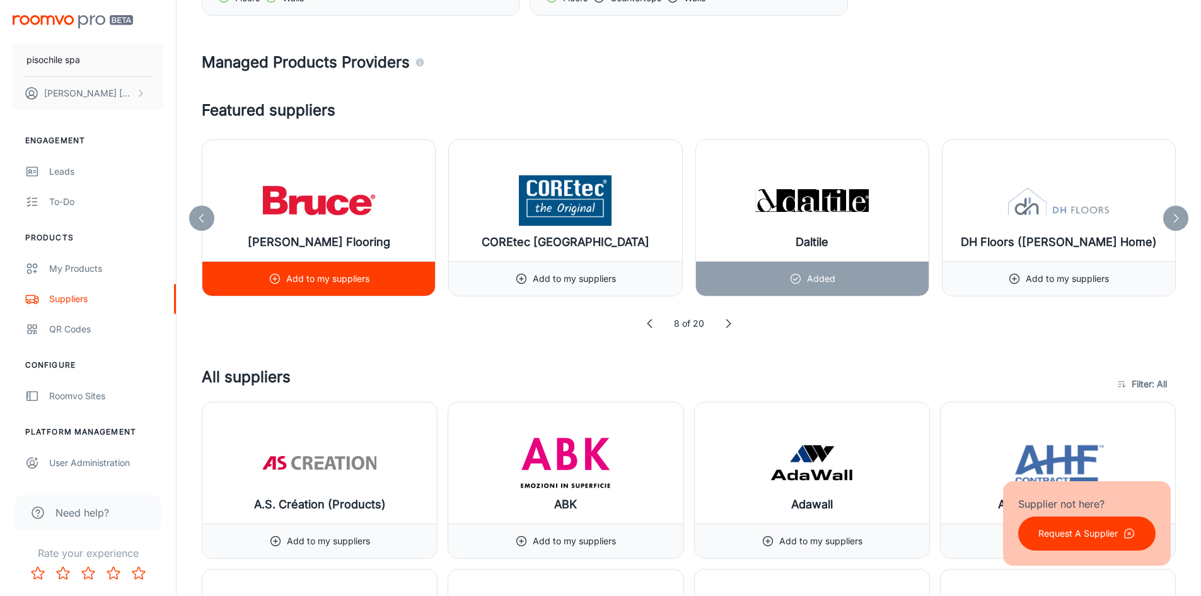
click at [333, 272] on p "Add to my suppliers" at bounding box center [327, 279] width 83 height 14
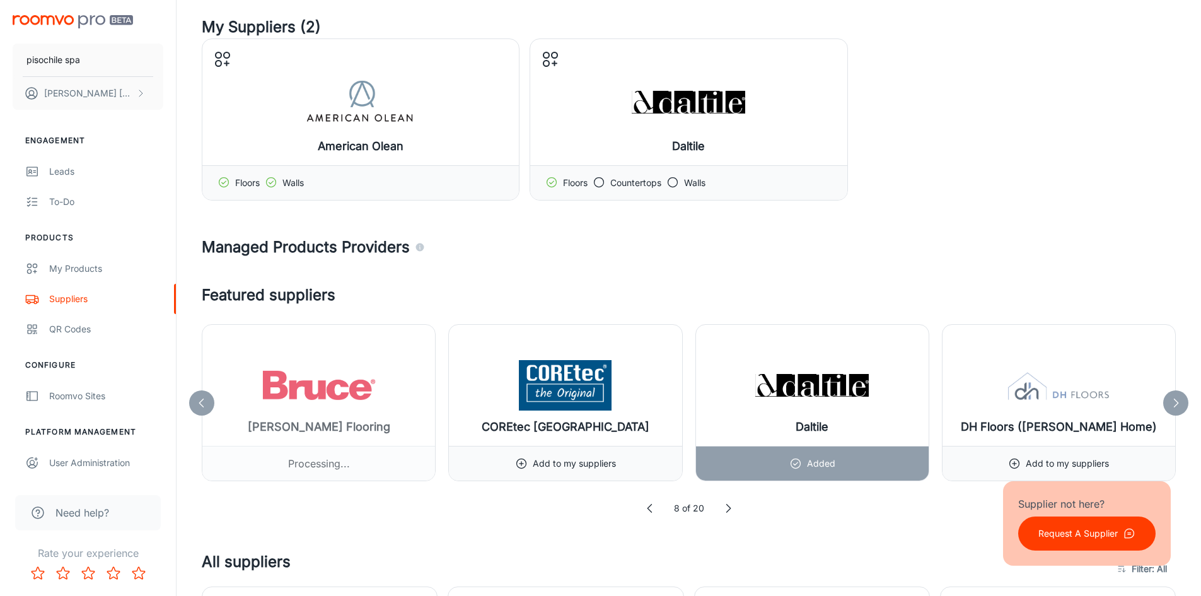
scroll to position [0, 0]
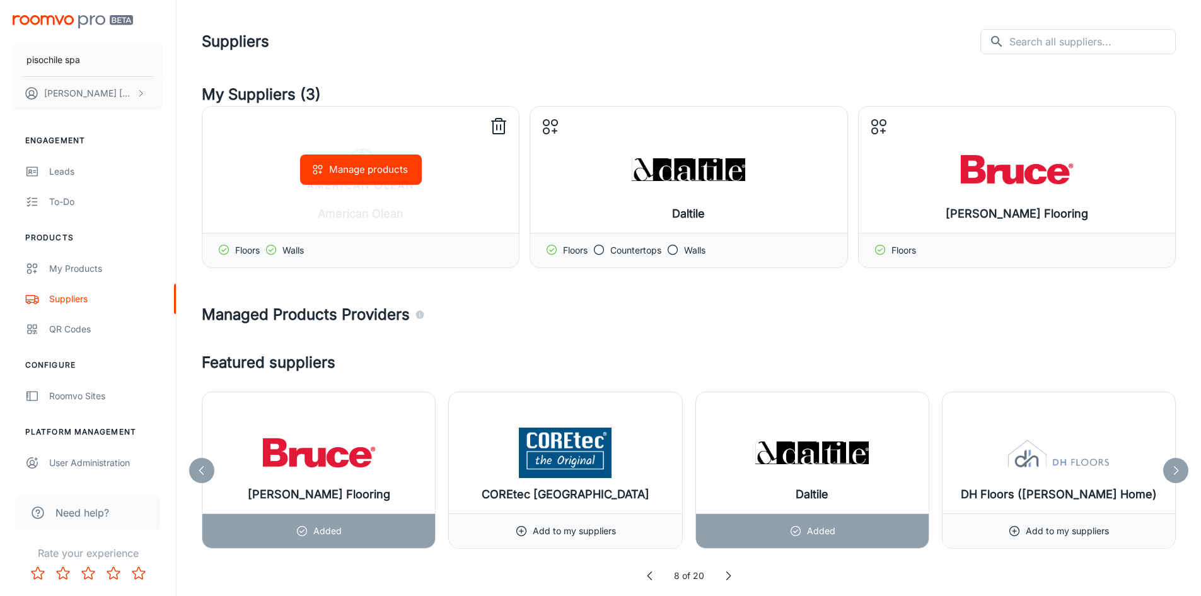
click at [454, 208] on div "Manage products" at bounding box center [360, 170] width 316 height 126
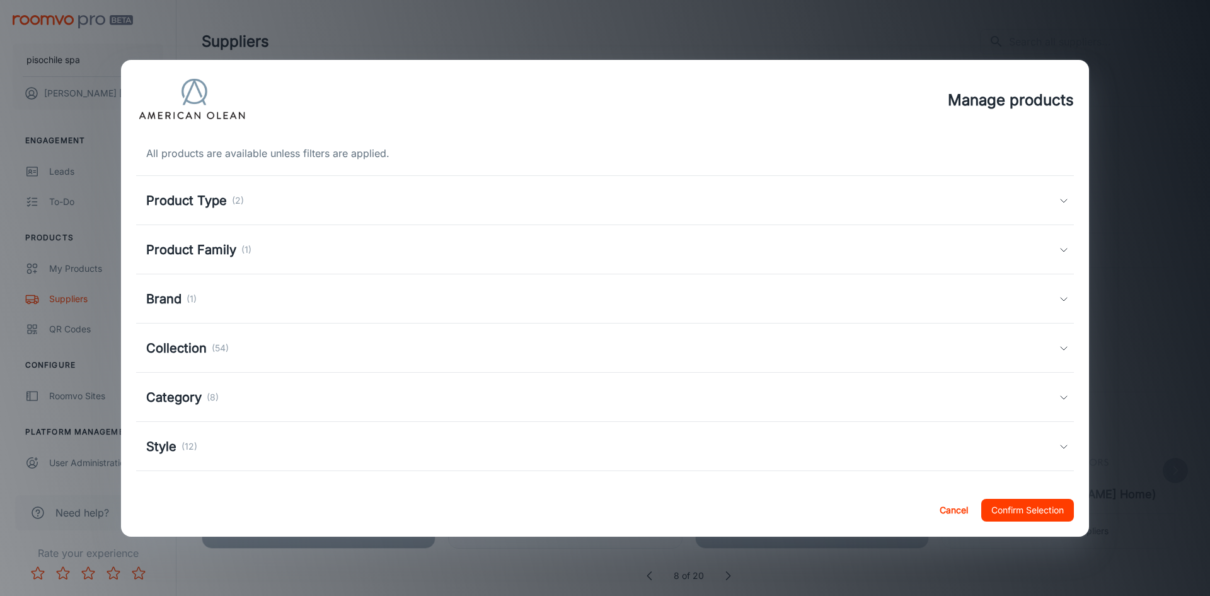
click at [1025, 198] on div "Product Type (2)" at bounding box center [602, 200] width 913 height 19
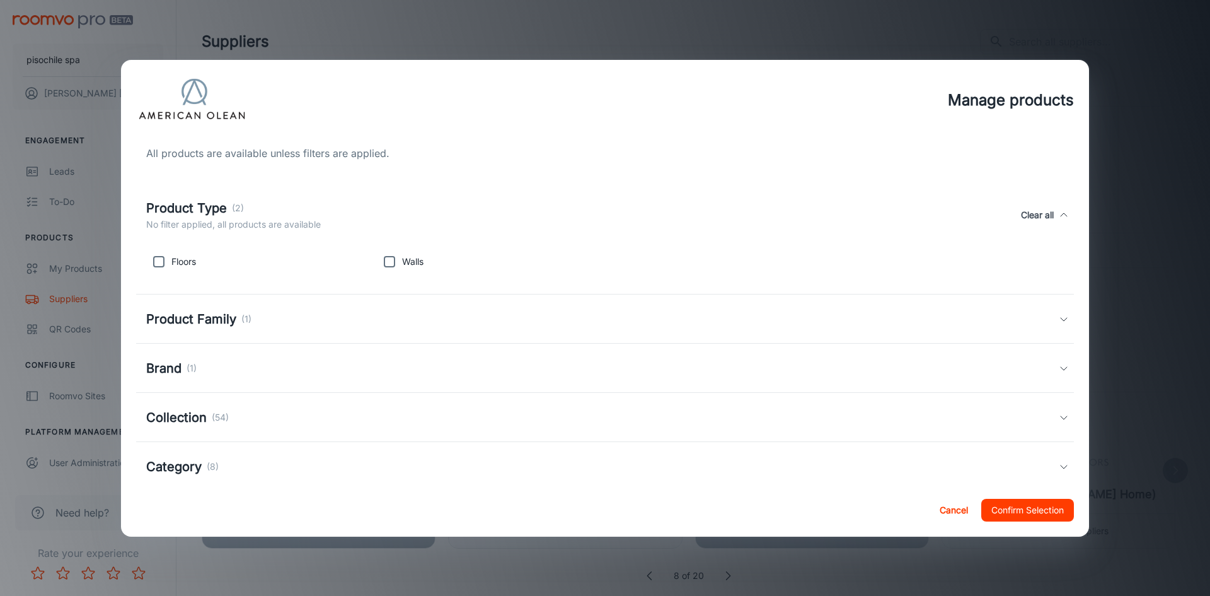
click at [170, 262] on input "checkbox" at bounding box center [158, 261] width 25 height 25
checkbox input "true"
click at [1030, 510] on button "Confirm Selection" at bounding box center [1027, 510] width 93 height 23
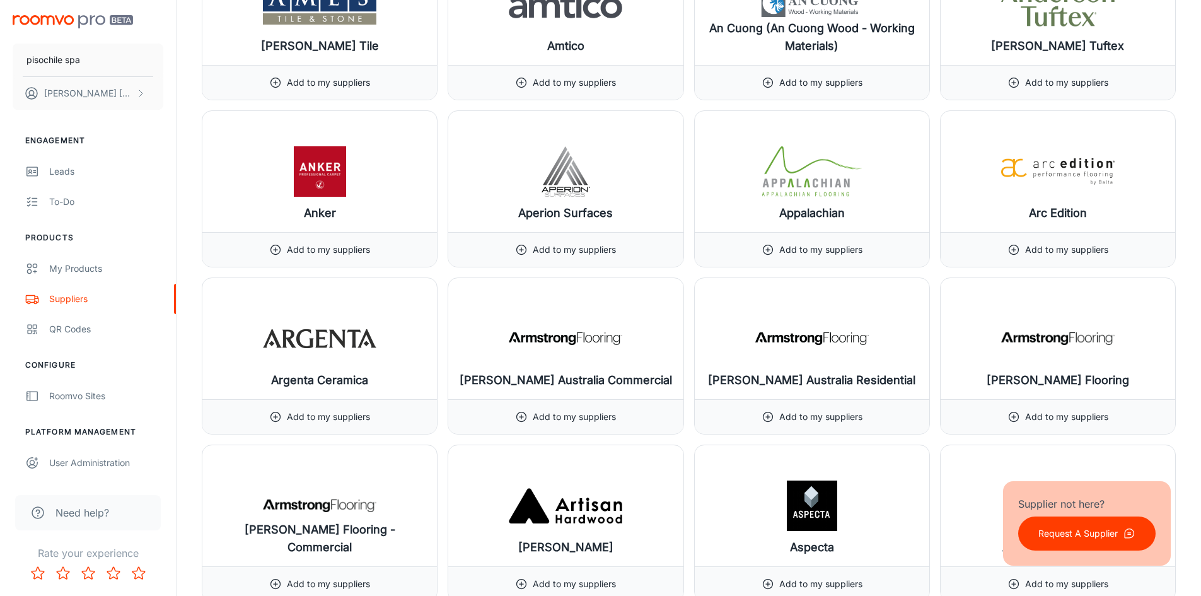
scroll to position [1071, 0]
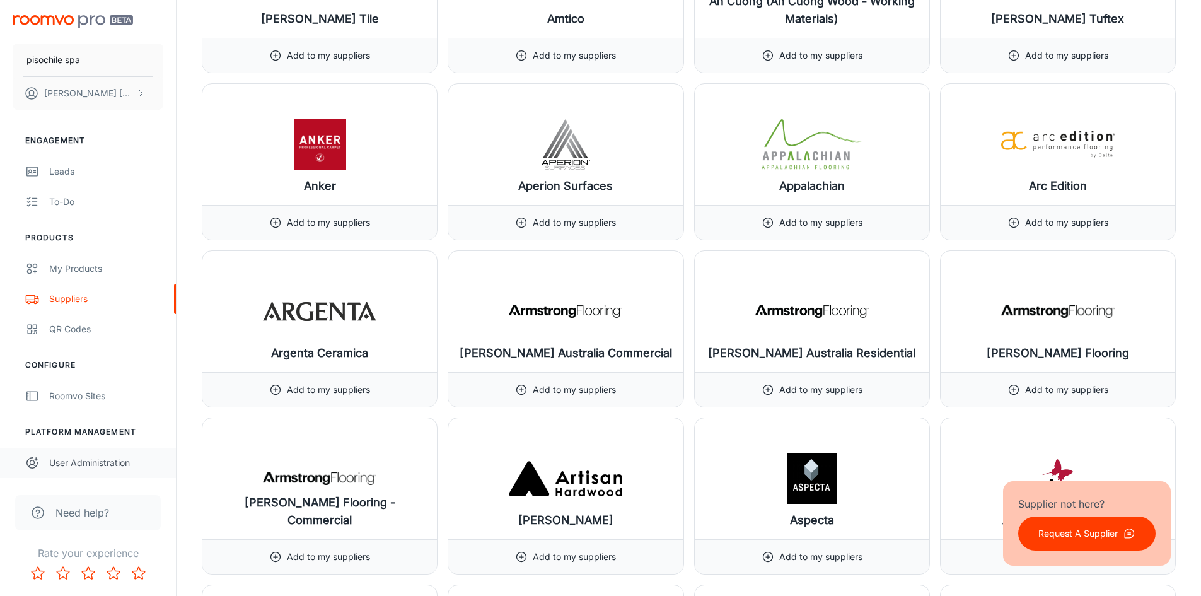
click at [72, 464] on div "User Administration" at bounding box center [106, 463] width 114 height 14
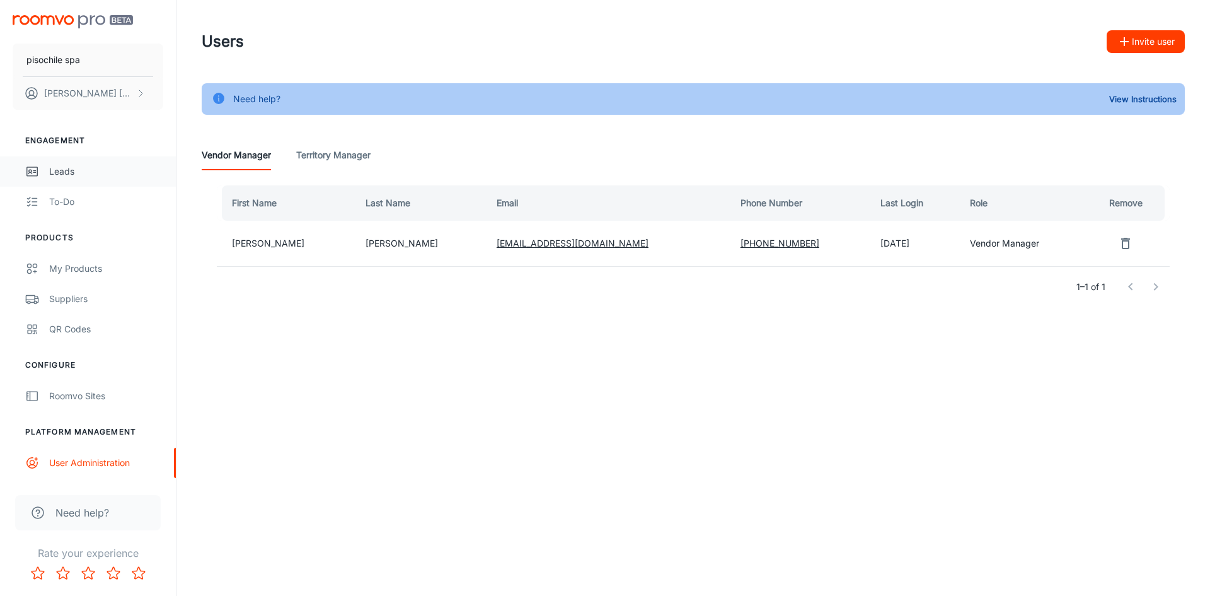
click at [69, 170] on div "Leads" at bounding box center [106, 171] width 114 height 14
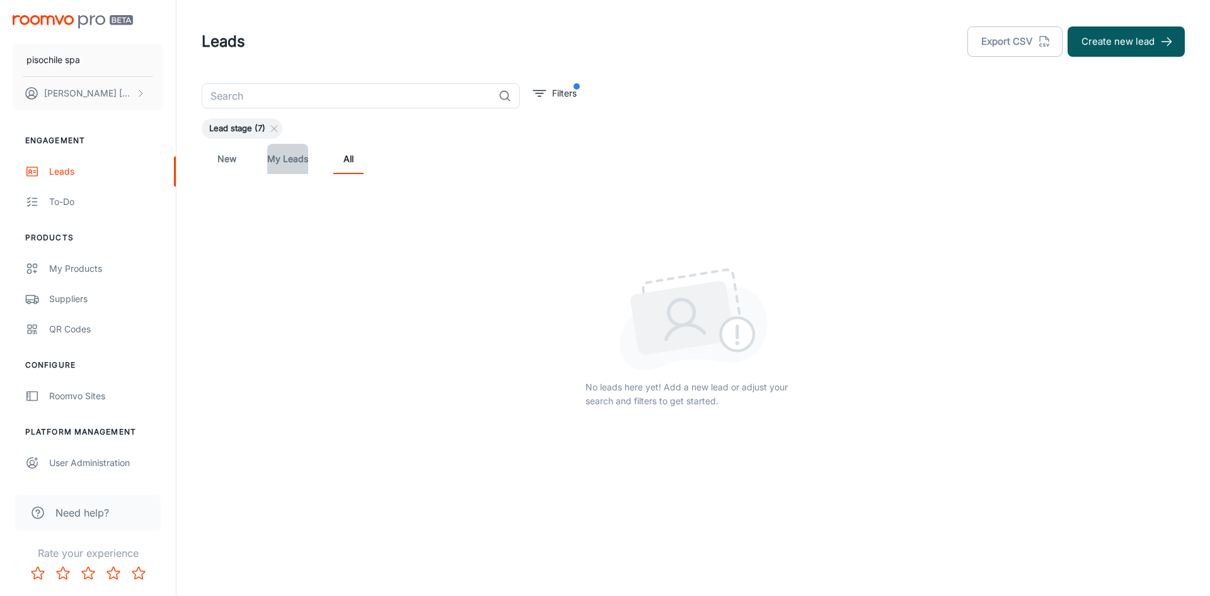
click at [292, 156] on link "My Leads" at bounding box center [287, 159] width 41 height 30
click at [229, 158] on link "New" at bounding box center [227, 159] width 30 height 30
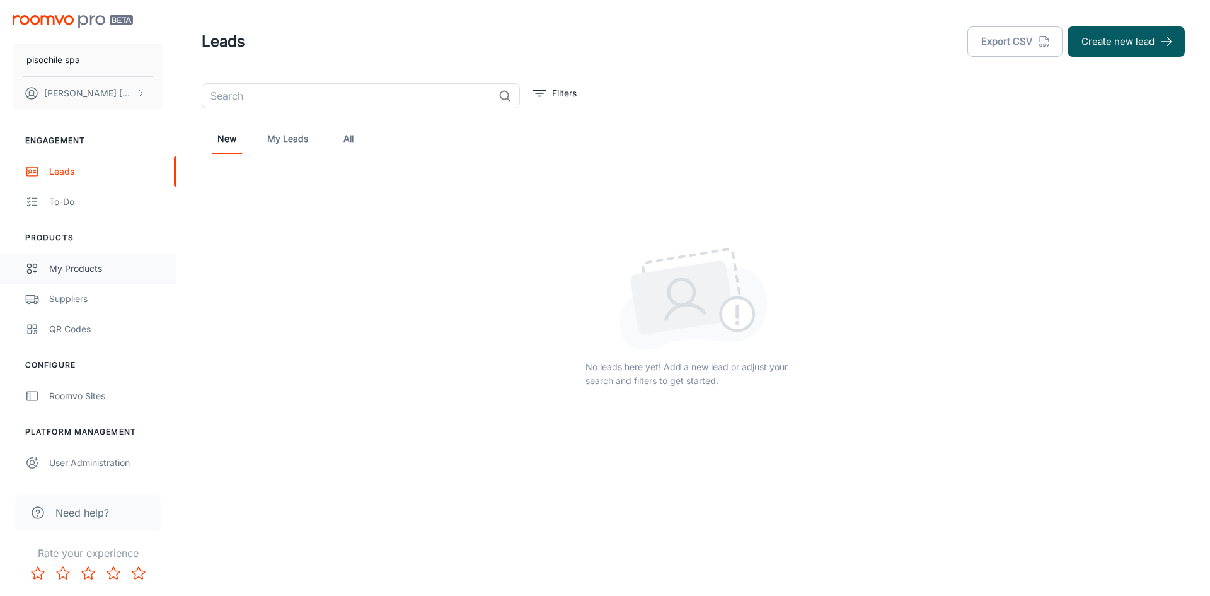
click at [82, 267] on div "My Products" at bounding box center [106, 269] width 114 height 14
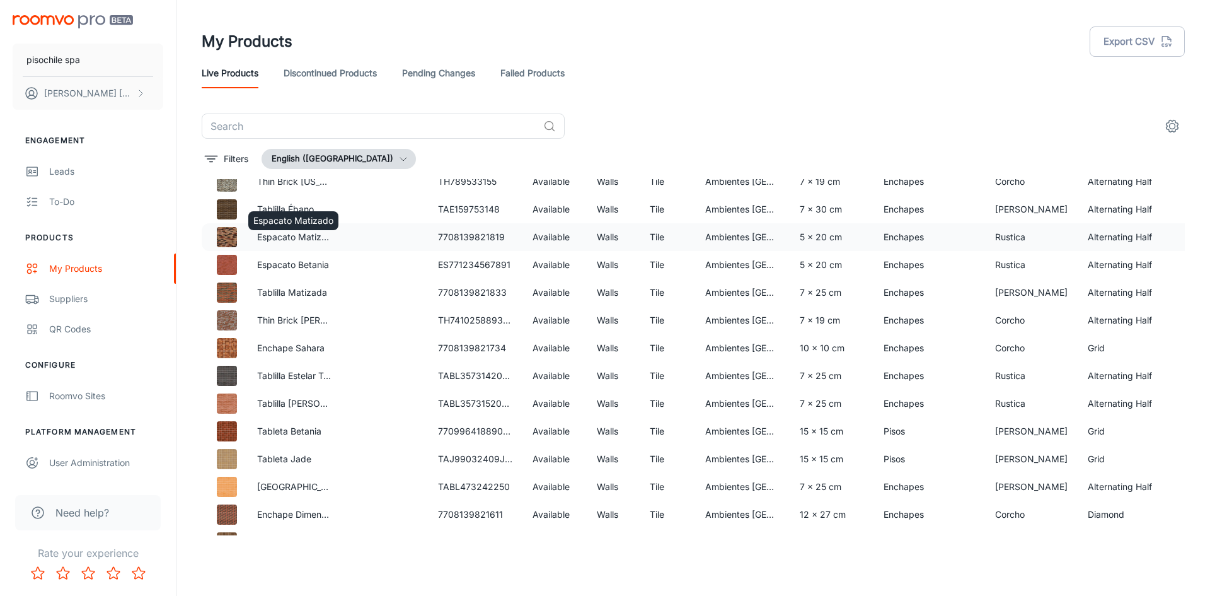
scroll to position [1426, 0]
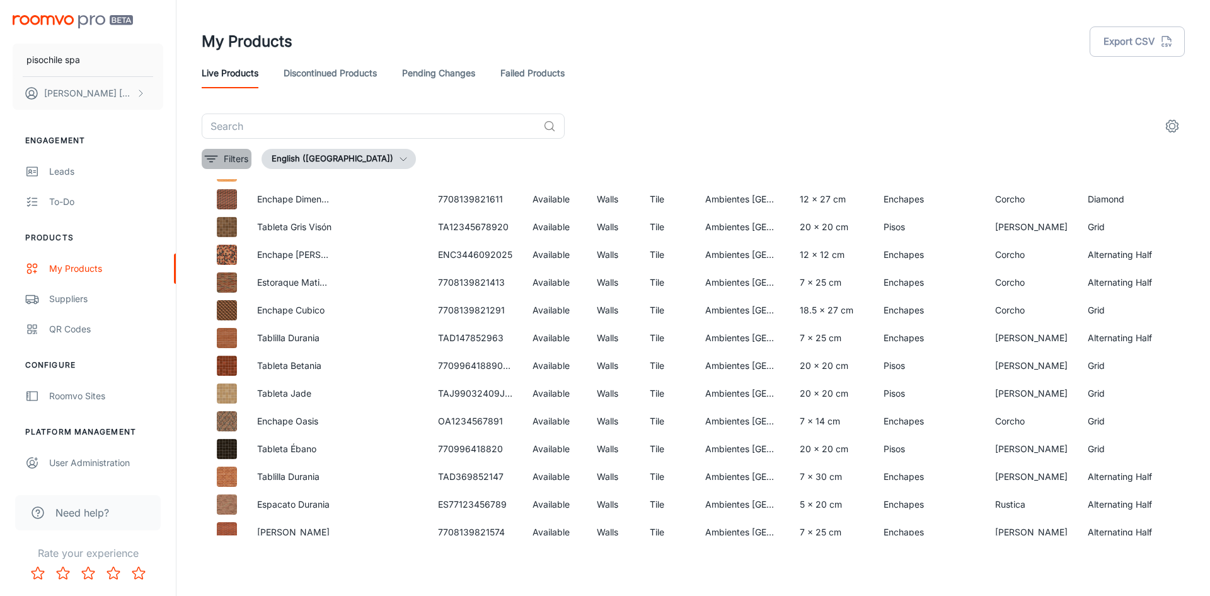
click at [223, 158] on button "Filters" at bounding box center [227, 159] width 50 height 20
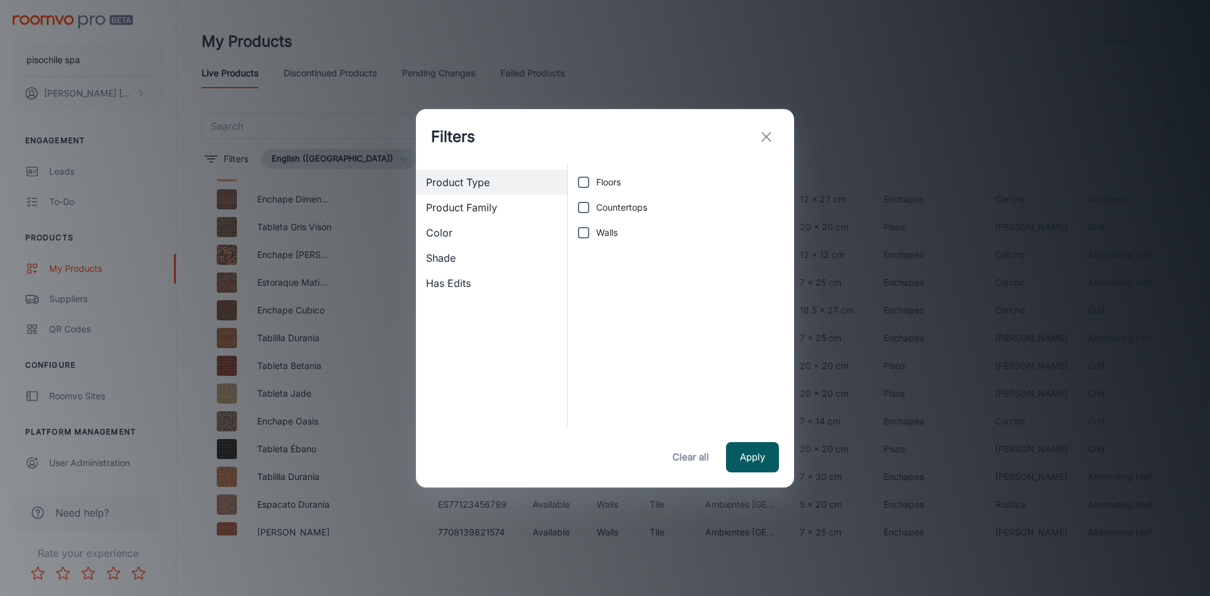
click at [579, 180] on input "Floors" at bounding box center [583, 182] width 25 height 25
checkbox input "true"
click at [751, 455] on button "Apply" at bounding box center [752, 457] width 53 height 30
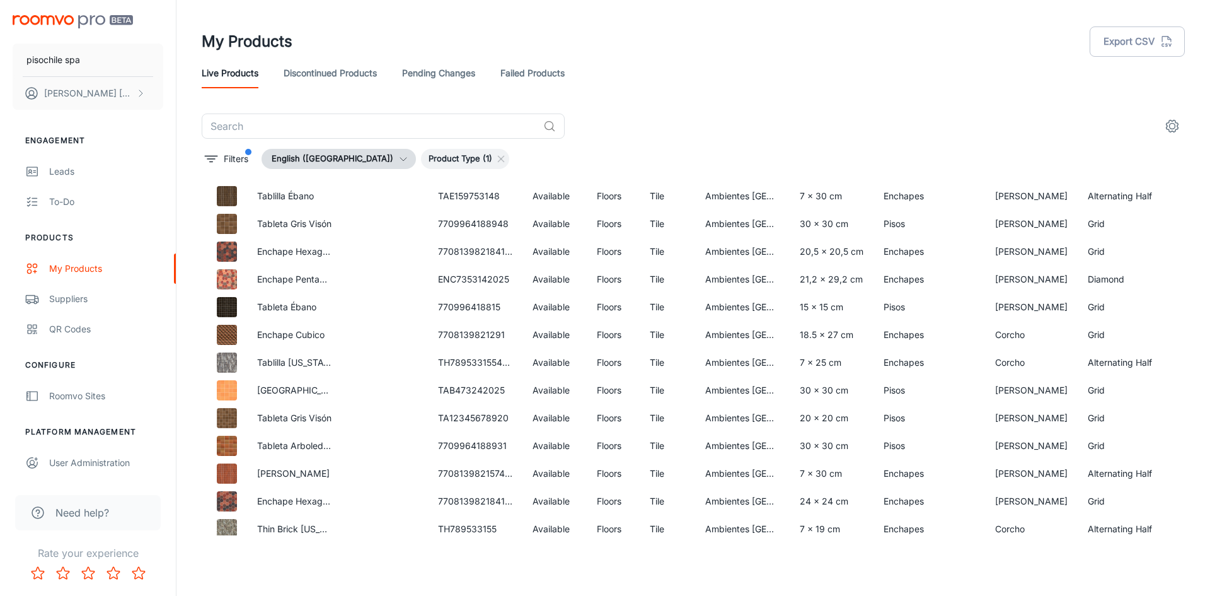
scroll to position [0, 0]
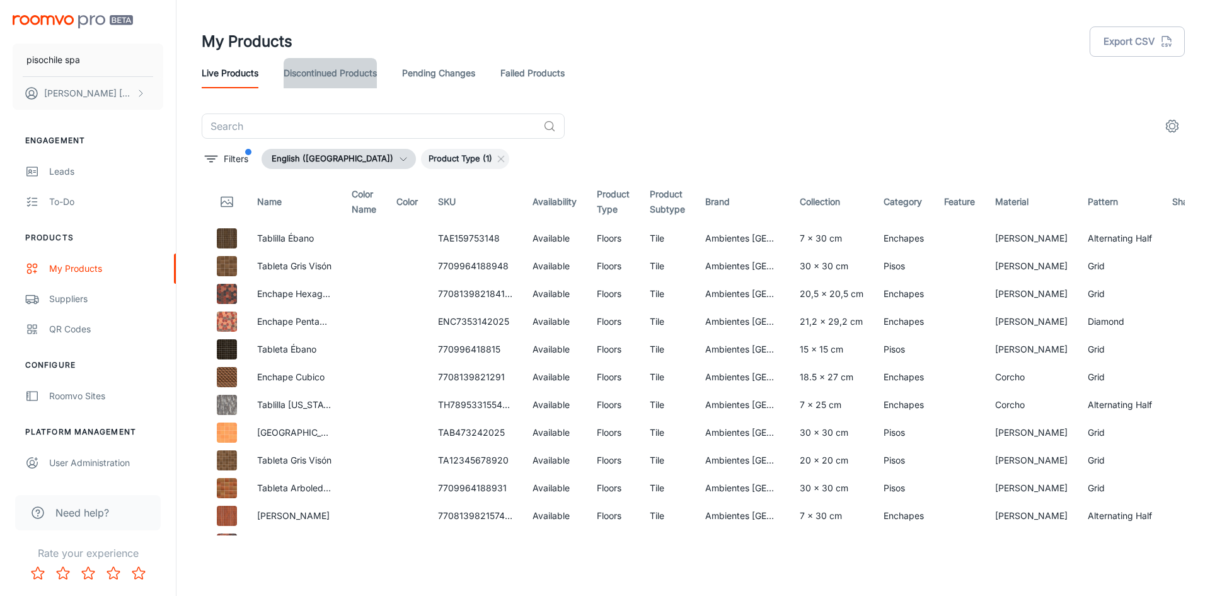
click at [356, 73] on link "Discontinued Products" at bounding box center [330, 73] width 93 height 30
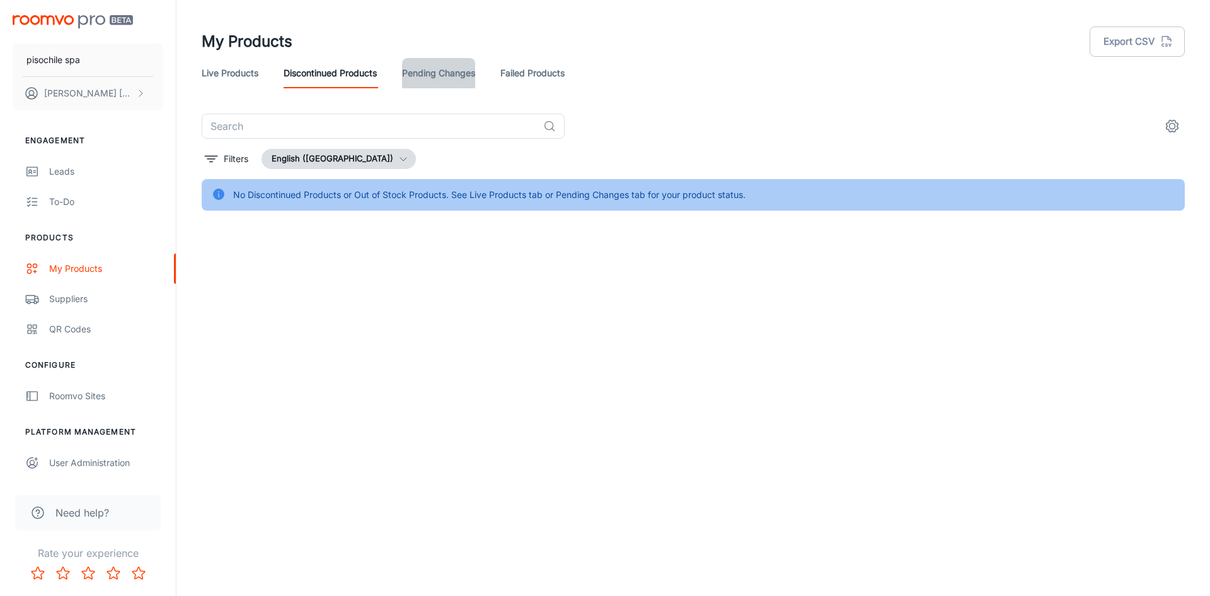
click at [418, 71] on link "Pending Changes" at bounding box center [438, 73] width 73 height 30
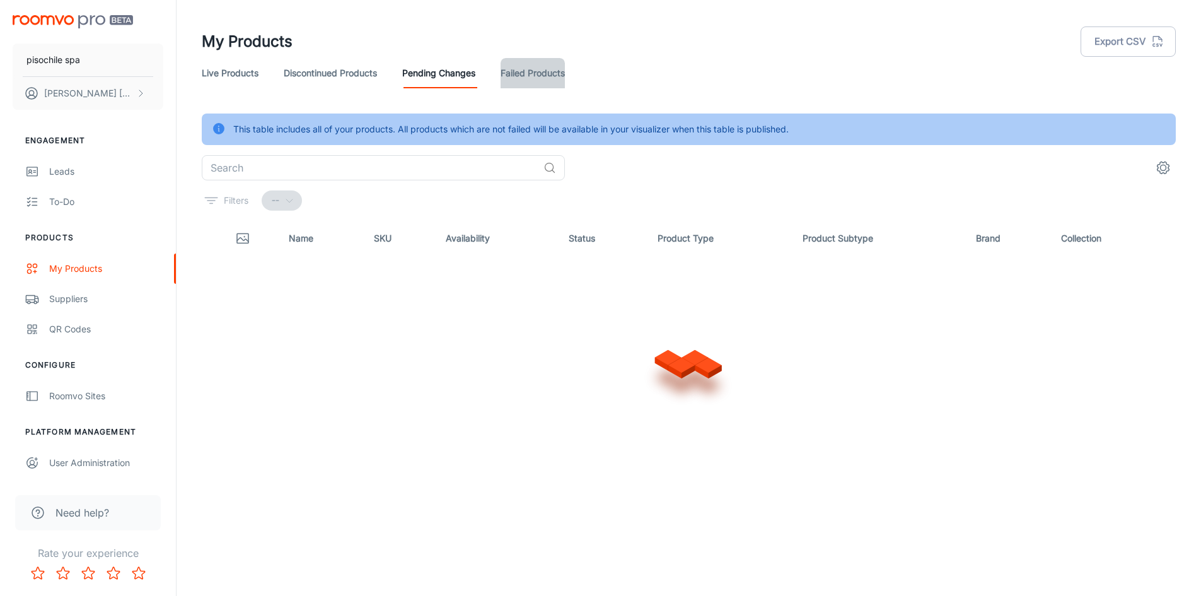
click at [524, 66] on link "Failed Products" at bounding box center [532, 73] width 64 height 30
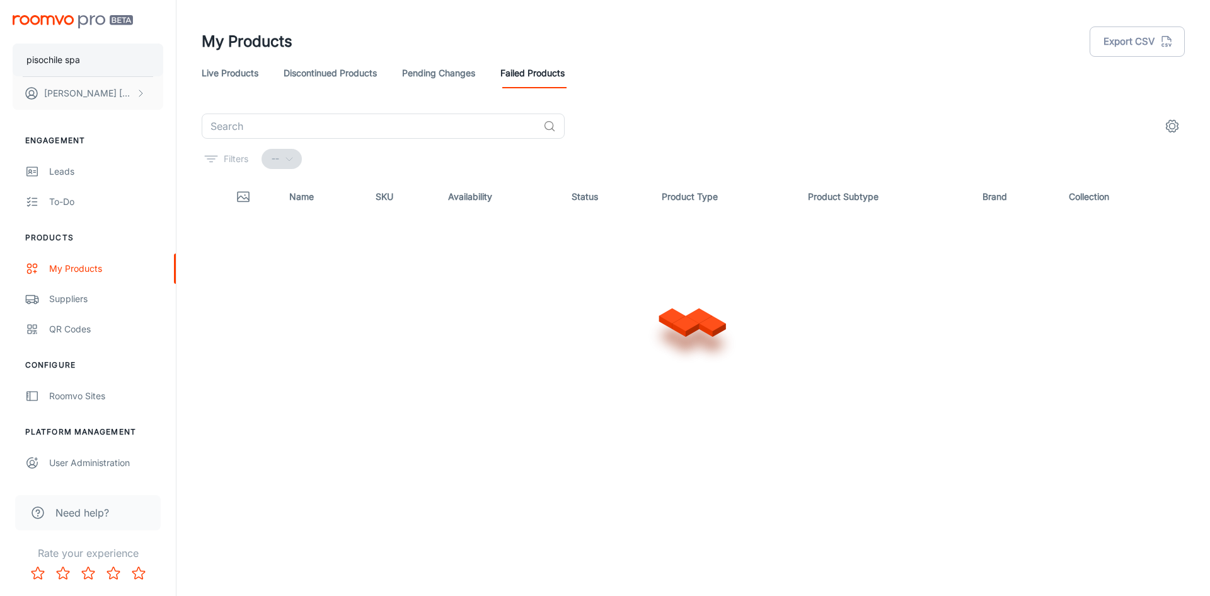
click at [67, 53] on p "pisochile spa" at bounding box center [53, 60] width 54 height 14
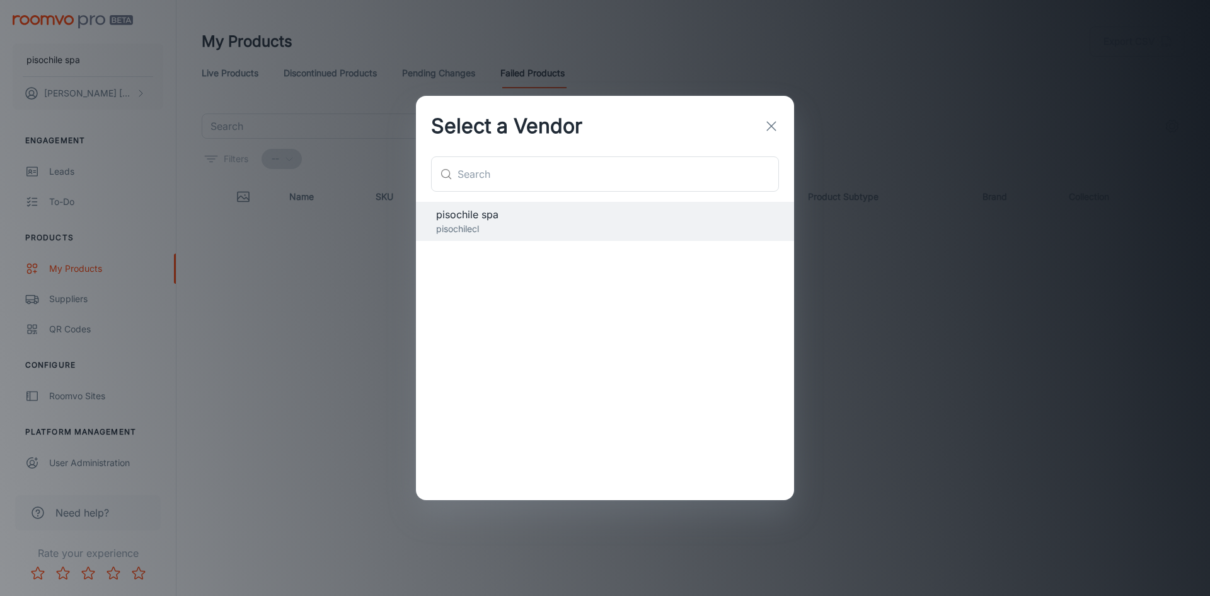
click at [561, 326] on div "pisochile spa pisochilecl" at bounding box center [605, 351] width 378 height 298
click at [770, 117] on button "button" at bounding box center [771, 125] width 25 height 25
